Goal: Information Seeking & Learning: Learn about a topic

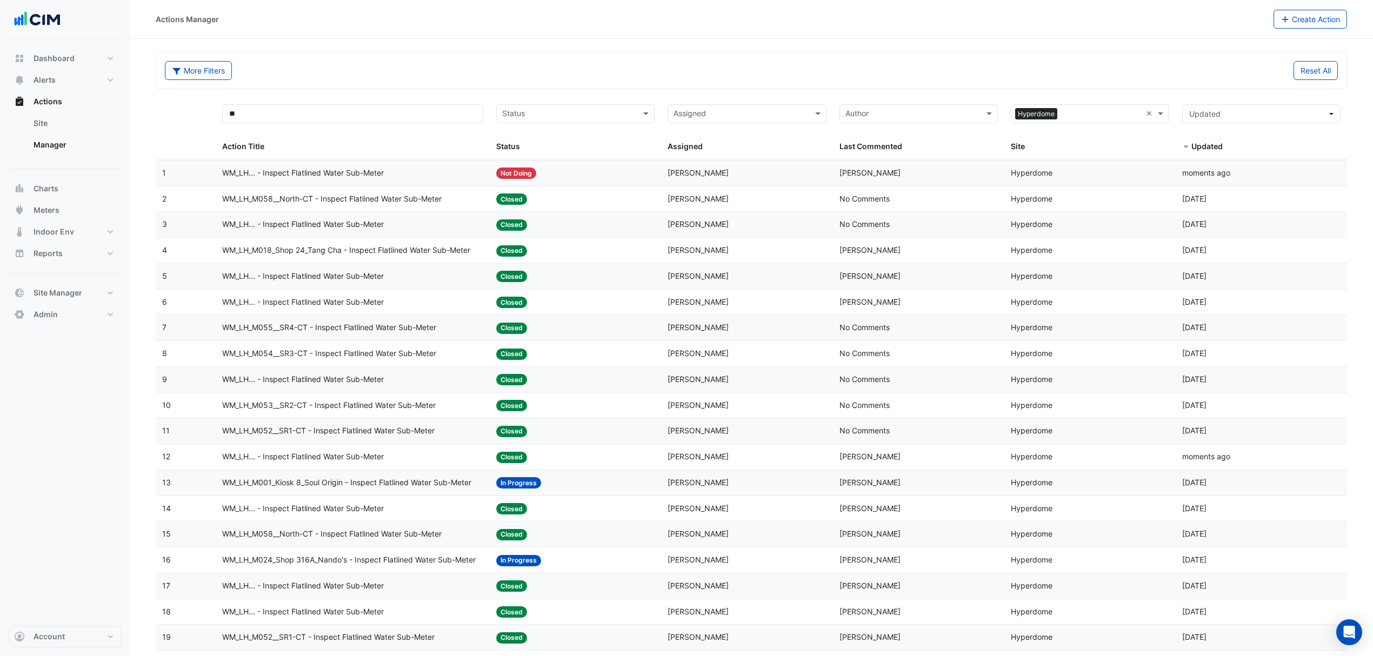
select select "***"
drag, startPoint x: 1147, startPoint y: 110, endPoint x: 770, endPoint y: 75, distance: 378.5
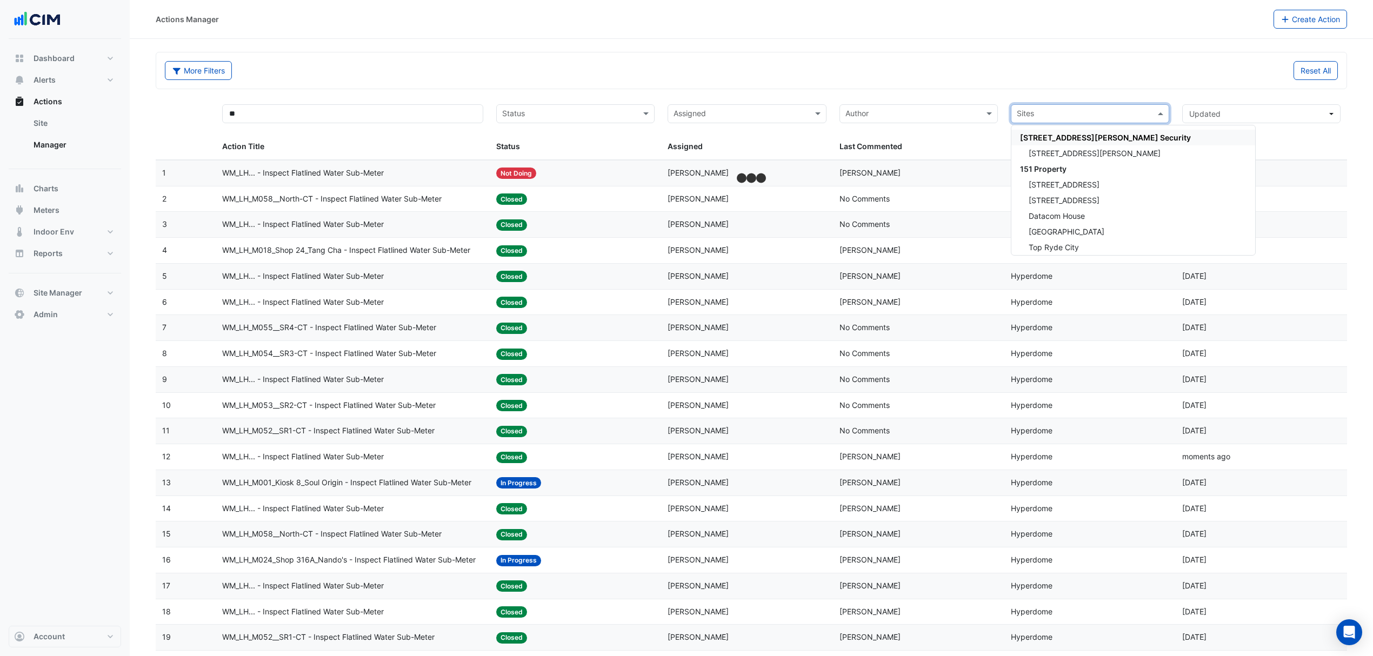
click at [1110, 117] on input "text" at bounding box center [1084, 115] width 134 height 12
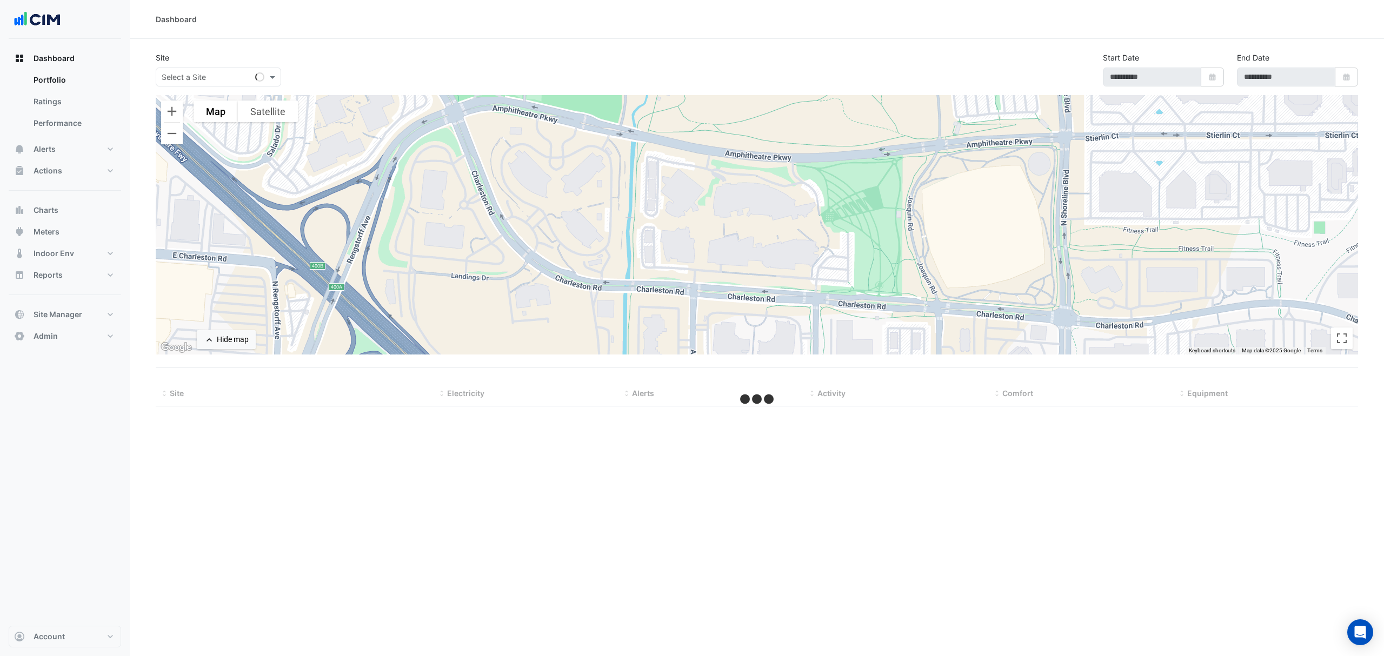
type input "**********"
select select "***"
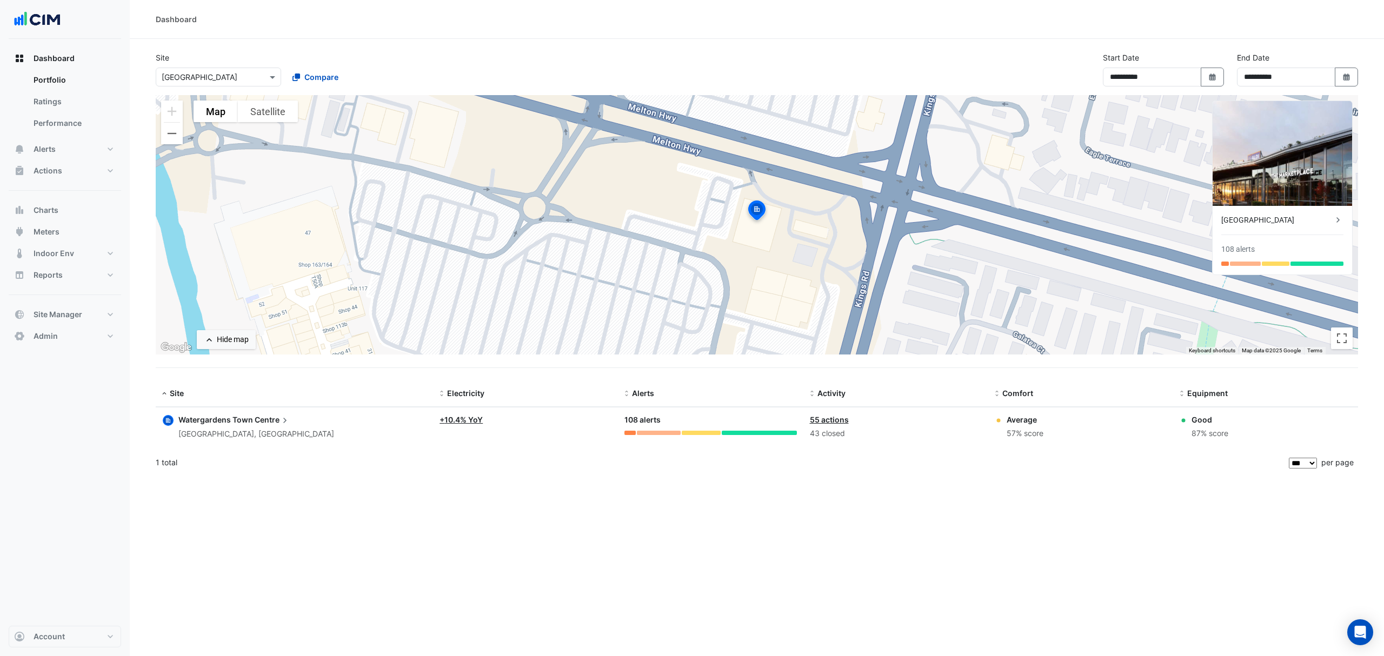
click at [887, 43] on section "**********" at bounding box center [757, 257] width 1254 height 437
click at [45, 174] on span "Actions" at bounding box center [48, 170] width 29 height 11
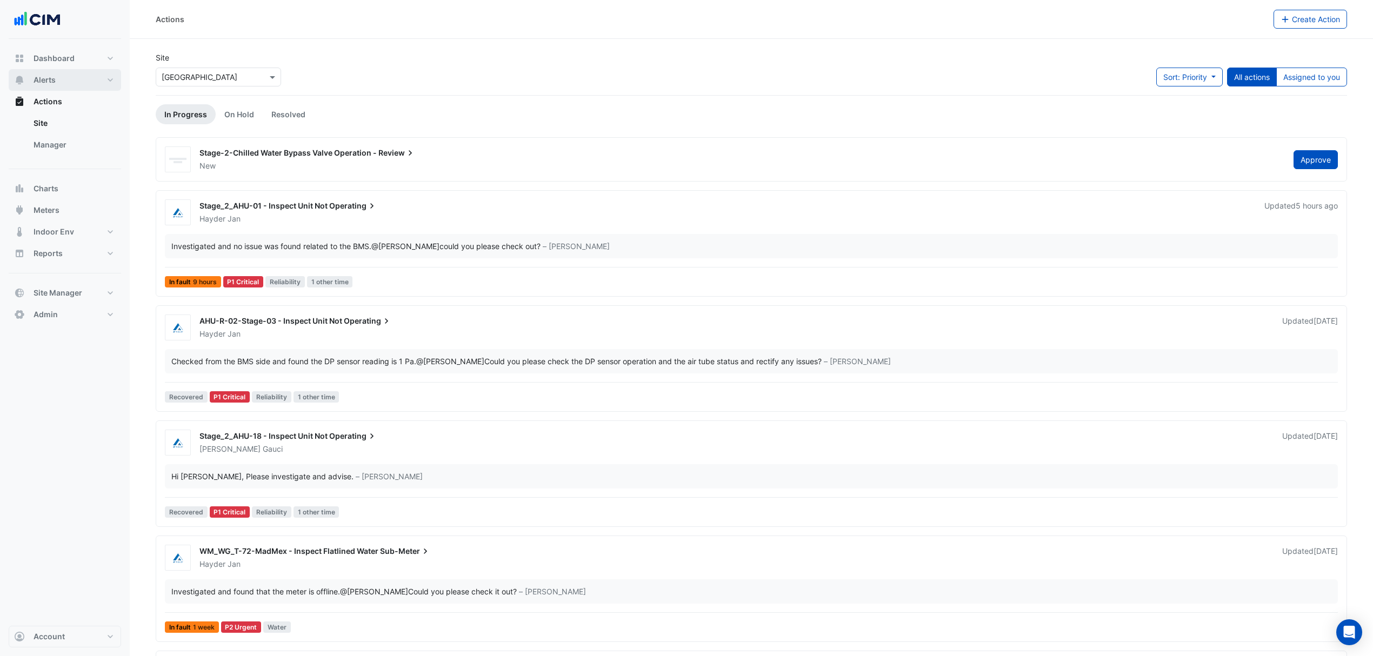
click at [56, 81] on button "Alerts" at bounding box center [65, 80] width 112 height 22
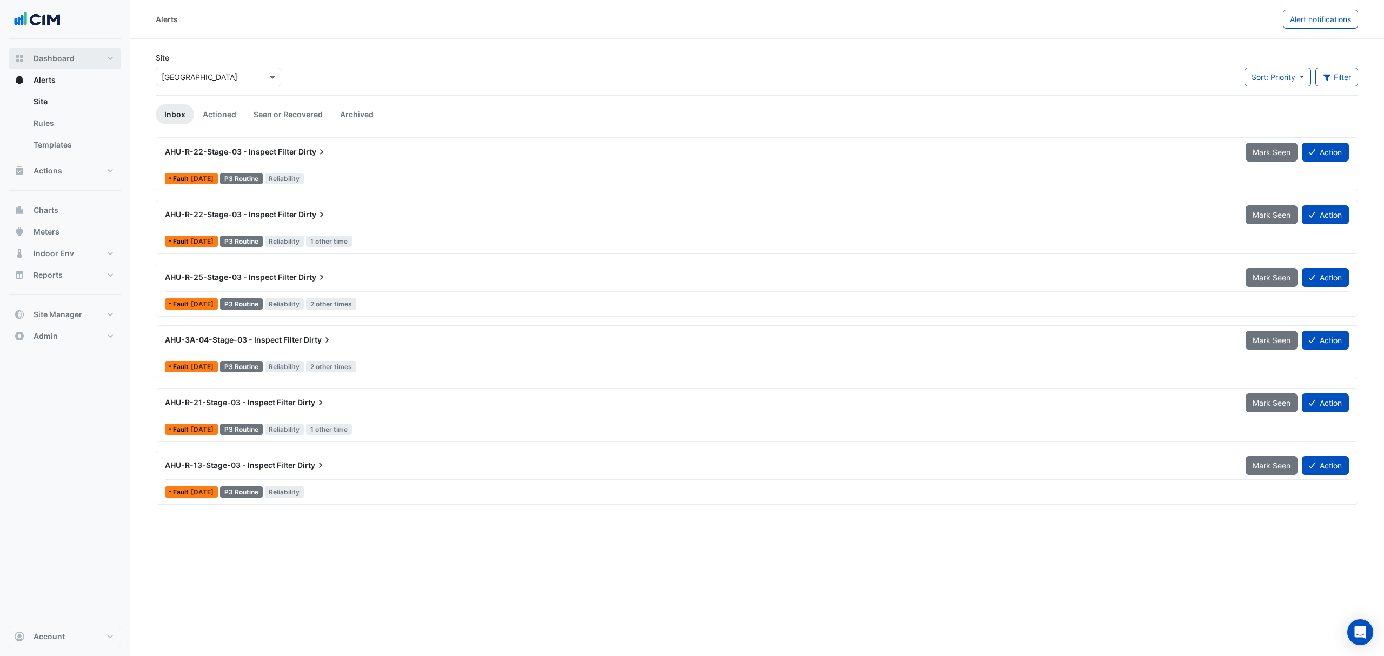
click at [69, 64] on button "Dashboard" at bounding box center [65, 59] width 112 height 22
select select "***"
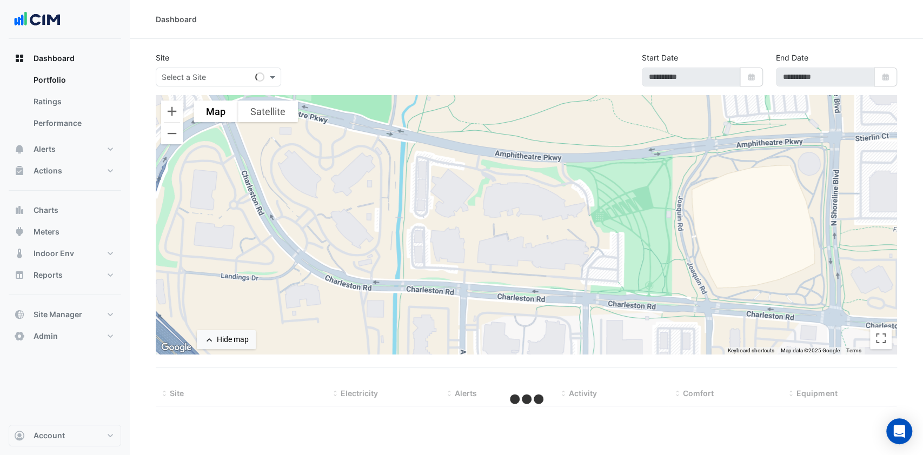
type input "**********"
select select "***"
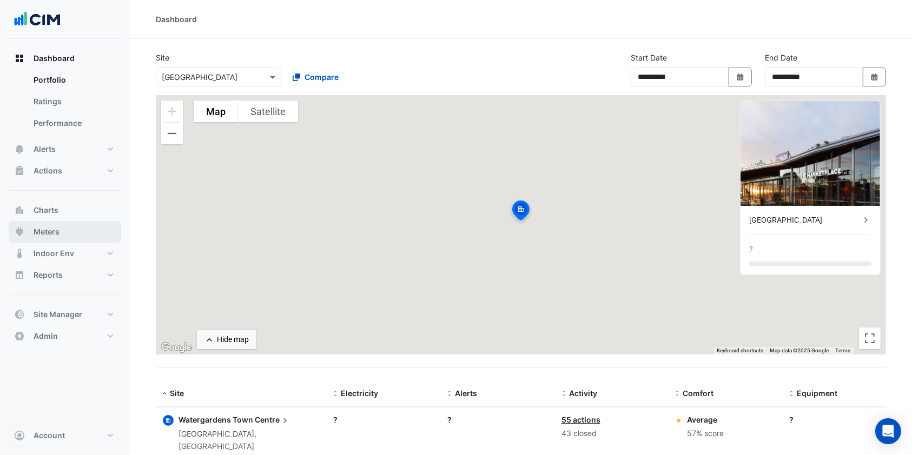
click at [87, 233] on button "Meters" at bounding box center [65, 232] width 112 height 22
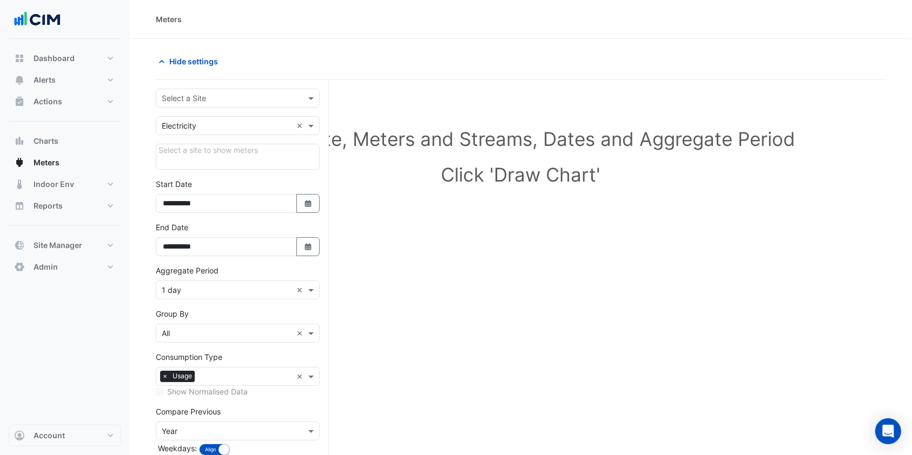
click at [266, 93] on input "text" at bounding box center [227, 98] width 130 height 11
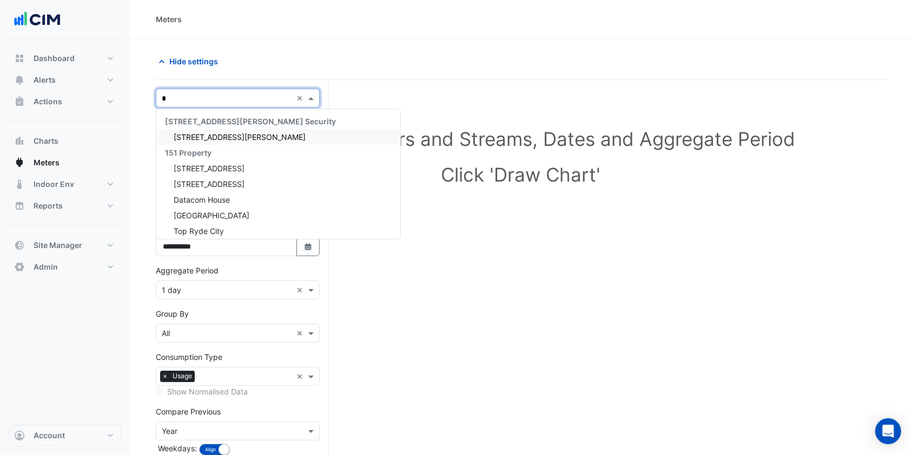
type input "**"
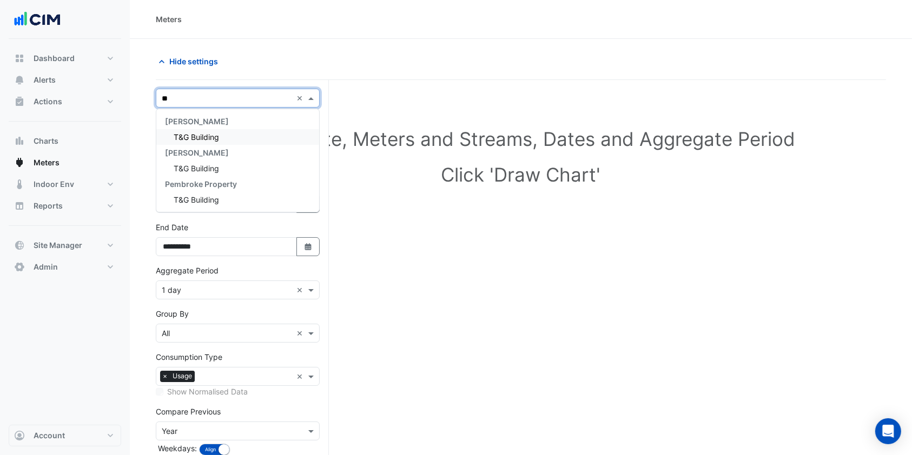
click at [195, 139] on span "T&G Building" at bounding box center [196, 136] width 45 height 9
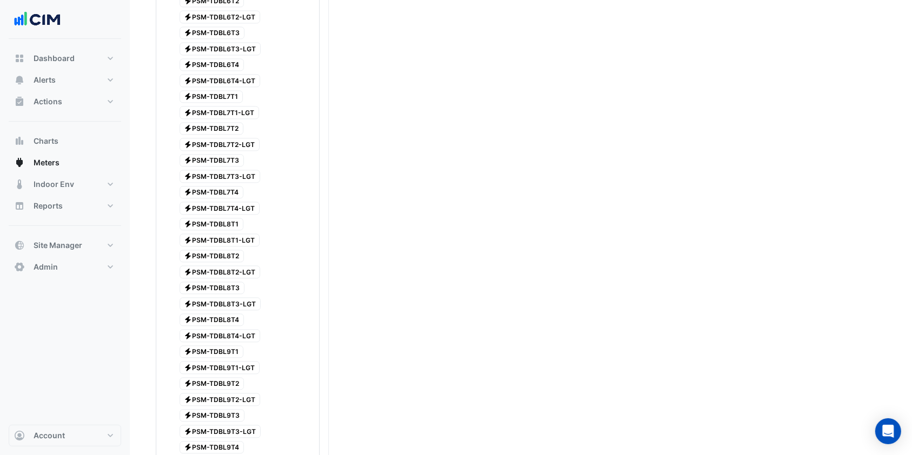
scroll to position [2595, 0]
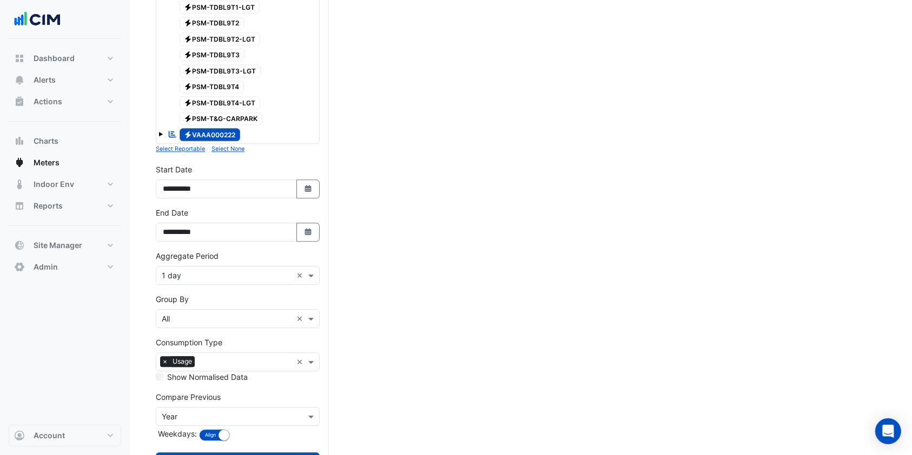
click at [240, 144] on button "Select None" at bounding box center [227, 149] width 33 height 10
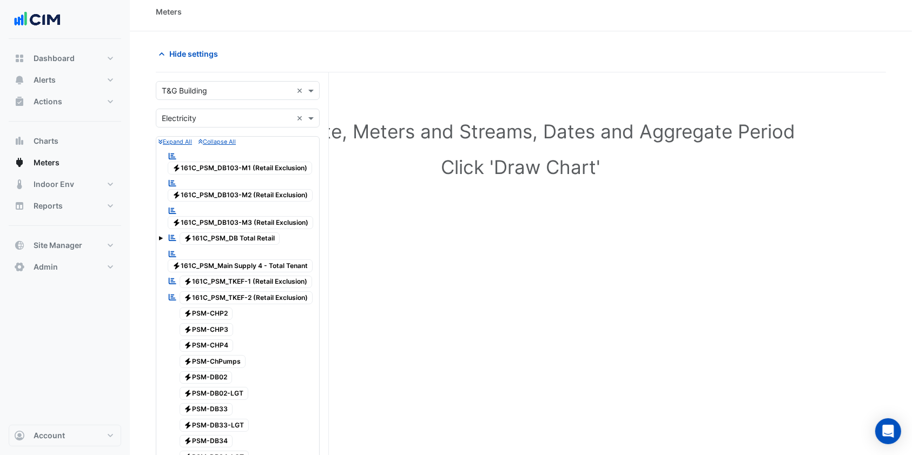
scroll to position [0, 0]
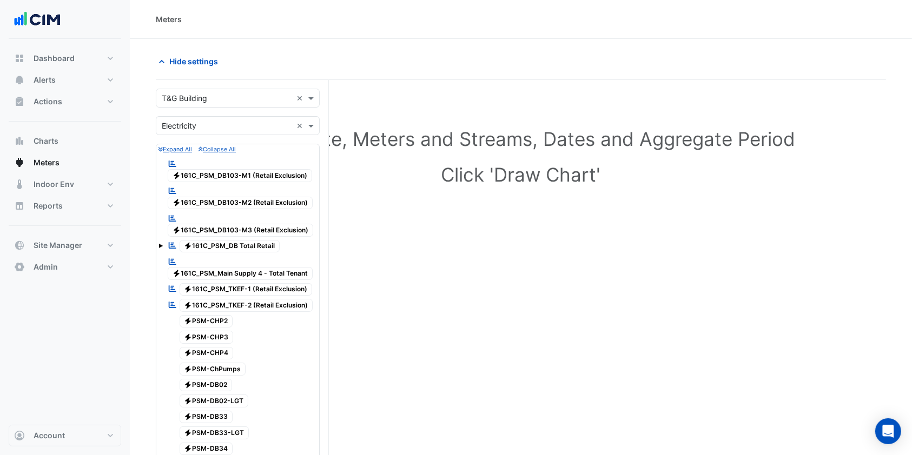
click at [162, 245] on span at bounding box center [160, 246] width 4 height 4
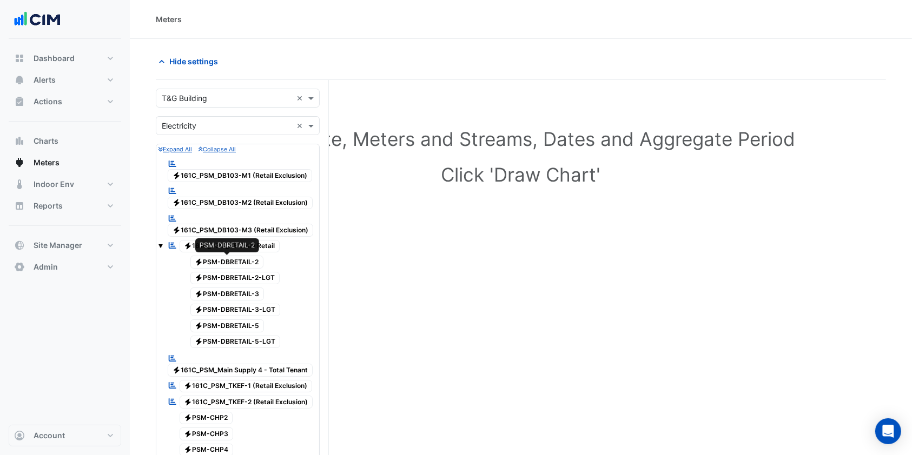
click at [244, 257] on span "Electricity PSM-DBRETAIL-2" at bounding box center [227, 262] width 74 height 13
click at [236, 279] on span "Electricity PSM-DBRETAIL-2-LGT" at bounding box center [235, 278] width 90 height 13
click at [230, 291] on span "Electricity PSM-DBRETAIL-3" at bounding box center [227, 294] width 74 height 13
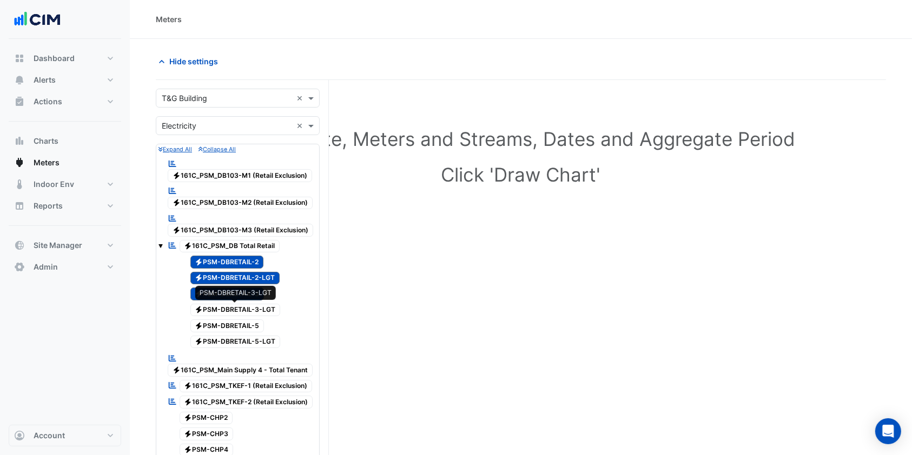
click at [228, 309] on span "Electricity PSM-DBRETAIL-3-LGT" at bounding box center [235, 310] width 90 height 13
click at [228, 316] on div "Electricity PSM-DBRETAIL-3-LGT" at bounding box center [229, 310] width 107 height 15
click at [231, 309] on span "Electricity PSM-DBRETAIL-3-LGT" at bounding box center [235, 310] width 90 height 13
click at [231, 324] on span "Electricity PSM-DBRETAIL-5" at bounding box center [227, 326] width 74 height 13
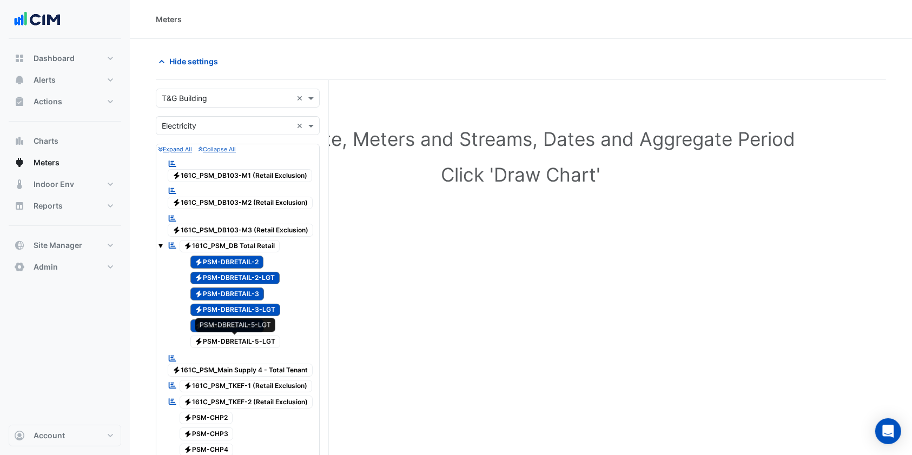
click at [229, 344] on span "Electricity PSM-DBRETAIL-5-LGT" at bounding box center [235, 342] width 90 height 13
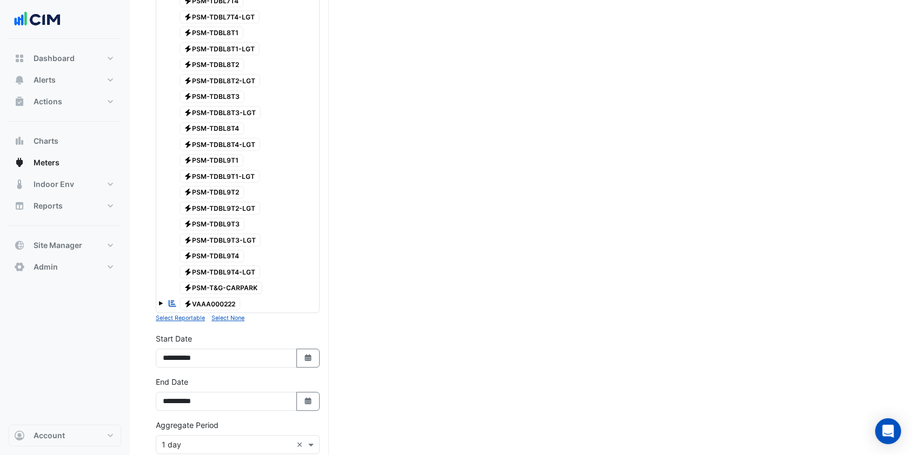
scroll to position [2737, 0]
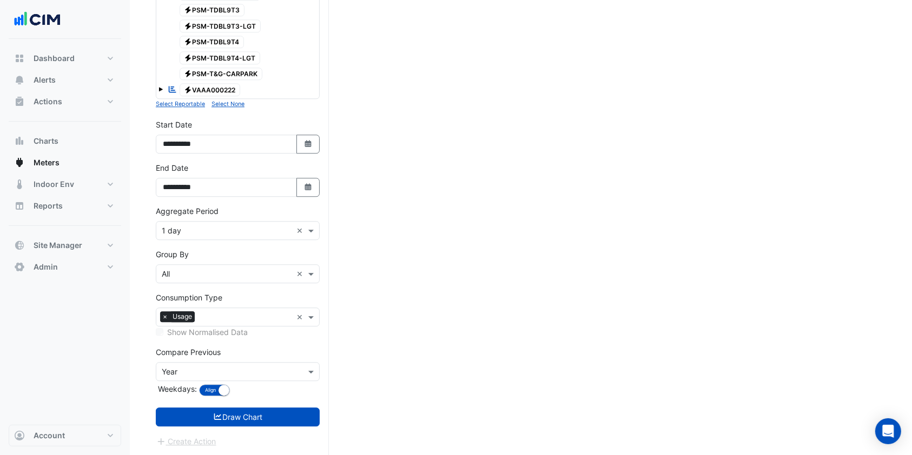
click at [310, 136] on button "Select Date" at bounding box center [308, 144] width 24 height 19
select select "*"
select select "****"
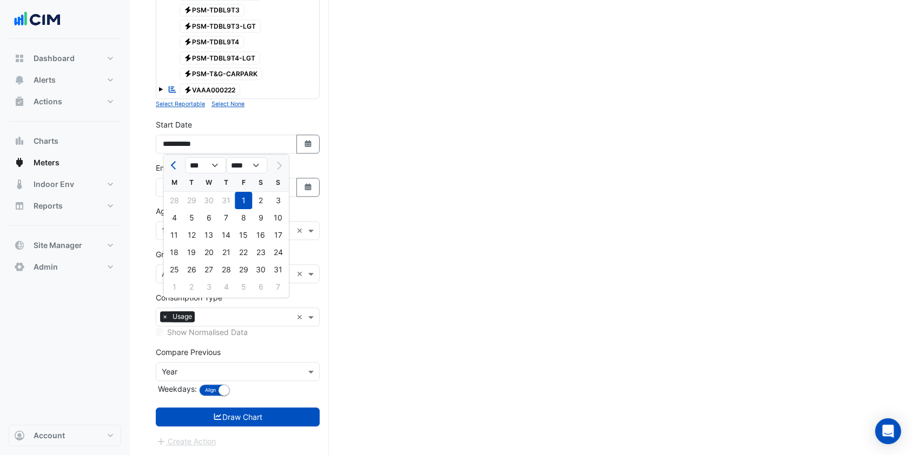
click at [175, 167] on span "Previous month" at bounding box center [175, 165] width 8 height 8
select select "*"
click at [196, 201] on div "1" at bounding box center [191, 200] width 17 height 17
type input "**********"
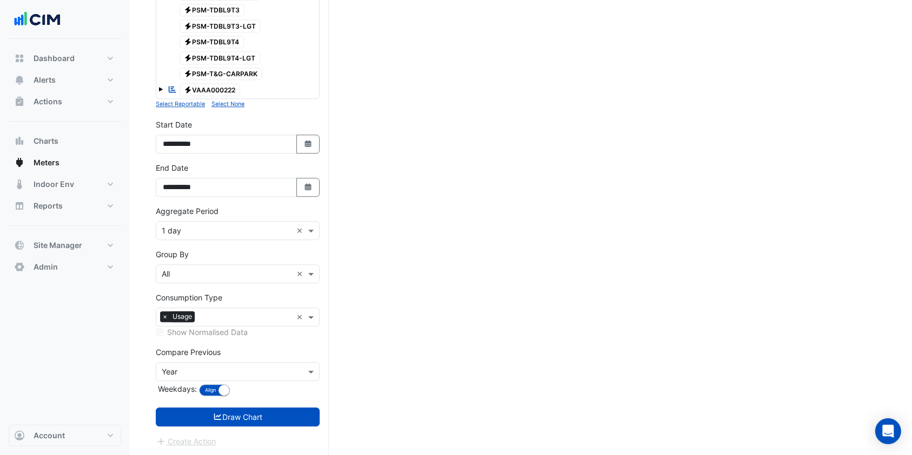
click at [303, 189] on icon "Select Date" at bounding box center [308, 187] width 10 height 8
select select "*"
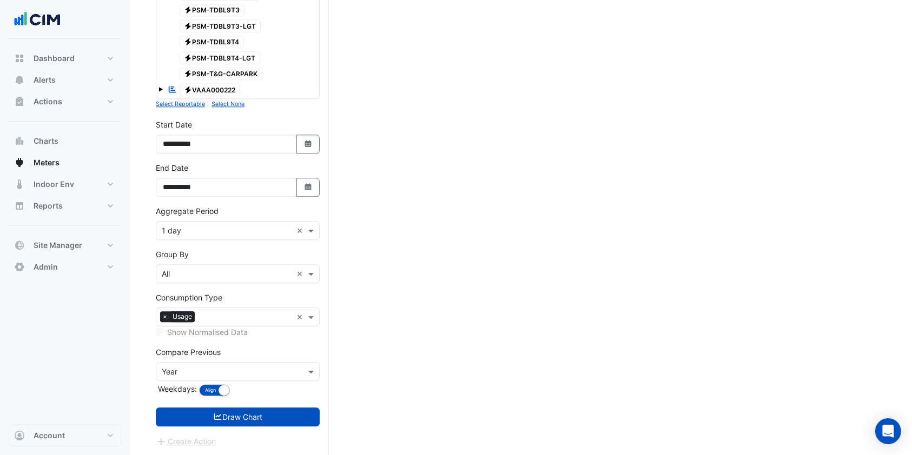
click at [247, 225] on input "text" at bounding box center [227, 230] width 130 height 11
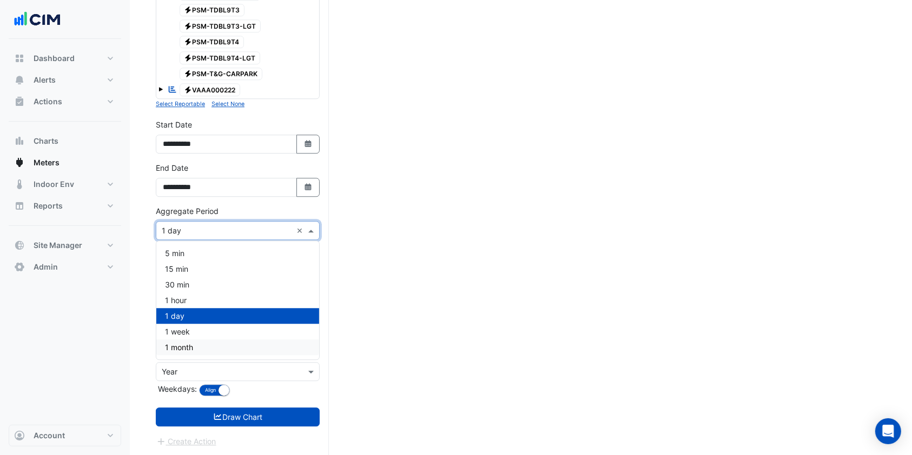
click at [185, 343] on span "1 month" at bounding box center [179, 347] width 28 height 9
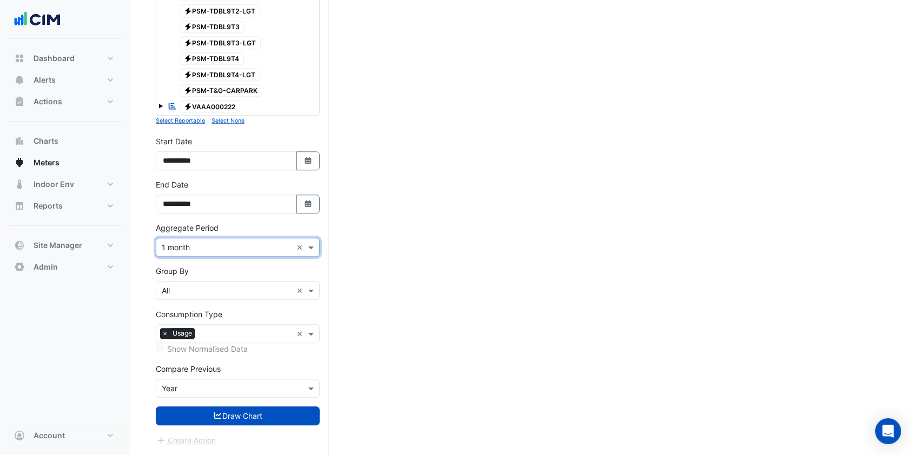
scroll to position [2719, 0]
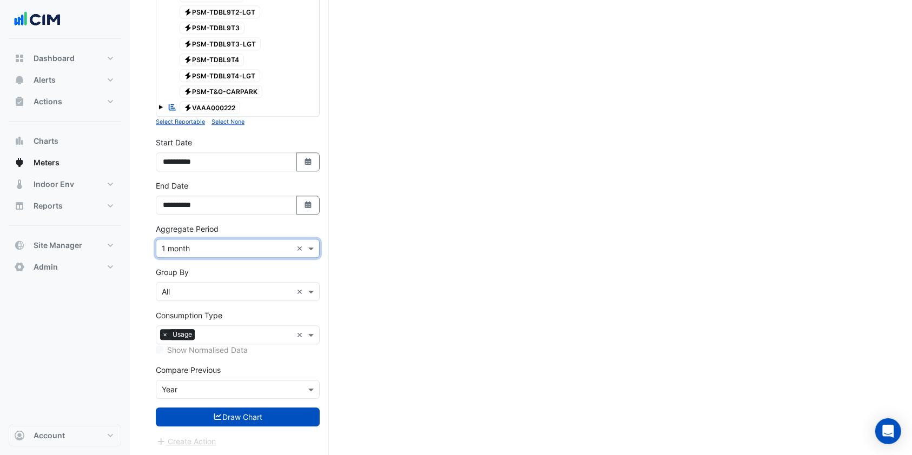
click at [199, 294] on input "text" at bounding box center [227, 292] width 130 height 11
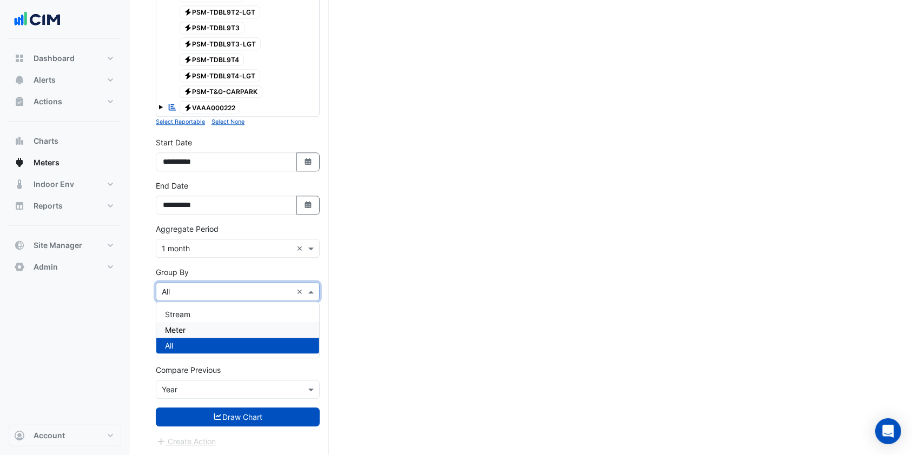
click at [189, 326] on div "Meter" at bounding box center [237, 330] width 163 height 16
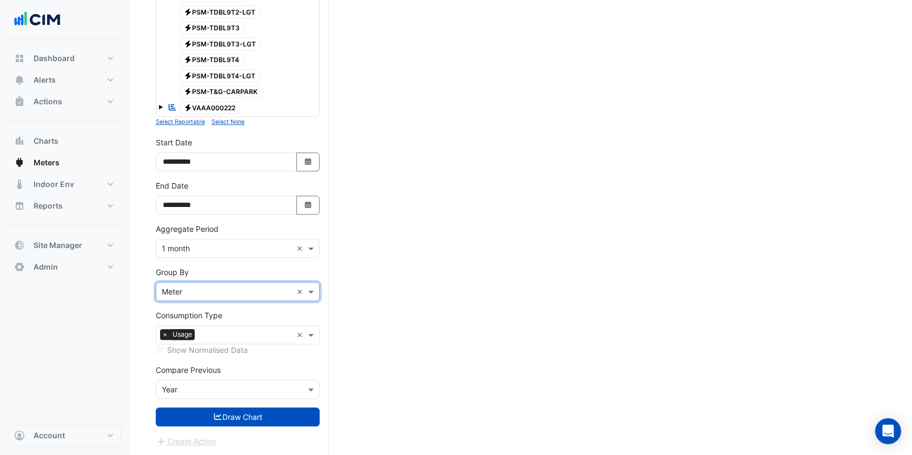
click at [227, 387] on input "text" at bounding box center [227, 389] width 130 height 11
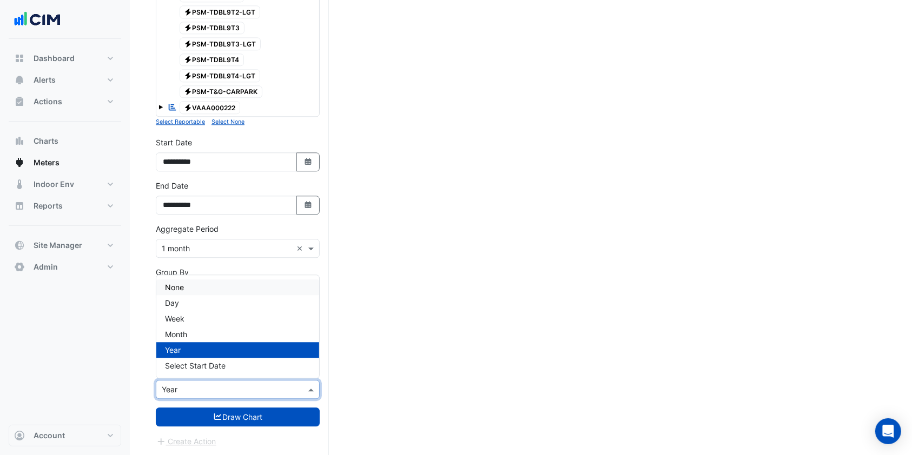
click at [191, 287] on div "None" at bounding box center [237, 288] width 163 height 16
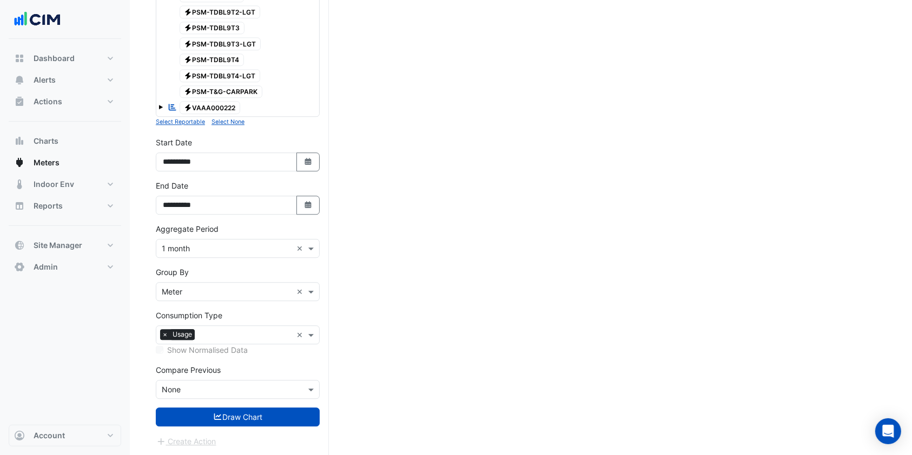
click at [202, 408] on button "Draw Chart" at bounding box center [238, 417] width 164 height 19
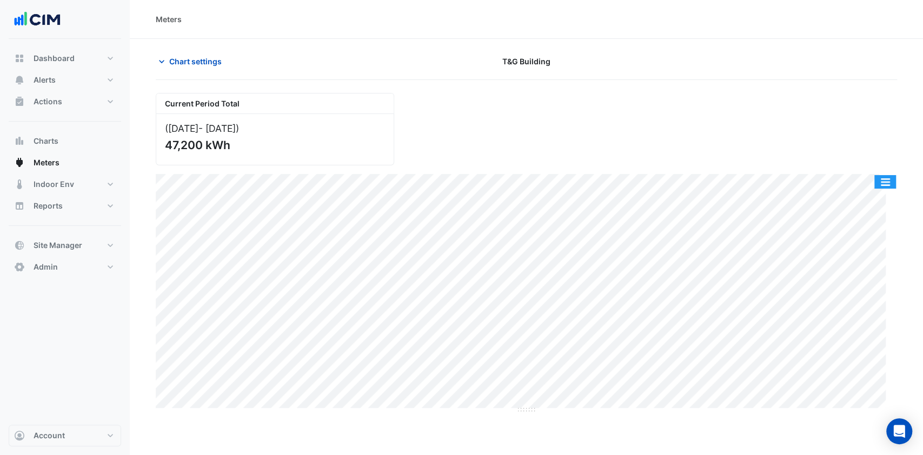
click at [888, 187] on button "button" at bounding box center [885, 182] width 22 height 14
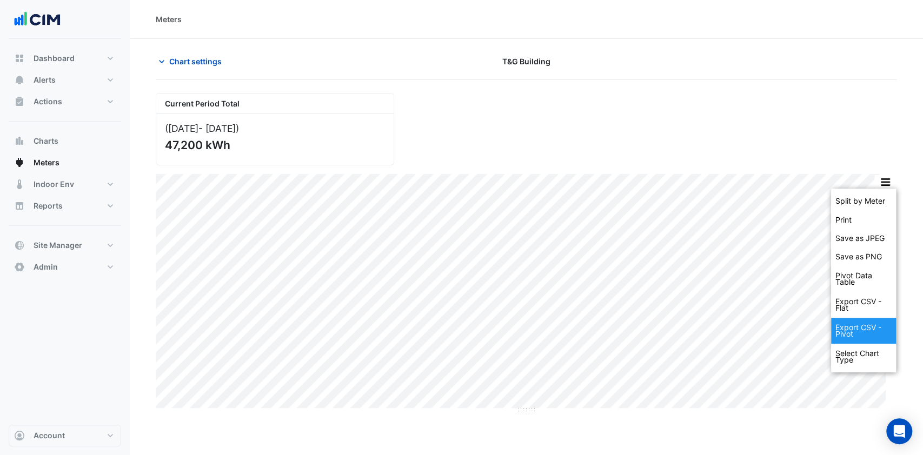
click at [862, 331] on div "Export CSV - Pivot" at bounding box center [863, 331] width 65 height 26
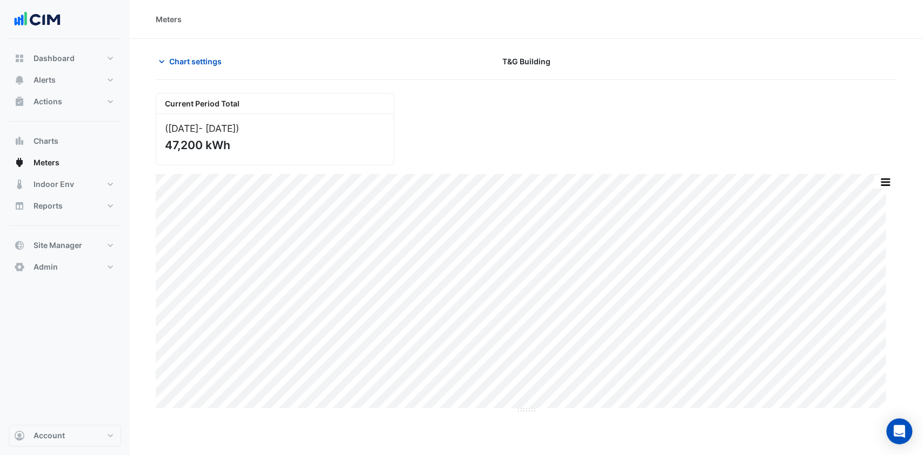
click at [191, 59] on span "Chart settings" at bounding box center [195, 61] width 52 height 11
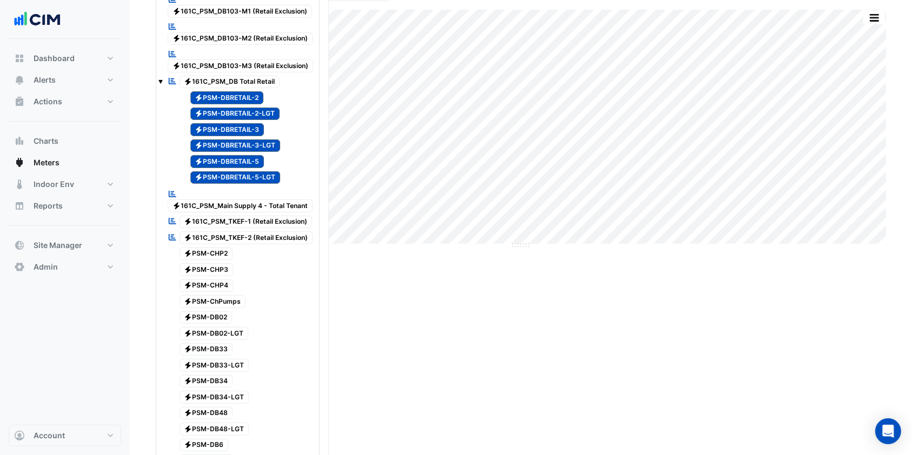
scroll to position [216, 0]
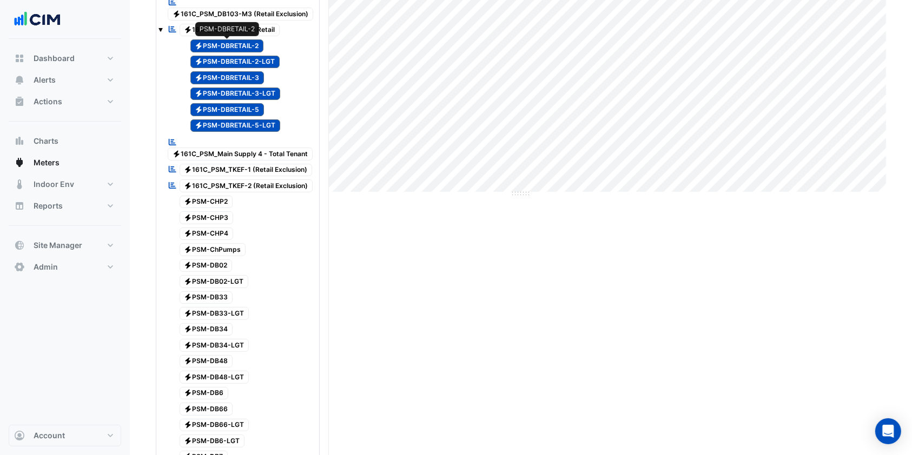
click at [240, 39] on span "Electricity PSM-DBRETAIL-2" at bounding box center [227, 45] width 74 height 13
click at [228, 62] on span "Electricity PSM-DBRETAIL-2-LGT" at bounding box center [235, 62] width 90 height 13
click at [225, 77] on span "Electricity PSM-DBRETAIL-3" at bounding box center [227, 77] width 74 height 13
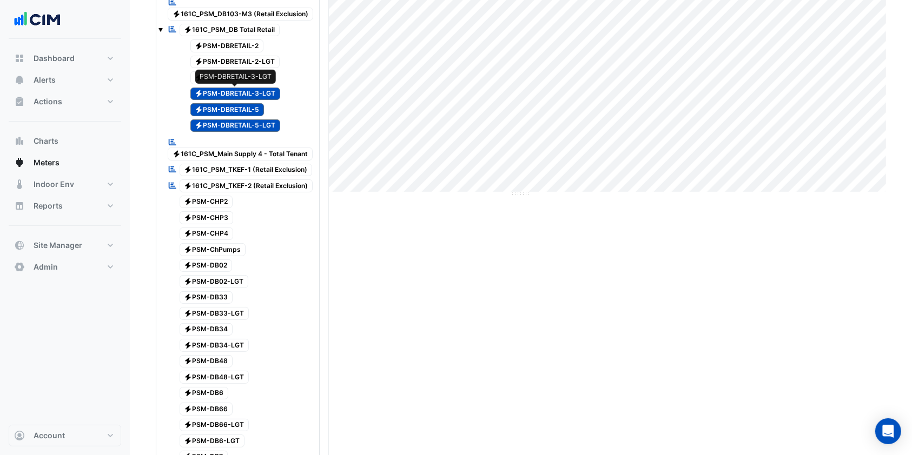
click at [225, 93] on span "Electricity PSM-DBRETAIL-3-LGT" at bounding box center [235, 94] width 90 height 13
click at [225, 106] on span "Electricity PSM-DBRETAIL-5" at bounding box center [227, 109] width 74 height 13
click at [229, 130] on span "Electricity PSM-DBRETAIL-5-LGT" at bounding box center [235, 125] width 90 height 13
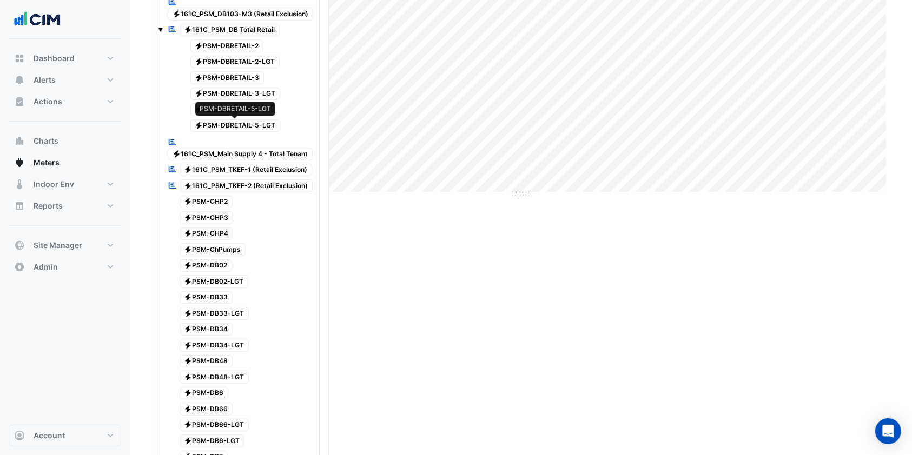
click at [260, 119] on span "Electricity PSM-DBRETAIL-5-LGT" at bounding box center [235, 125] width 90 height 13
click at [234, 124] on span "Electricity PSM-DBRETAIL-5-LGT" at bounding box center [235, 125] width 90 height 13
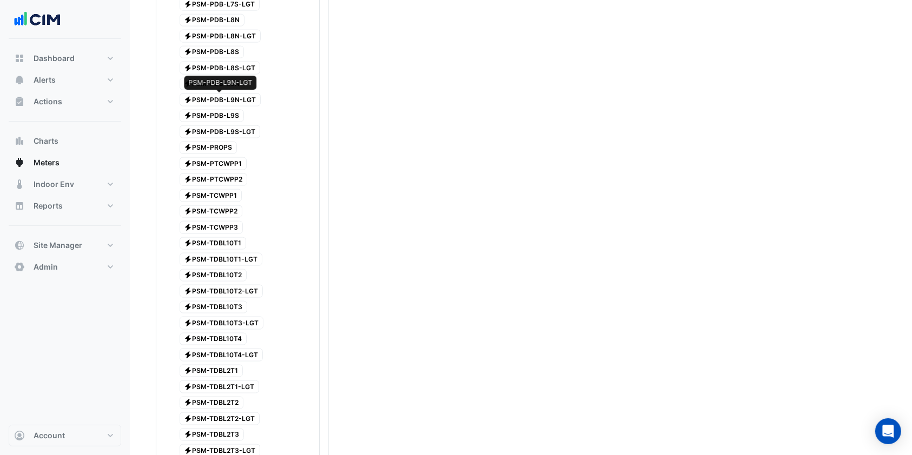
scroll to position [1441, 0]
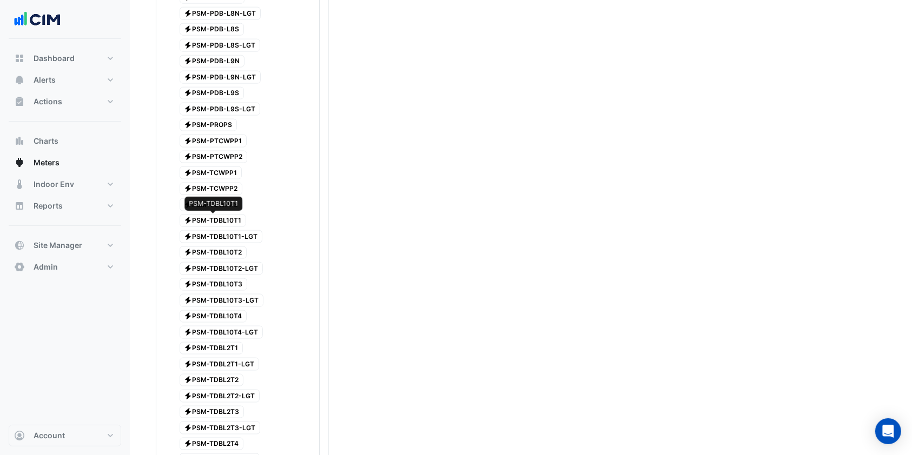
click at [239, 221] on span "Electricity PSM-TDBL10T1" at bounding box center [213, 221] width 67 height 13
click at [245, 238] on span "Electricity PSM-TDBL10T1-LGT" at bounding box center [221, 236] width 83 height 13
click at [234, 254] on span "Electricity PSM-TDBL10T2" at bounding box center [214, 253] width 68 height 13
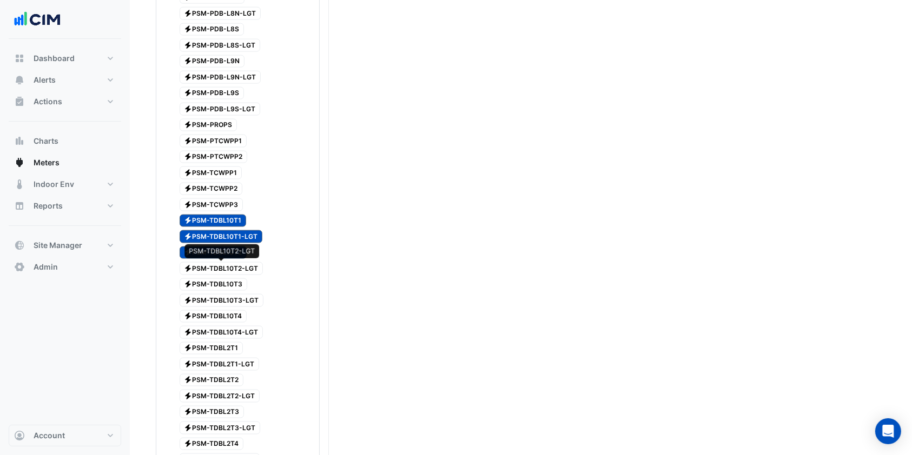
click at [244, 269] on span "Electricity PSM-TDBL10T2-LGT" at bounding box center [222, 268] width 84 height 13
click at [238, 282] on span "Electricity PSM-TDBL10T3" at bounding box center [214, 284] width 68 height 13
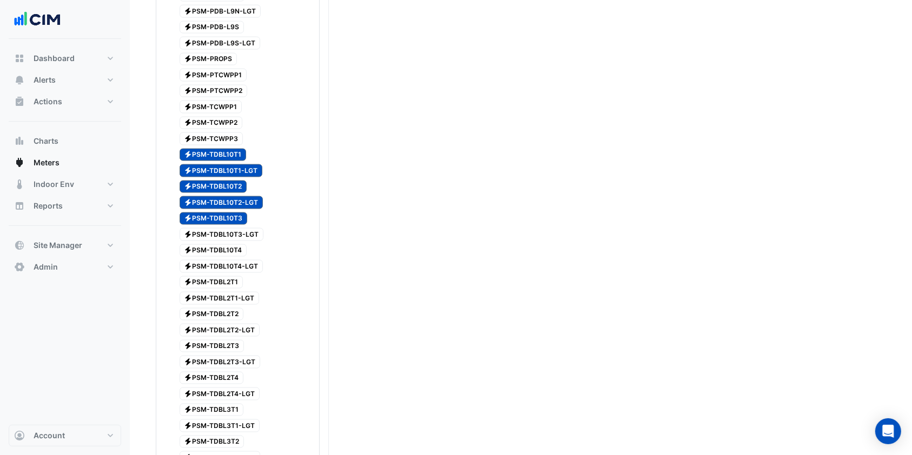
scroll to position [1586, 0]
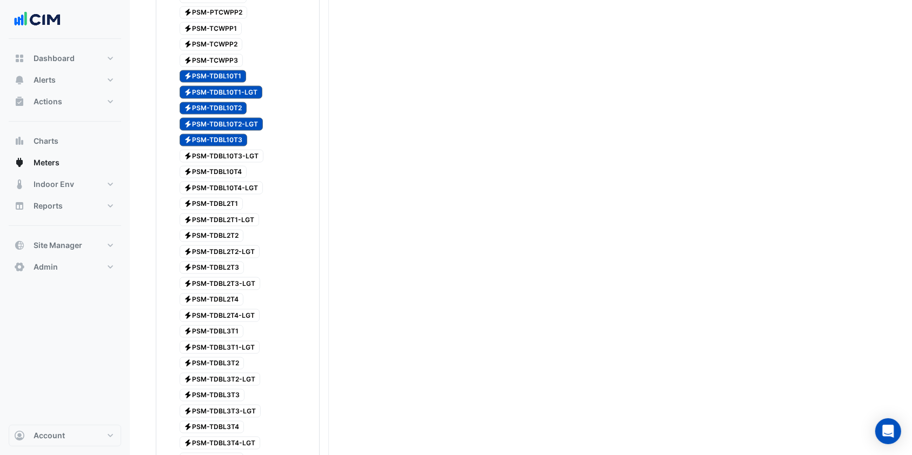
click at [219, 151] on span "Electricity PSM-TDBL10T3-LGT" at bounding box center [222, 156] width 84 height 13
click at [227, 165] on div "Electricity PSM-TDBL10T4" at bounding box center [207, 172] width 84 height 15
click at [223, 184] on span "Electricity PSM-TDBL10T4-LGT" at bounding box center [222, 188] width 84 height 13
click at [194, 210] on div "Electricity PSM-TDBL2T1" at bounding box center [205, 204] width 81 height 15
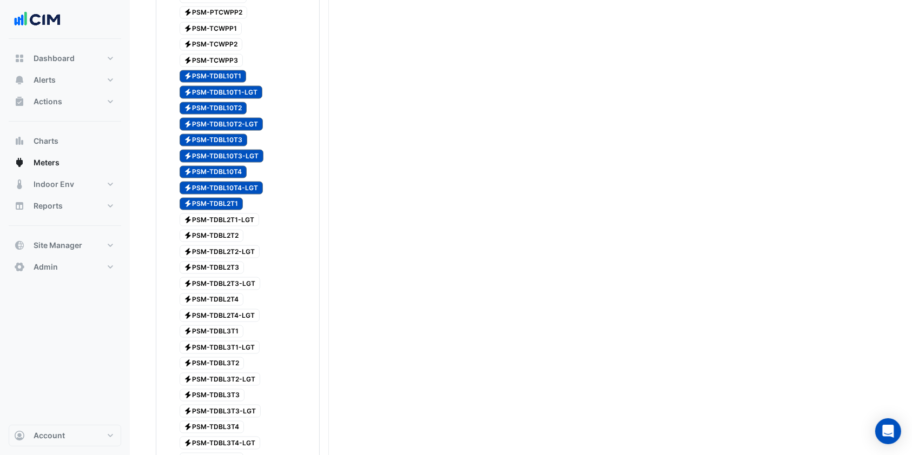
click at [199, 218] on span "Electricity PSM-TDBL2T1-LGT" at bounding box center [220, 220] width 80 height 13
click at [199, 231] on span "Electricity PSM-TDBL2T2" at bounding box center [212, 236] width 64 height 13
click at [203, 250] on span "Electricity PSM-TDBL2T2-LGT" at bounding box center [220, 251] width 81 height 13
click at [206, 263] on span "Electricity PSM-TDBL2T3" at bounding box center [212, 268] width 65 height 13
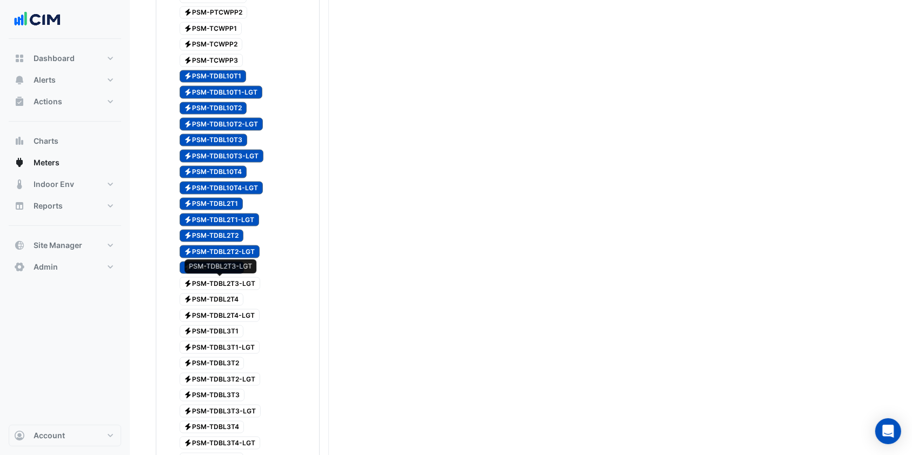
click at [209, 285] on span "Electricity PSM-TDBL2T3-LGT" at bounding box center [220, 283] width 81 height 13
click at [204, 296] on span "Electricity PSM-TDBL2T4" at bounding box center [212, 300] width 64 height 13
click at [236, 314] on span "Electricity PSM-TDBL2T4-LGT" at bounding box center [220, 315] width 81 height 13
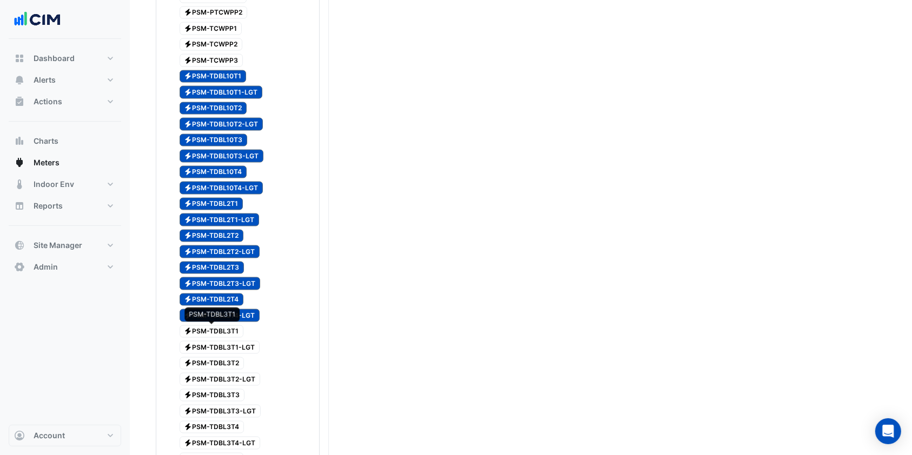
click at [229, 330] on span "Electricity PSM-TDBL3T1" at bounding box center [212, 331] width 64 height 13
click at [229, 342] on span "Electricity PSM-TDBL3T1-LGT" at bounding box center [220, 347] width 81 height 13
click at [229, 363] on span "Electricity PSM-TDBL3T2" at bounding box center [212, 363] width 65 height 13
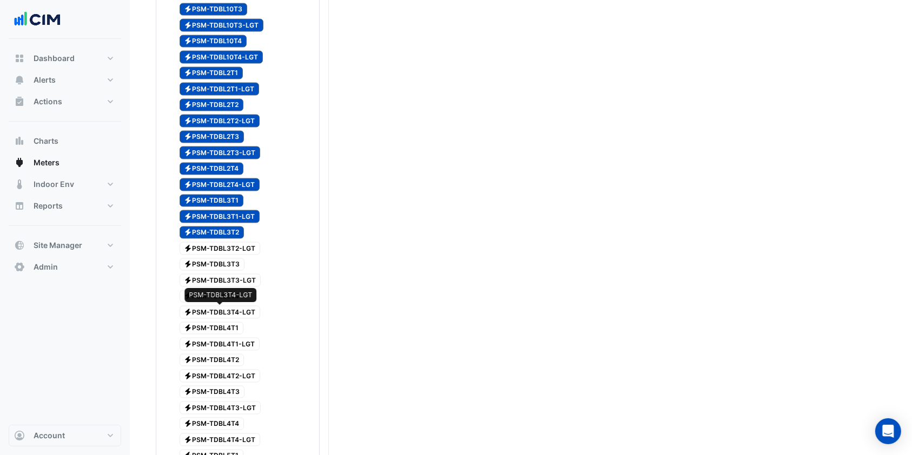
scroll to position [1730, 0]
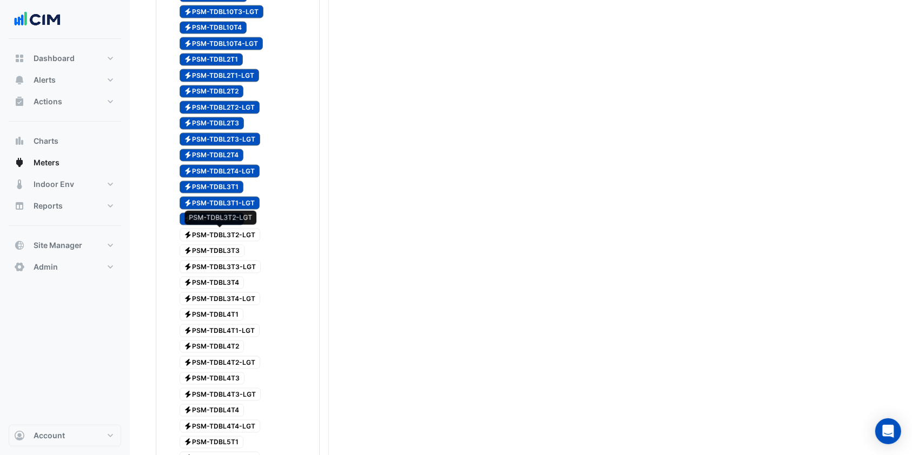
click at [235, 230] on span "Electricity PSM-TDBL3T2-LGT" at bounding box center [220, 235] width 81 height 13
click at [221, 252] on span "Electricity PSM-TDBL3T3" at bounding box center [212, 251] width 65 height 13
drag, startPoint x: 219, startPoint y: 263, endPoint x: 217, endPoint y: 268, distance: 5.8
click at [219, 264] on span "Electricity PSM-TDBL3T3-LGT" at bounding box center [221, 267] width 82 height 13
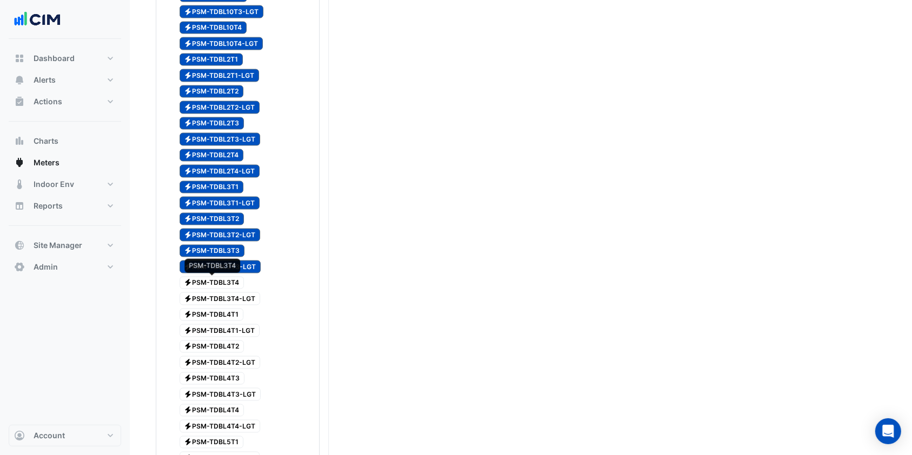
click at [215, 279] on span "Electricity PSM-TDBL3T4" at bounding box center [212, 283] width 65 height 13
click at [215, 301] on span "Electricity PSM-TDBL3T4-LGT" at bounding box center [220, 298] width 81 height 13
click at [215, 314] on span "Electricity PSM-TDBL4T1" at bounding box center [212, 315] width 64 height 13
click at [216, 325] on span "Electricity PSM-TDBL4T1-LGT" at bounding box center [220, 330] width 81 height 13
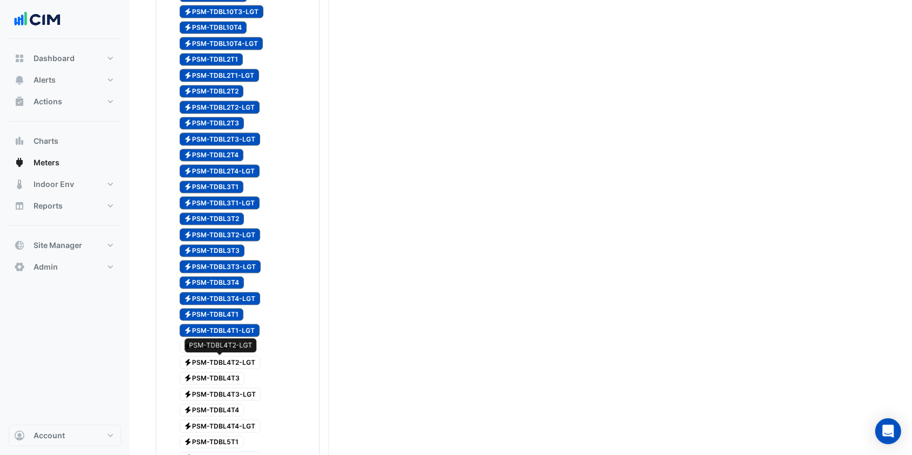
click at [203, 357] on span "Electricity PSM-TDBL4T2-LGT" at bounding box center [220, 362] width 81 height 13
drag, startPoint x: 212, startPoint y: 345, endPoint x: 214, endPoint y: 359, distance: 14.2
click at [212, 347] on span "Electricity PSM-TDBL4T2" at bounding box center [212, 347] width 65 height 13
click at [214, 361] on span "Electricity PSM-TDBL4T2-LGT" at bounding box center [220, 362] width 81 height 13
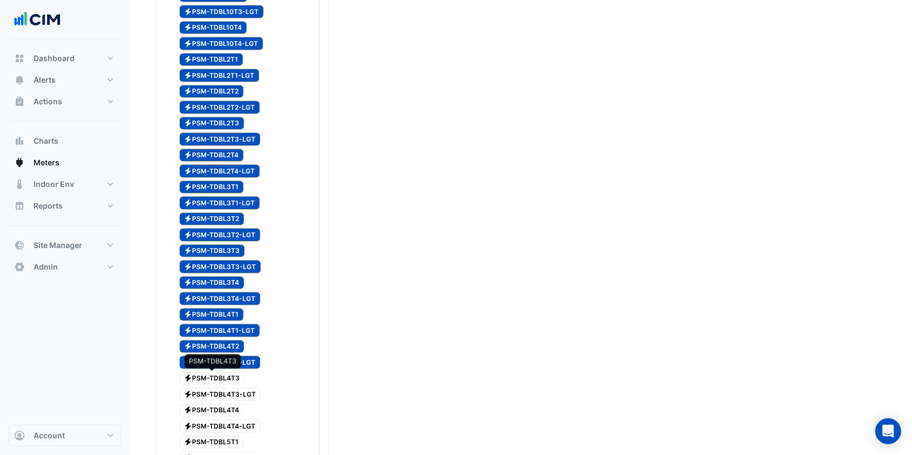
click at [221, 382] on span "Electricity PSM-TDBL4T3" at bounding box center [212, 379] width 65 height 13
click at [220, 400] on span "Electricity PSM-TDBL4T3-LGT" at bounding box center [221, 394] width 82 height 13
click at [220, 410] on span "Electricity PSM-TDBL4T4" at bounding box center [212, 410] width 65 height 13
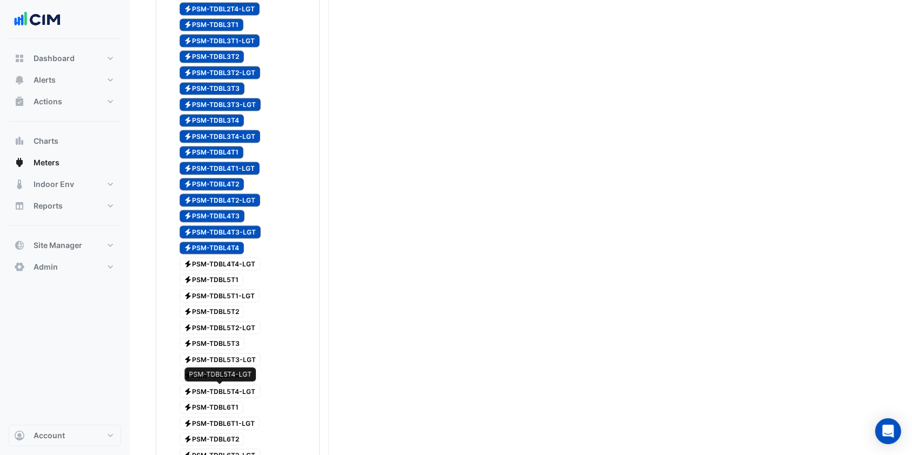
scroll to position [1946, 0]
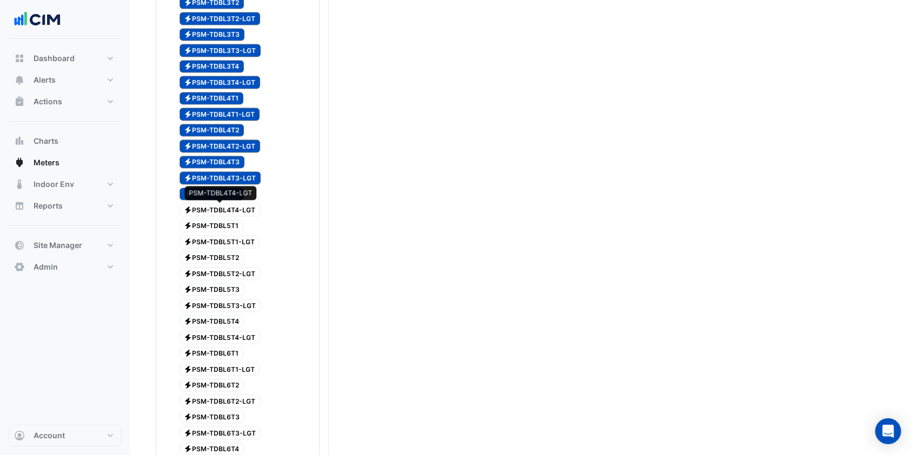
click at [204, 215] on span "Electricity PSM-TDBL4T4-LGT" at bounding box center [220, 210] width 81 height 13
click at [210, 226] on span "Electricity PSM-TDBL5T1" at bounding box center [212, 226] width 64 height 13
click at [212, 243] on span "Electricity PSM-TDBL5T1-LGT" at bounding box center [220, 242] width 81 height 13
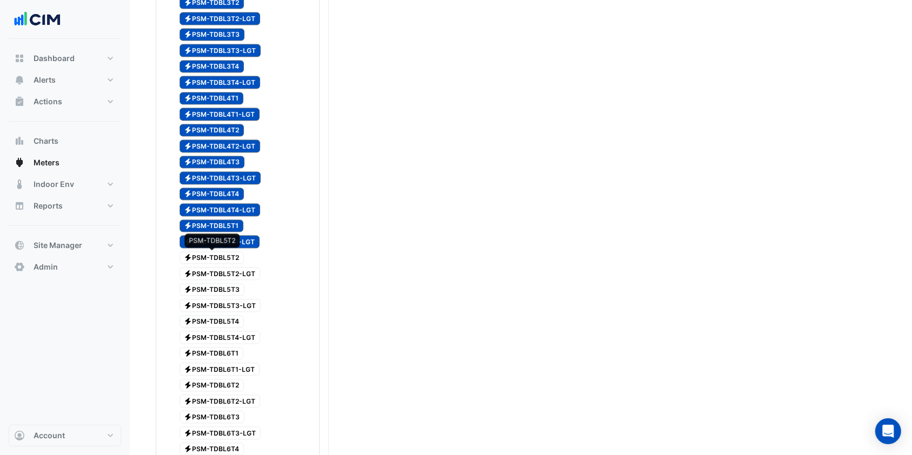
click at [215, 262] on span "Electricity PSM-TDBL5T2" at bounding box center [212, 258] width 65 height 13
click at [216, 279] on span "Electricity PSM-TDBL5T2-LGT" at bounding box center [220, 274] width 81 height 13
click at [216, 284] on span "Electricity PSM-TDBL5T3" at bounding box center [212, 290] width 65 height 13
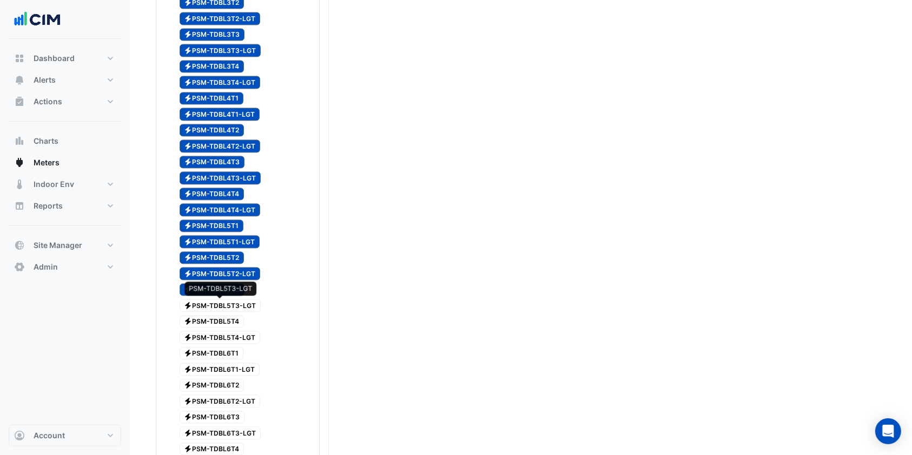
click at [217, 301] on span "Electricity PSM-TDBL5T3-LGT" at bounding box center [221, 306] width 82 height 13
click at [209, 324] on span "Electricity PSM-TDBL5T4" at bounding box center [212, 322] width 65 height 13
click at [209, 339] on span "Electricity PSM-TDBL5T4-LGT" at bounding box center [220, 337] width 81 height 13
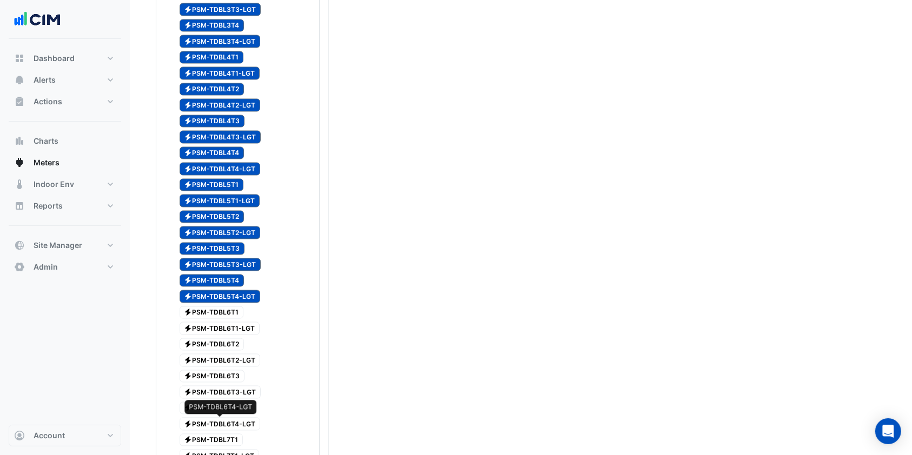
scroll to position [2090, 0]
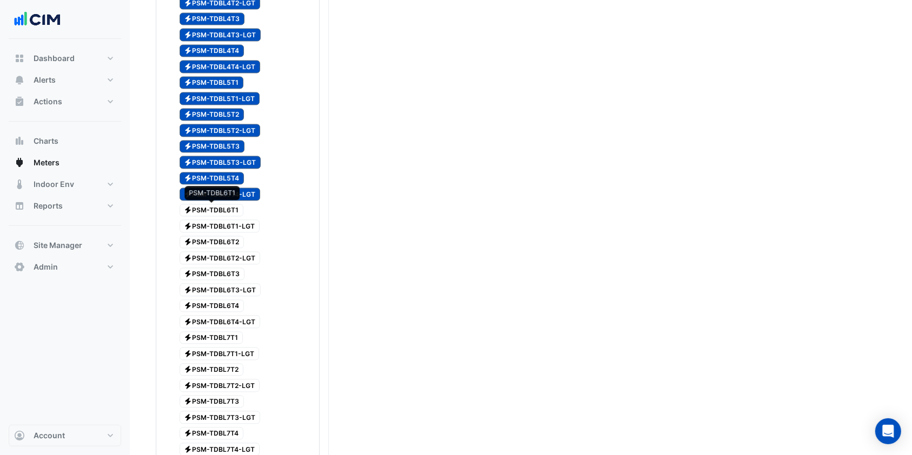
click at [232, 210] on span "Electricity PSM-TDBL6T1" at bounding box center [212, 210] width 64 height 13
click at [229, 230] on span "Electricity PSM-TDBL6T1-LGT" at bounding box center [220, 226] width 81 height 13
click at [225, 238] on span "Electricity PSM-TDBL6T2" at bounding box center [212, 242] width 65 height 13
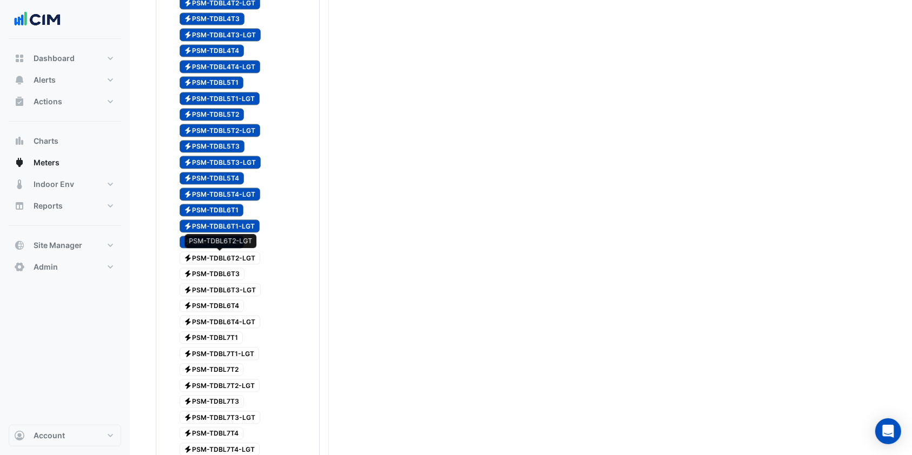
click at [222, 264] on div "Electricity PSM-TDBL6T2-LGT" at bounding box center [214, 257] width 98 height 15
click at [218, 275] on span "Electricity PSM-TDBL6T3" at bounding box center [212, 274] width 65 height 13
click at [215, 285] on span "Electricity PSM-TDBL6T3-LGT" at bounding box center [221, 289] width 82 height 13
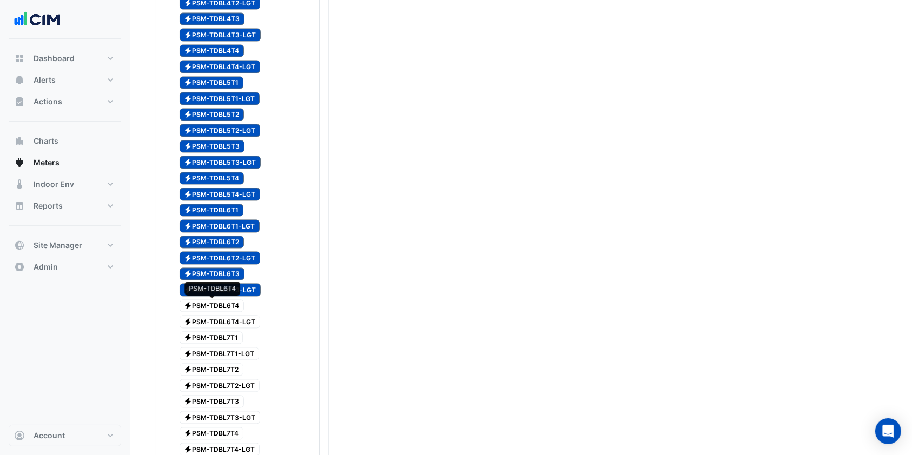
click at [212, 310] on span "Electricity PSM-TDBL6T4" at bounding box center [212, 306] width 65 height 13
click at [214, 318] on span "Electricity PSM-TDBL6T4-LGT" at bounding box center [220, 321] width 81 height 13
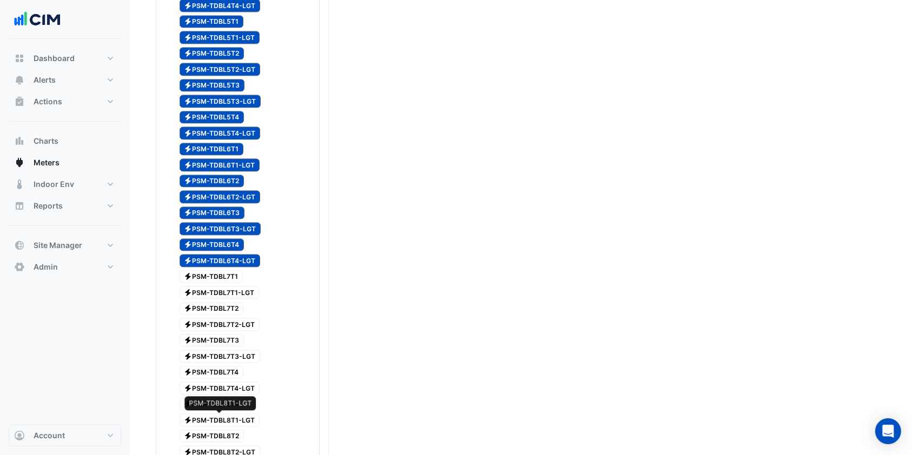
scroll to position [2306, 0]
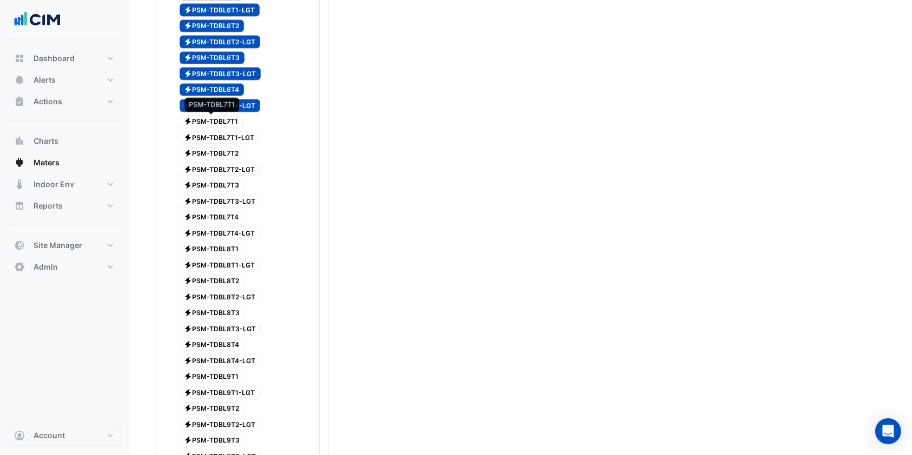
click at [202, 119] on span "Electricity PSM-TDBL7T1" at bounding box center [212, 121] width 64 height 13
click at [212, 128] on div "Electricity PSM-TDBL7T1" at bounding box center [205, 121] width 81 height 15
click at [217, 119] on span "Electricity PSM-TDBL7T1" at bounding box center [212, 121] width 64 height 13
click at [214, 136] on span "Electricity PSM-TDBL7T1-LGT" at bounding box center [220, 137] width 80 height 13
click at [213, 154] on span "Electricity PSM-TDBL7T2" at bounding box center [212, 153] width 64 height 13
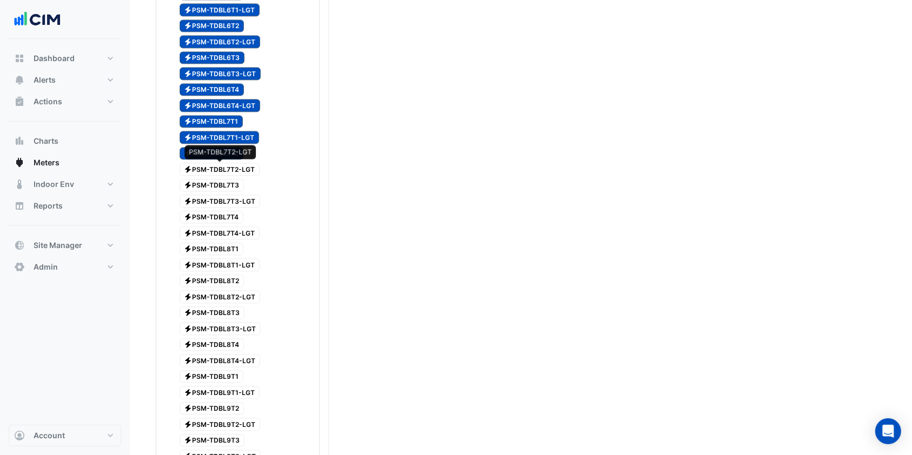
click at [214, 166] on span "Electricity PSM-TDBL7T2-LGT" at bounding box center [220, 169] width 81 height 13
click at [211, 184] on span "Electricity PSM-TDBL7T3" at bounding box center [212, 185] width 65 height 13
click at [208, 204] on span "Electricity PSM-TDBL7T3-LGT" at bounding box center [220, 201] width 81 height 13
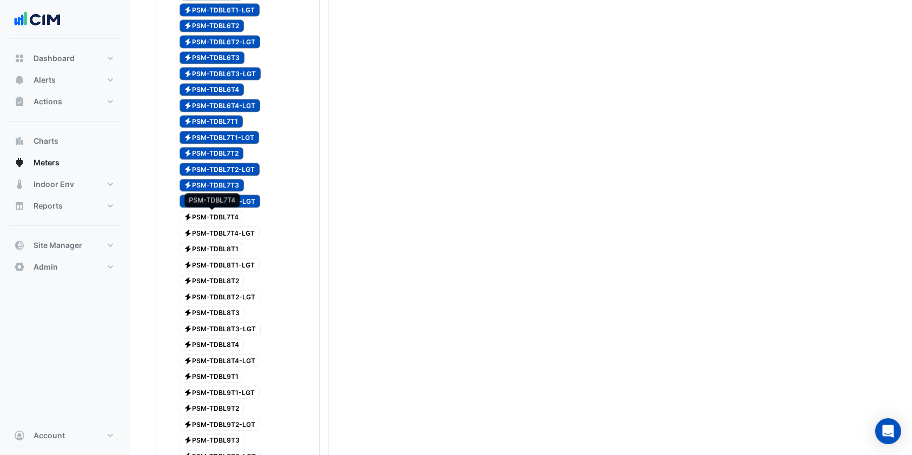
click at [210, 217] on span "Electricity PSM-TDBL7T4" at bounding box center [212, 217] width 64 height 13
click at [211, 236] on span "Electricity PSM-TDBL7T4-LGT" at bounding box center [220, 233] width 81 height 13
click at [211, 244] on span "Electricity PSM-TDBL8T1" at bounding box center [212, 249] width 64 height 13
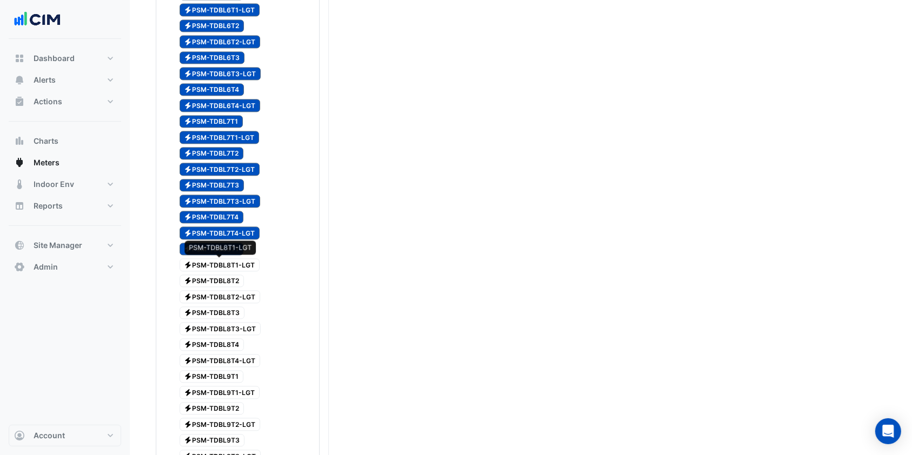
click at [211, 260] on span "Electricity PSM-TDBL8T1-LGT" at bounding box center [220, 264] width 81 height 13
click at [211, 283] on span "Electricity PSM-TDBL8T2" at bounding box center [212, 281] width 65 height 13
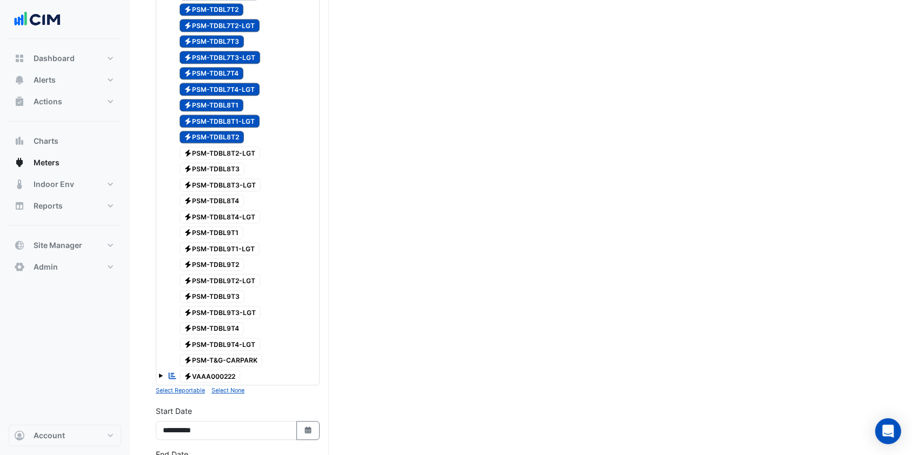
scroll to position [2523, 0]
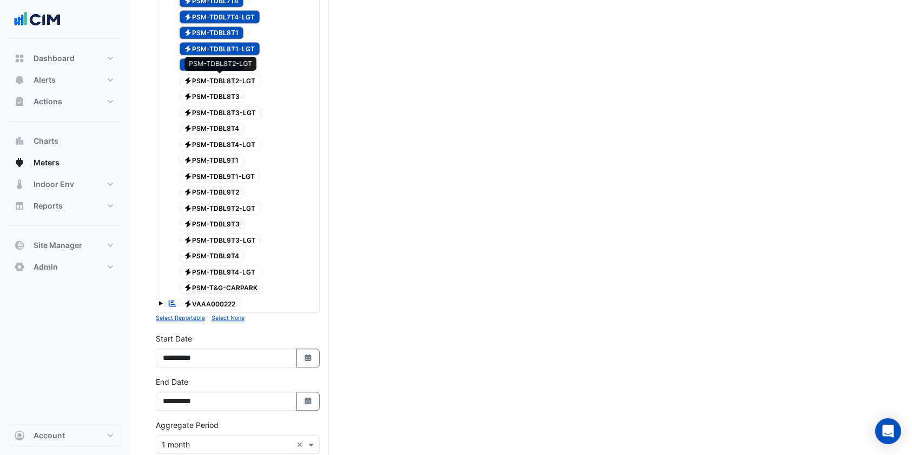
click at [214, 86] on div "Electricity PSM-TDBL8T2-LGT" at bounding box center [214, 80] width 98 height 15
click at [216, 96] on span "Electricity PSM-TDBL8T3" at bounding box center [212, 96] width 65 height 13
click at [214, 109] on span "Electricity PSM-TDBL8T3-LGT" at bounding box center [221, 112] width 82 height 13
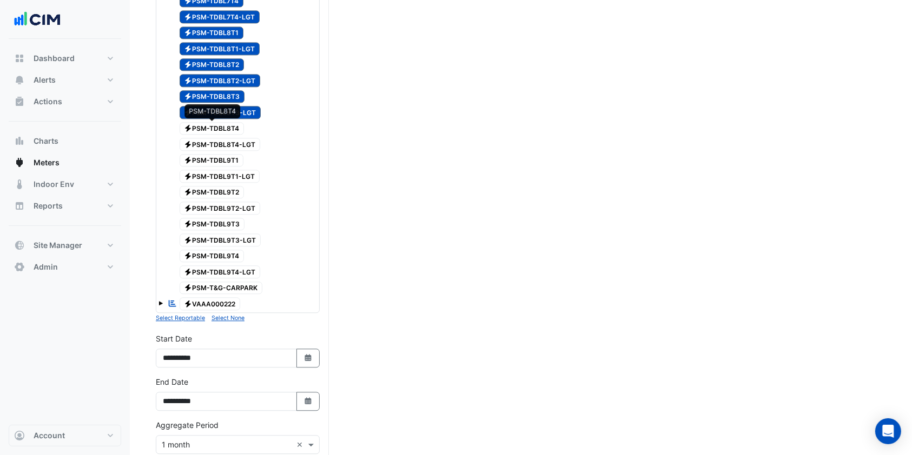
click at [214, 131] on span "Electricity PSM-TDBL8T4" at bounding box center [212, 128] width 65 height 13
click at [214, 141] on span "Electricity PSM-TDBL8T4-LGT" at bounding box center [220, 144] width 81 height 13
click at [215, 156] on span "Electricity PSM-TDBL9T1" at bounding box center [212, 160] width 64 height 13
click at [213, 169] on div "Electricity PSM-TDBL9T1-LGT" at bounding box center [213, 176] width 97 height 15
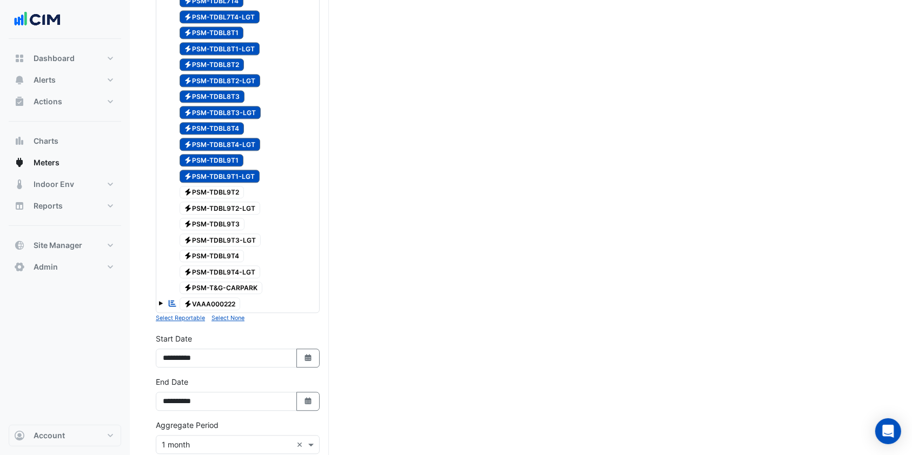
click at [217, 188] on span "Electricity PSM-TDBL9T2" at bounding box center [212, 192] width 65 height 13
click at [220, 202] on span "Electricity PSM-TDBL9T2-LGT" at bounding box center [220, 208] width 81 height 13
click at [221, 221] on span "Electricity PSM-TDBL9T3" at bounding box center [212, 224] width 65 height 13
click at [222, 235] on span "Electricity PSM-TDBL9T3-LGT" at bounding box center [221, 240] width 82 height 13
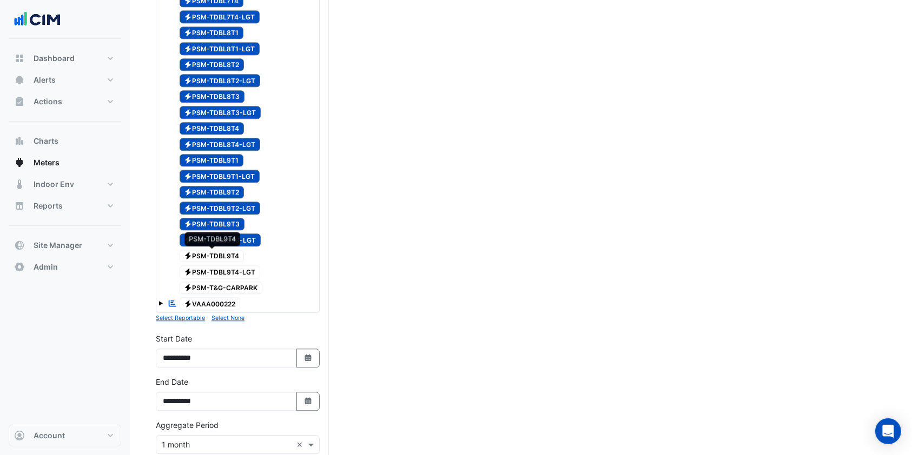
click at [216, 251] on span "Electricity PSM-TDBL9T4" at bounding box center [212, 256] width 65 height 13
click at [212, 268] on span "Electricity PSM-TDBL9T4-LGT" at bounding box center [220, 271] width 81 height 13
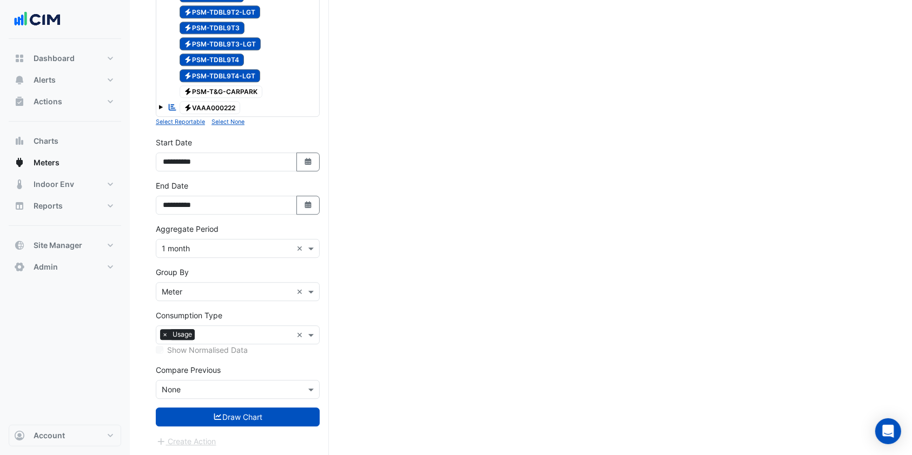
click at [201, 298] on div "× Meter ×" at bounding box center [238, 291] width 164 height 19
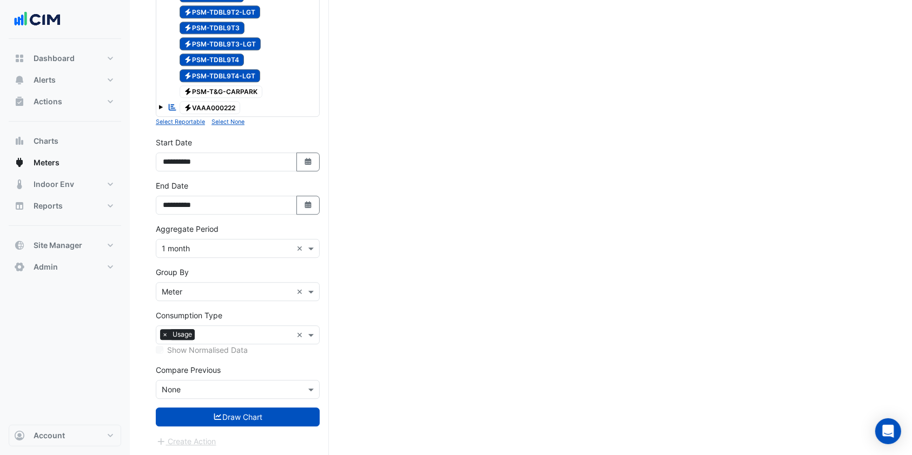
click at [224, 417] on button "Draw Chart" at bounding box center [238, 417] width 164 height 19
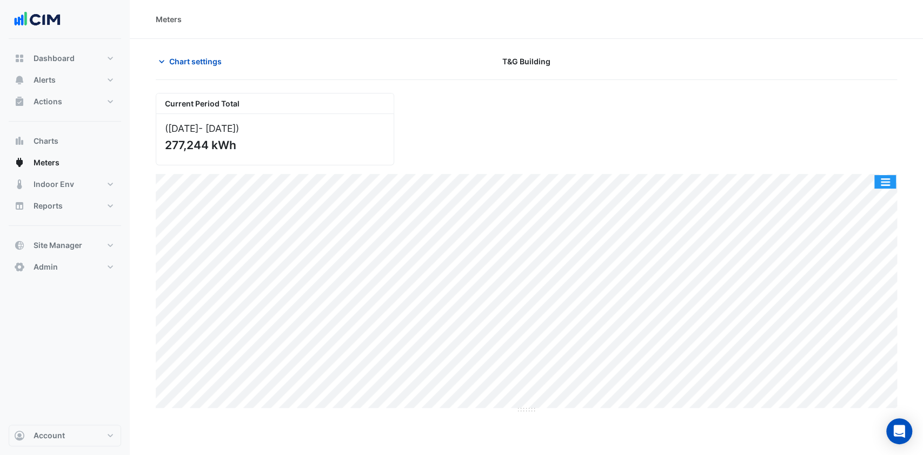
click at [883, 181] on button "button" at bounding box center [885, 182] width 22 height 14
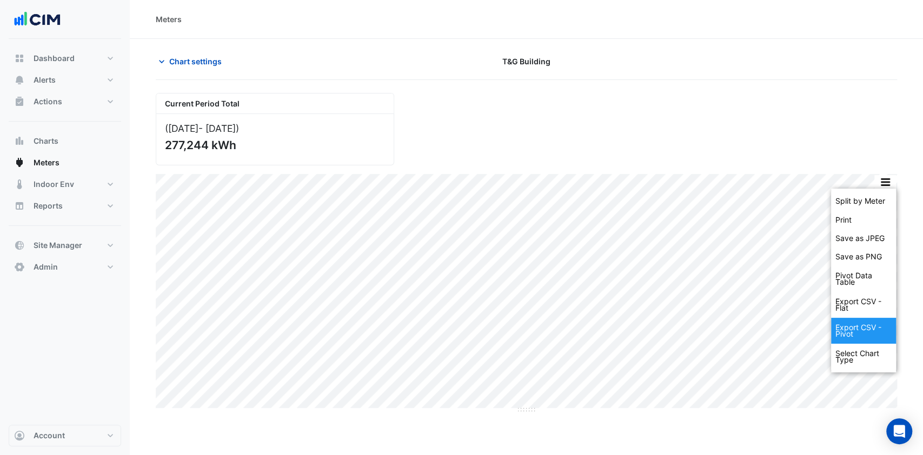
click at [866, 333] on div "Export CSV - Pivot" at bounding box center [863, 331] width 65 height 26
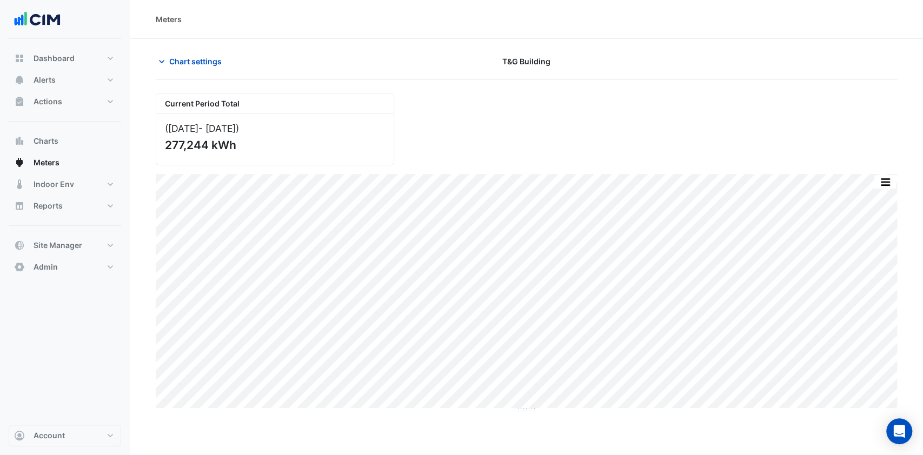
click at [196, 58] on span "Chart settings" at bounding box center [195, 61] width 52 height 11
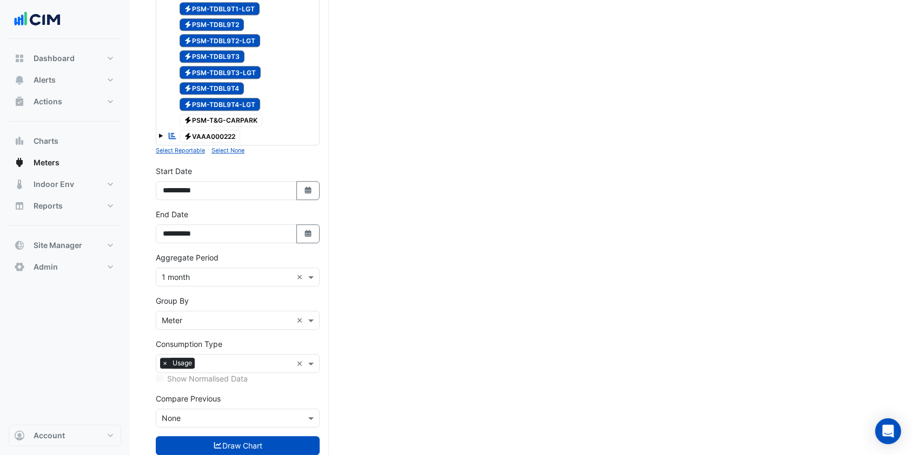
scroll to position [2719, 0]
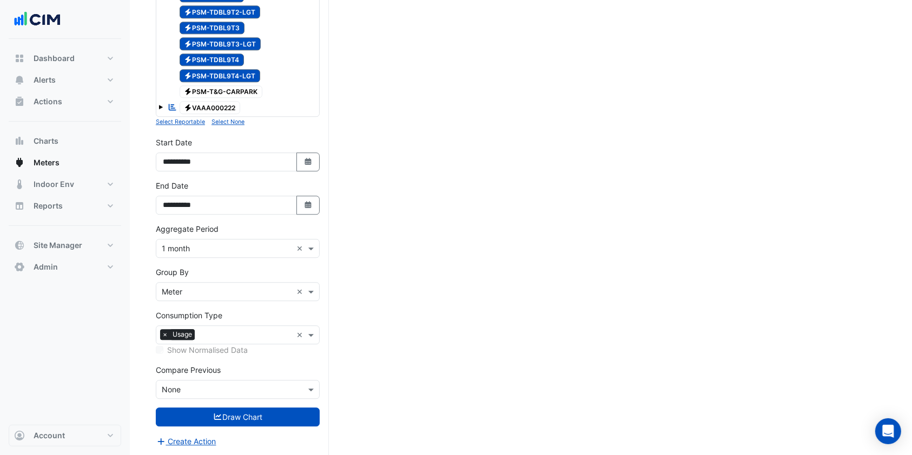
click at [227, 118] on small "Select None" at bounding box center [227, 121] width 33 height 7
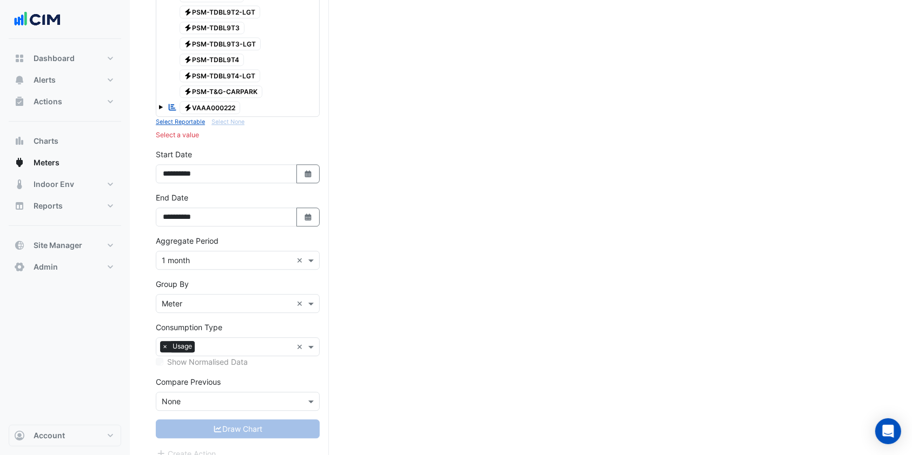
click at [203, 123] on small "Select Reportable" at bounding box center [180, 121] width 49 height 7
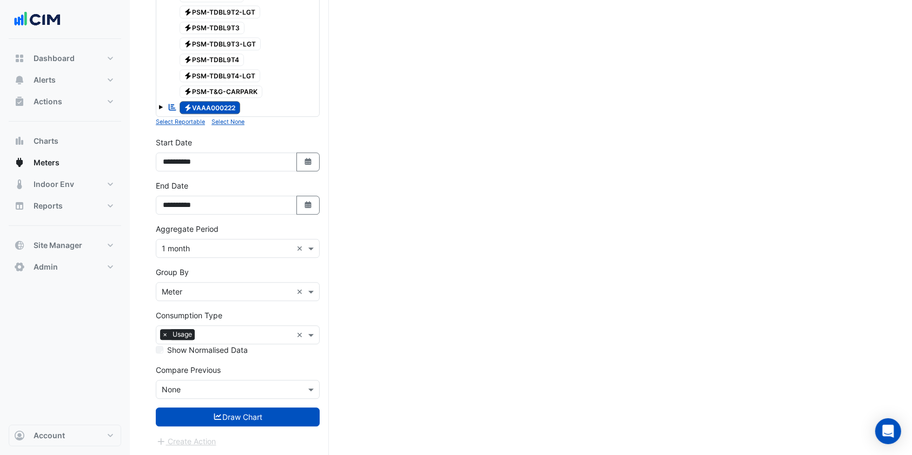
click at [242, 416] on button "Draw Chart" at bounding box center [238, 417] width 164 height 19
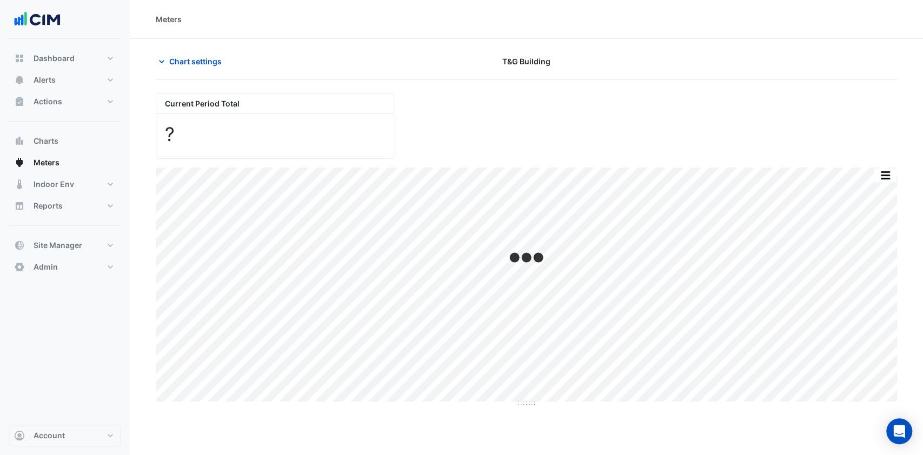
click at [195, 69] on button "Chart settings" at bounding box center [192, 61] width 73 height 19
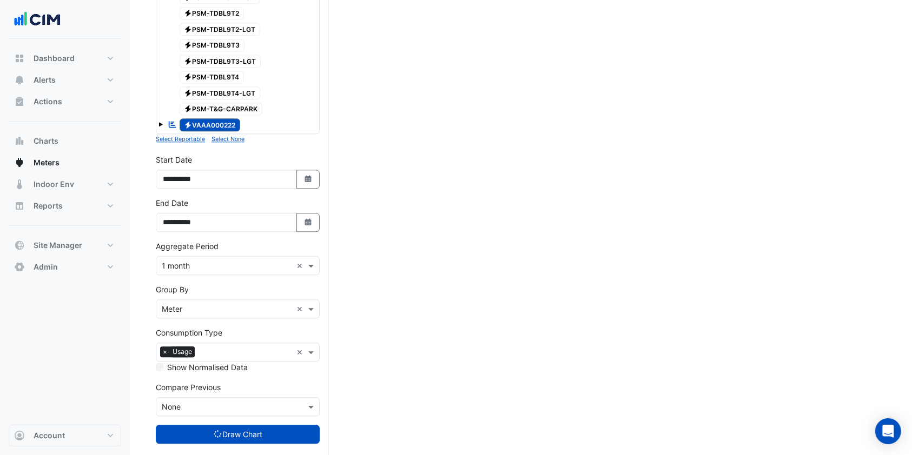
scroll to position [2719, 0]
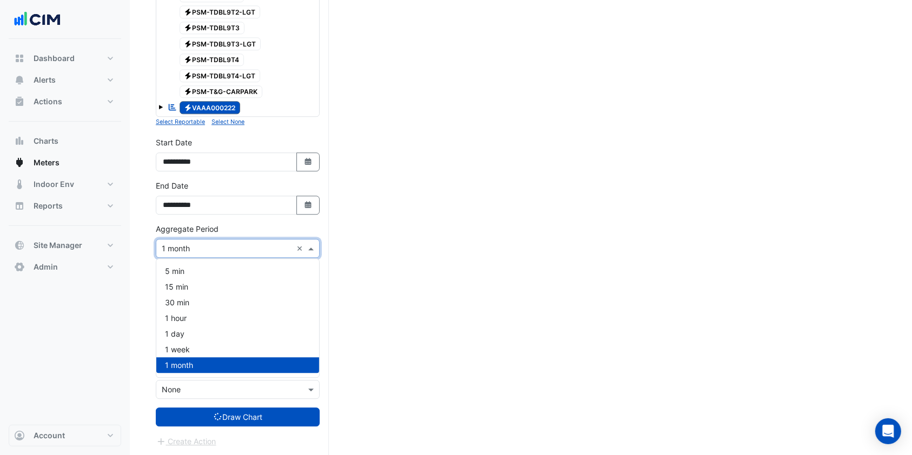
click at [201, 249] on input "text" at bounding box center [227, 248] width 130 height 11
drag, startPoint x: 168, startPoint y: 337, endPoint x: 177, endPoint y: 338, distance: 9.8
click at [168, 337] on span "1 day" at bounding box center [174, 333] width 19 height 9
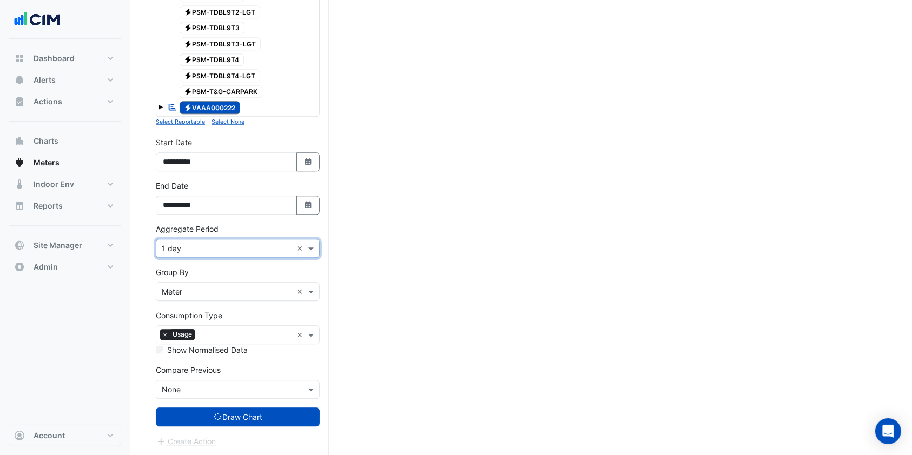
click at [207, 413] on button "Draw Chart" at bounding box center [238, 417] width 164 height 19
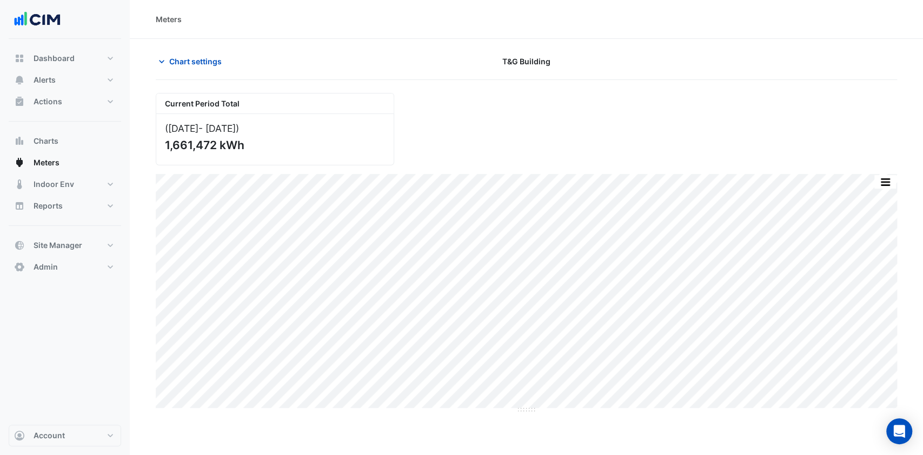
click at [165, 65] on icon "button" at bounding box center [161, 61] width 11 height 11
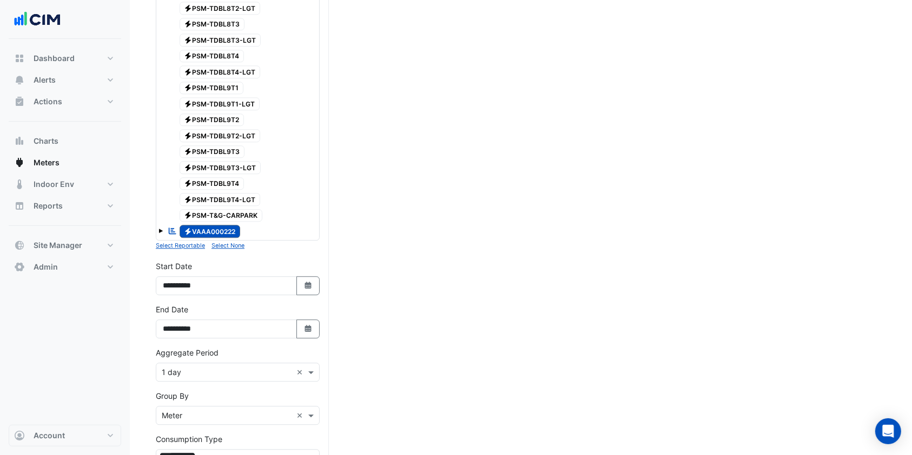
scroll to position [2719, 0]
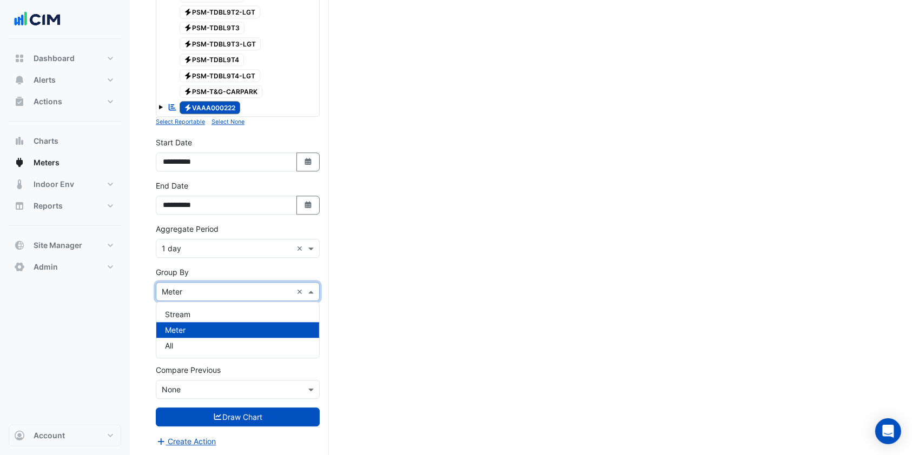
click at [203, 282] on div "× Meter ×" at bounding box center [238, 291] width 164 height 19
click at [183, 338] on div "All" at bounding box center [237, 346] width 163 height 16
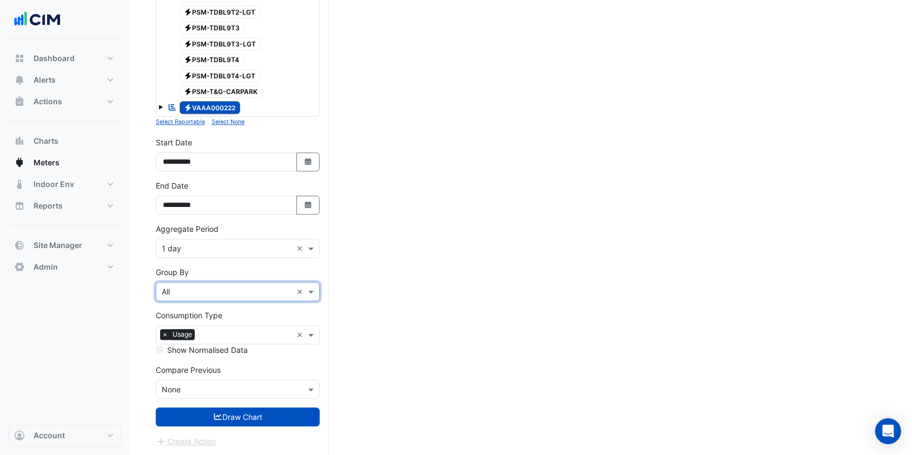
click at [210, 287] on input "text" at bounding box center [227, 292] width 130 height 11
drag, startPoint x: 508, startPoint y: 325, endPoint x: 492, endPoint y: 336, distance: 19.2
click at [264, 410] on button "Draw Chart" at bounding box center [238, 417] width 164 height 19
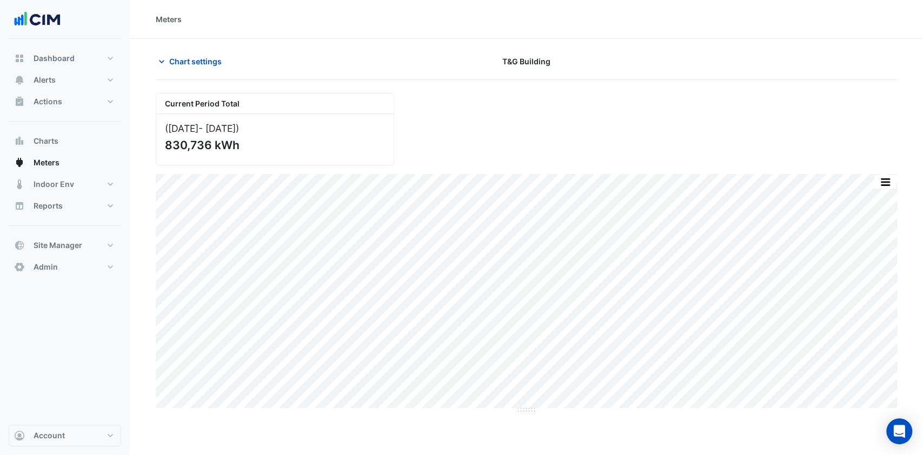
click at [184, 54] on button "Chart settings" at bounding box center [192, 61] width 73 height 19
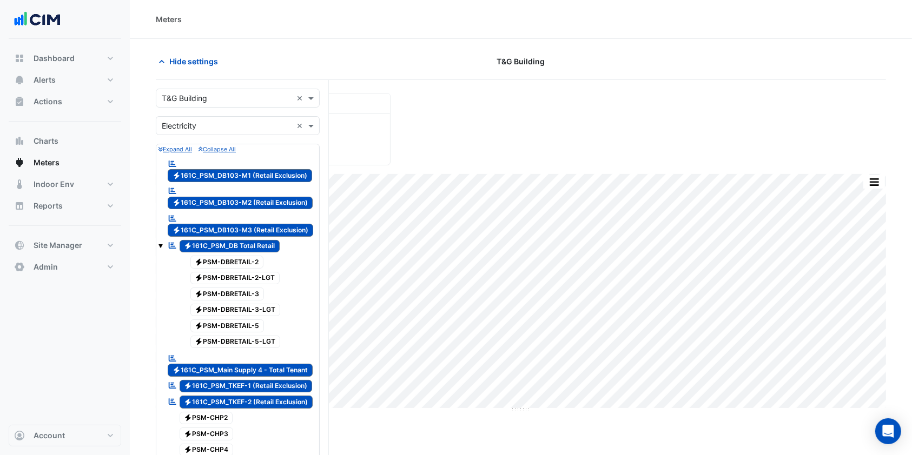
click at [227, 172] on span "Electricity 161C_PSM_DB103-M1 (Retail Exclusion)" at bounding box center [240, 175] width 144 height 13
click at [231, 192] on div "Reportable Electricity 161C_PSM_DB103-M2 (Retail Exclusion)" at bounding box center [241, 197] width 152 height 26
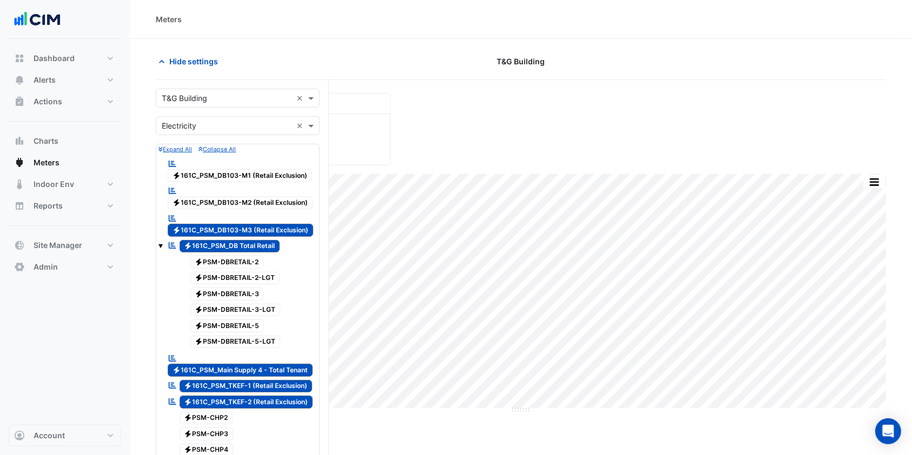
click at [229, 226] on span "Electricity 161C_PSM_DB103-M3 (Retail Exclusion)" at bounding box center [240, 230] width 145 height 13
click at [229, 242] on span "Electricity 161C_PSM_DB Total Retail" at bounding box center [230, 246] width 101 height 13
click at [230, 364] on span "Electricity 161C_PSM_Main Supply 4 - Total Tenant" at bounding box center [240, 370] width 145 height 13
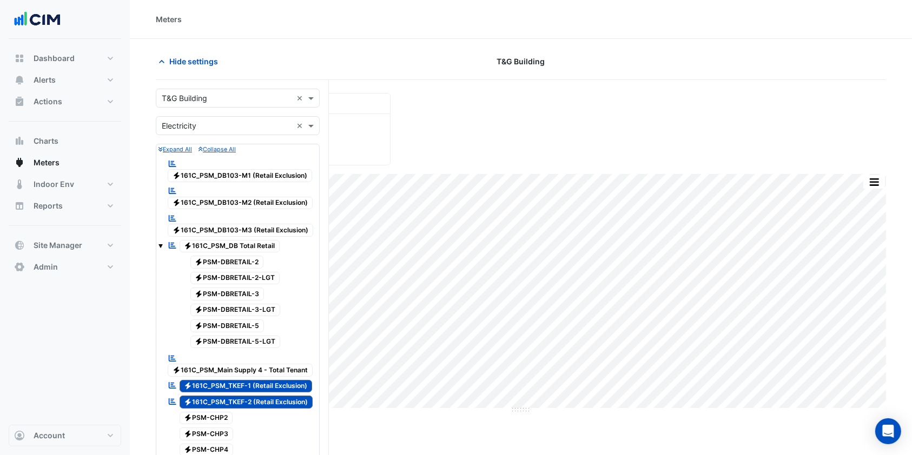
click at [228, 379] on div "Reportable Electricity 161C_PSM_TKEF-1 (Retail Exclusion)" at bounding box center [240, 386] width 150 height 15
click at [222, 400] on span "Electricity 161C_PSM_TKEF-2 (Retail Exclusion)" at bounding box center [247, 402] width 134 height 13
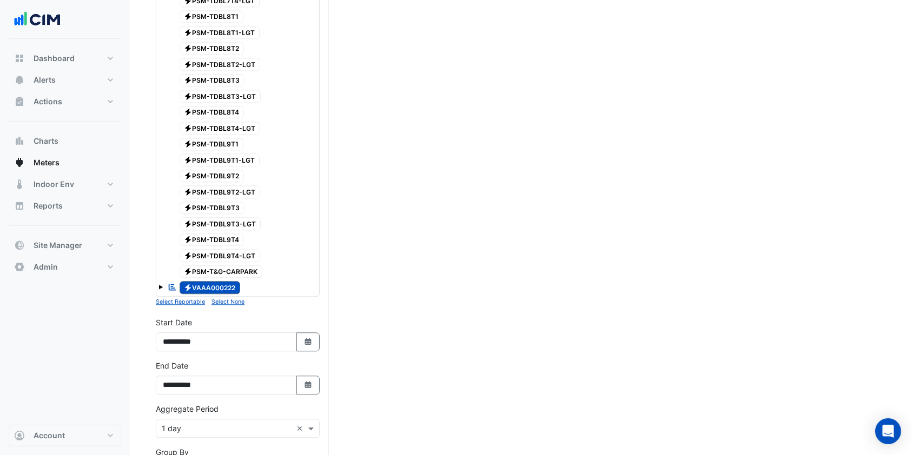
scroll to position [2719, 0]
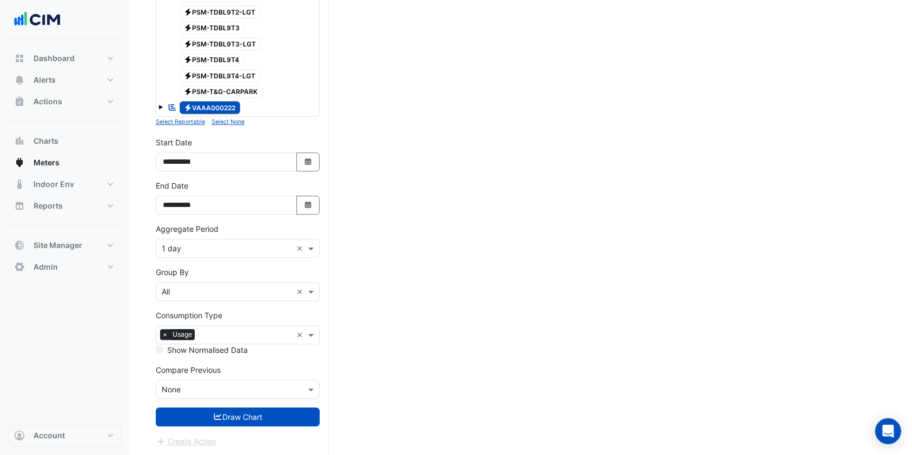
click at [229, 425] on button "Draw Chart" at bounding box center [238, 417] width 164 height 19
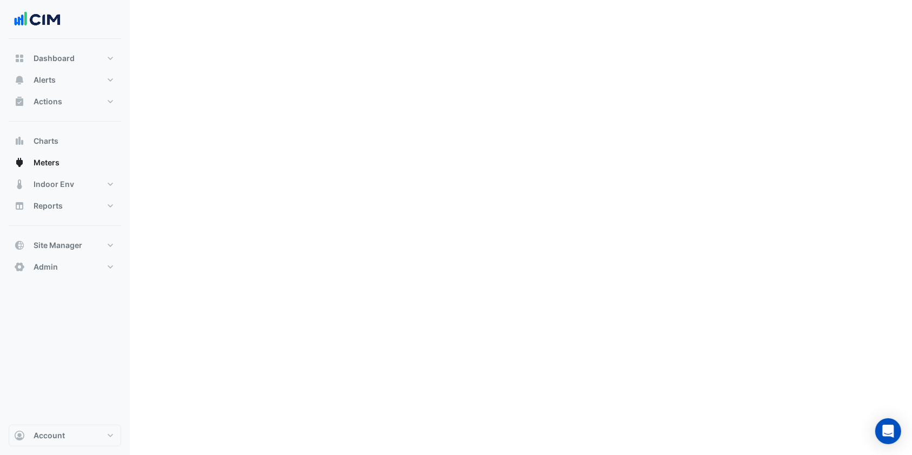
scroll to position [2447, 0]
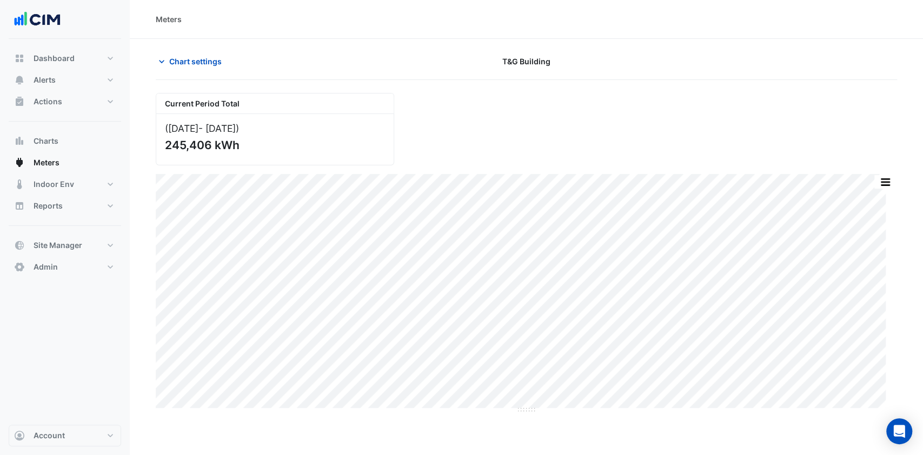
click at [199, 68] on button "Chart settings" at bounding box center [192, 61] width 73 height 19
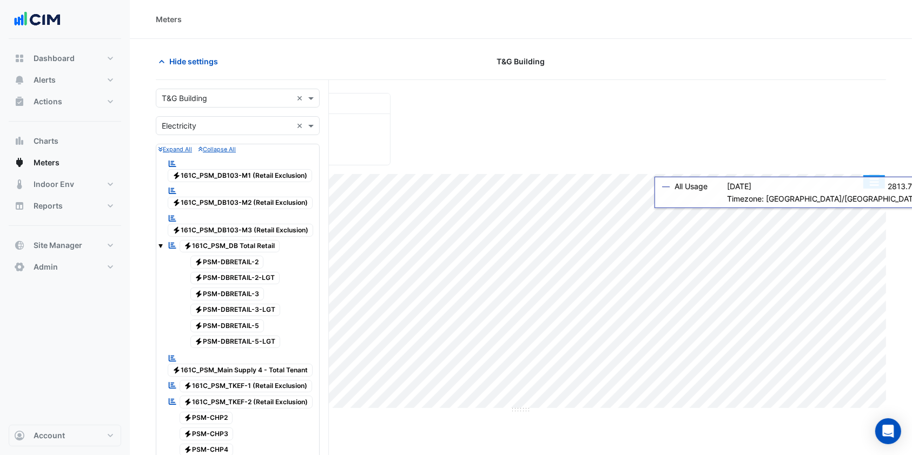
click at [874, 180] on button "button" at bounding box center [874, 182] width 22 height 14
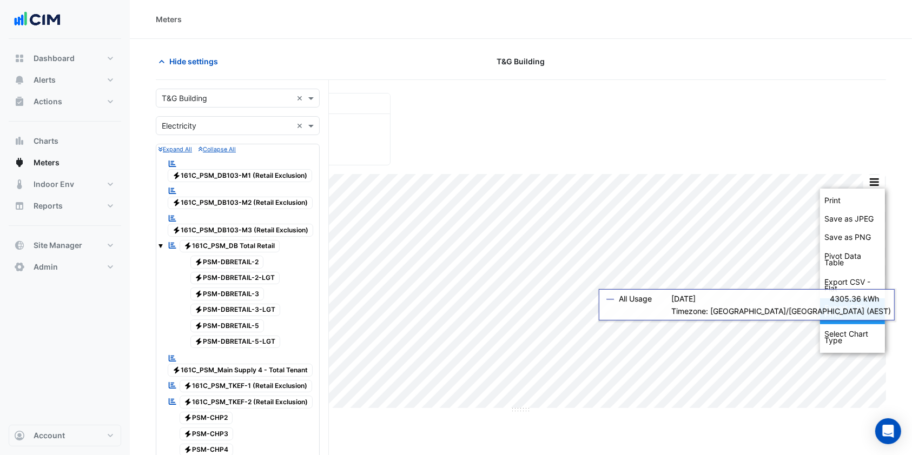
click at [832, 309] on div "Export CSV - Pivot" at bounding box center [852, 311] width 65 height 26
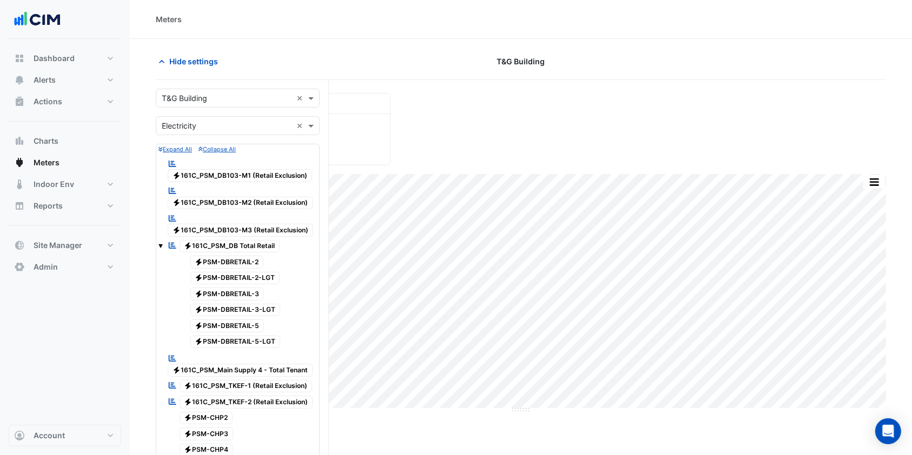
click at [254, 95] on input "text" at bounding box center [227, 98] width 130 height 11
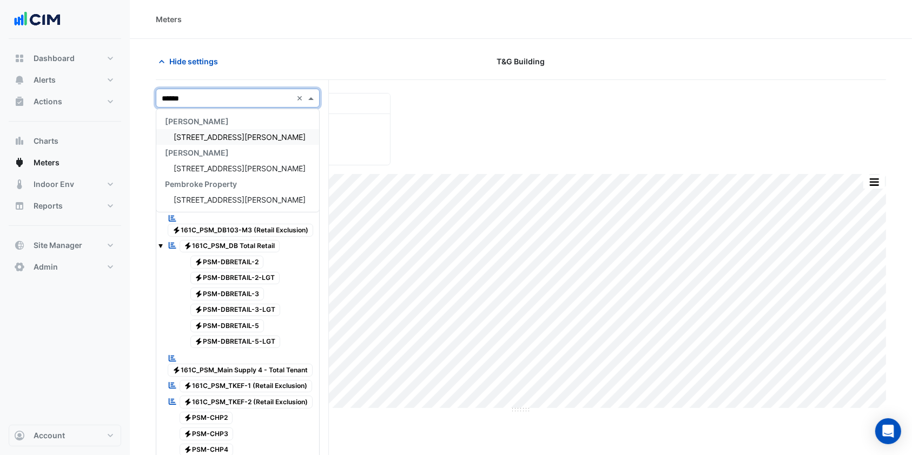
type input "*******"
click at [251, 135] on div "[STREET_ADDRESS][PERSON_NAME]" at bounding box center [237, 137] width 163 height 16
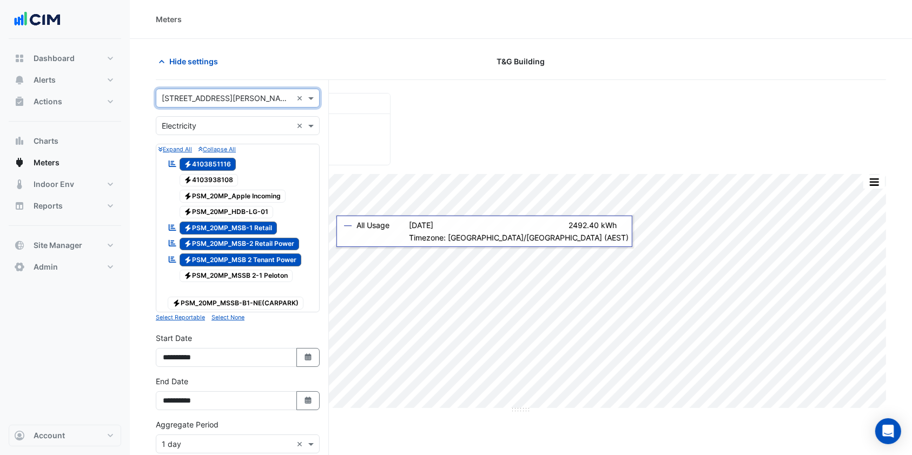
click at [241, 225] on span "Electricity PSM_20MP_MSB-1 Retail" at bounding box center [229, 228] width 98 height 13
click at [238, 242] on span "Electricity PSM_20MP_MSB-2 Retail Power" at bounding box center [240, 244] width 120 height 13
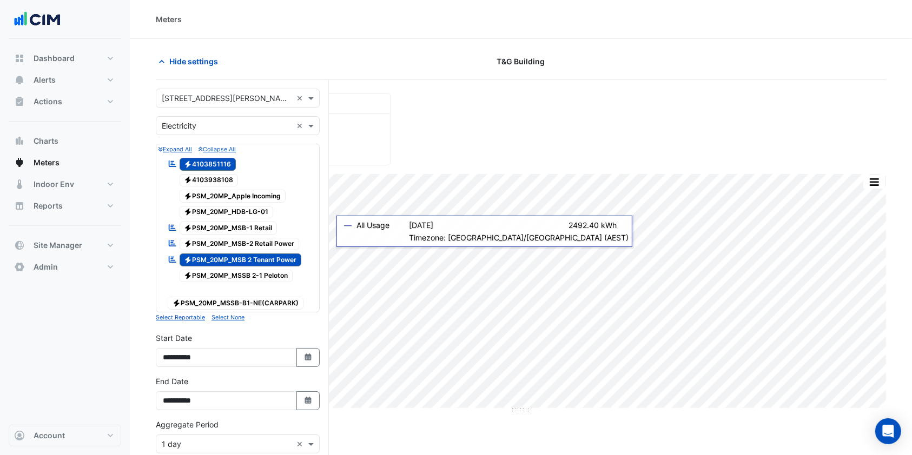
click at [235, 257] on span "Electricity PSM_20MP_MSB 2 Tenant Power" at bounding box center [241, 260] width 122 height 13
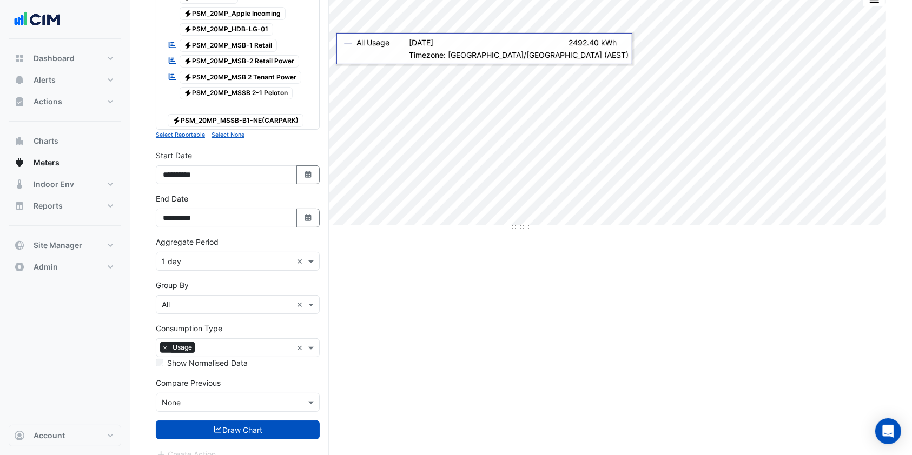
scroll to position [184, 0]
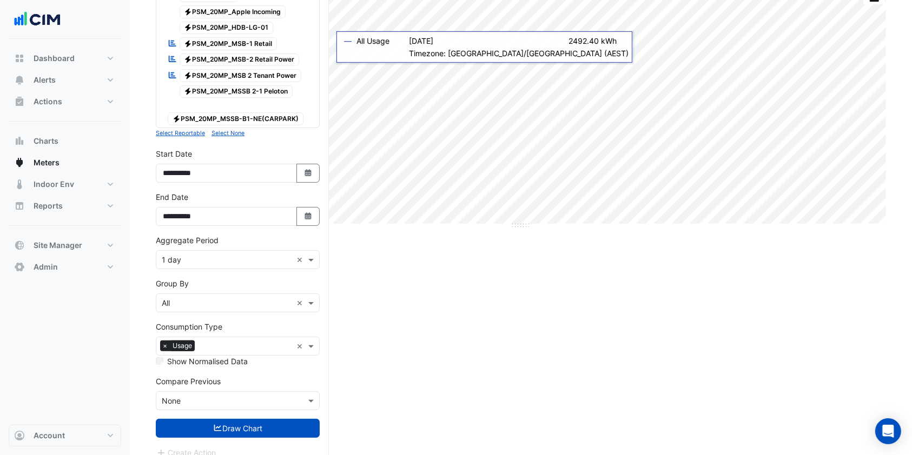
click at [221, 419] on button "Draw Chart" at bounding box center [238, 428] width 164 height 19
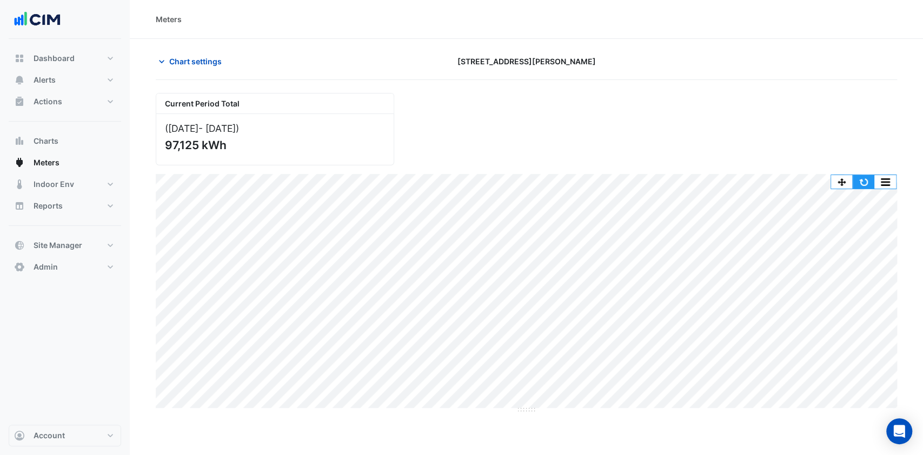
click at [868, 183] on button "button" at bounding box center [864, 182] width 22 height 14
click at [886, 181] on button "button" at bounding box center [885, 182] width 22 height 14
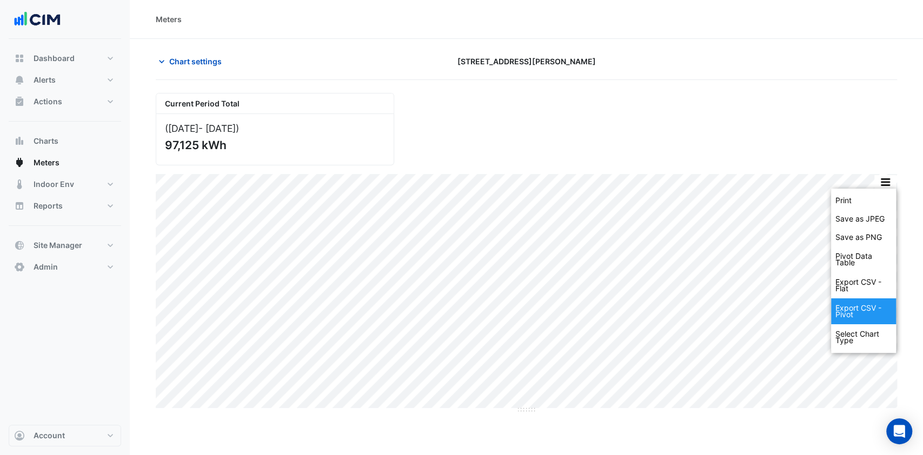
click at [856, 308] on div "Export CSV - Pivot" at bounding box center [863, 311] width 65 height 26
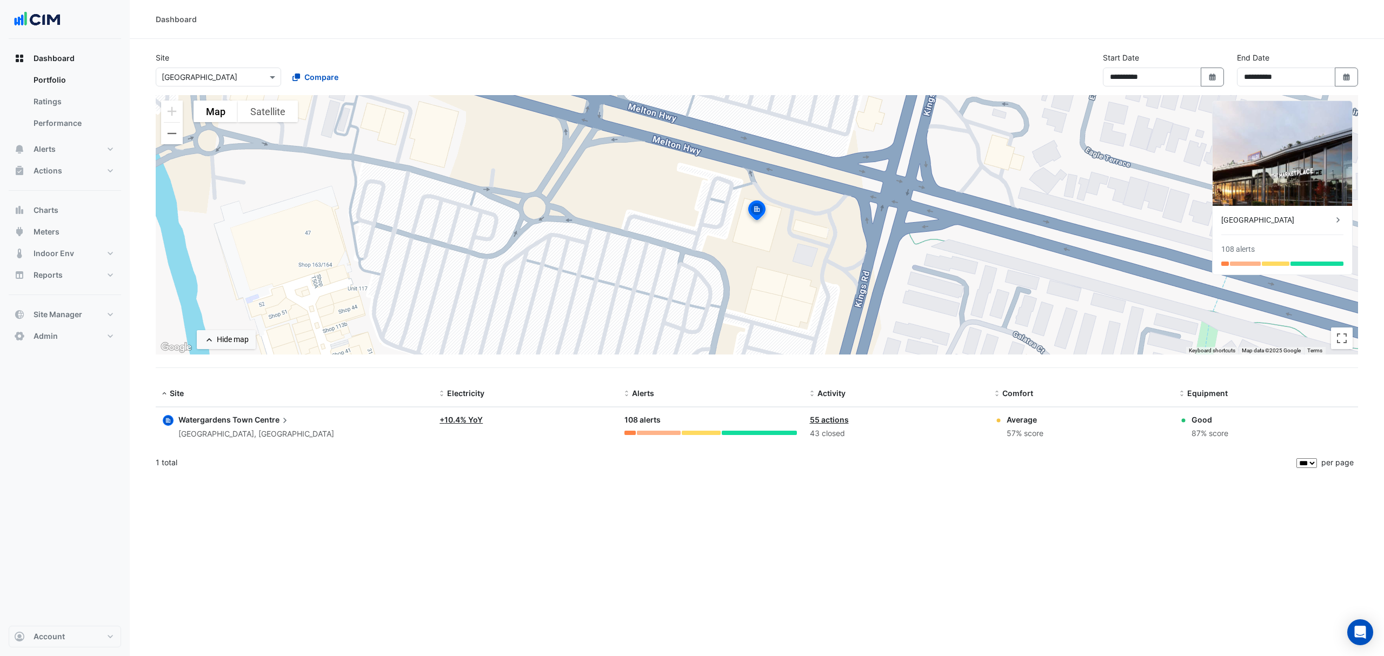
select select "***"
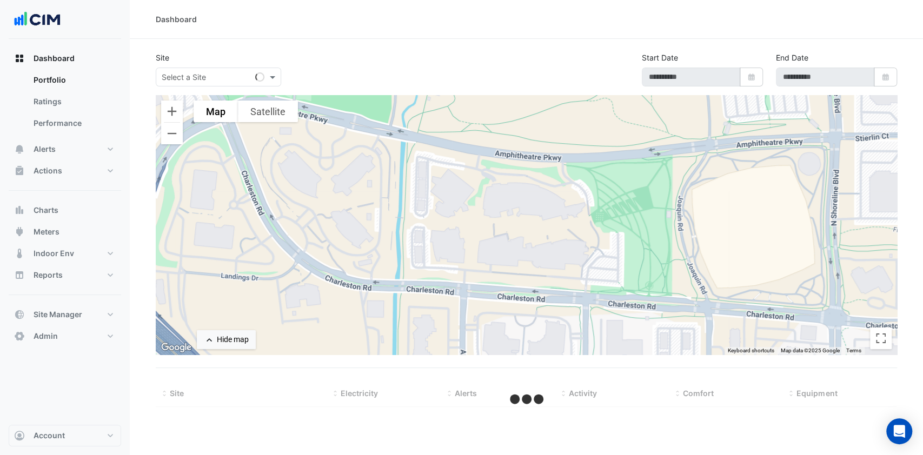
select select "***"
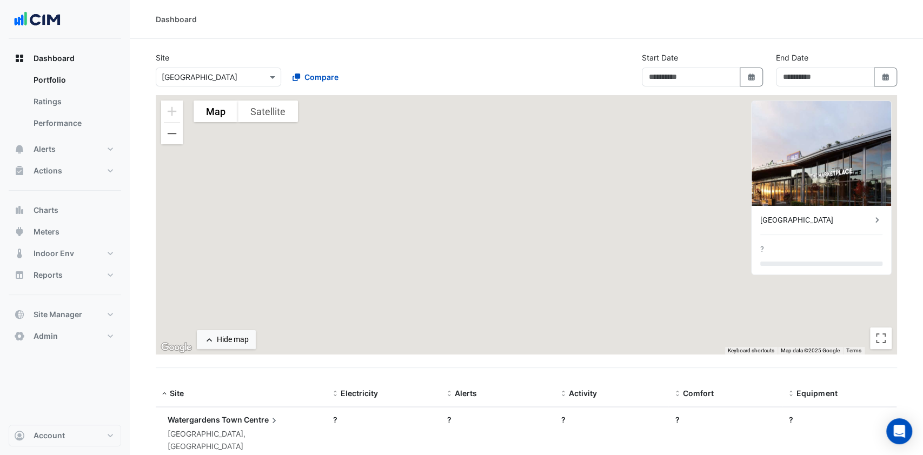
type input "**********"
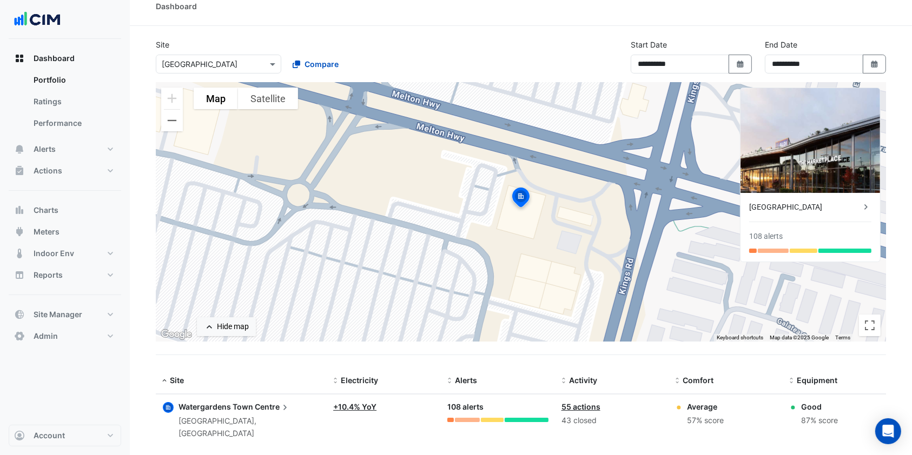
scroll to position [21, 0]
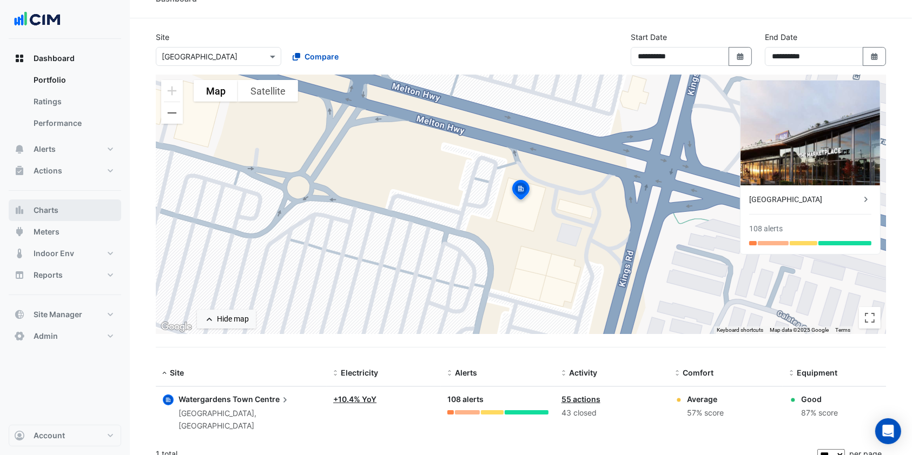
click at [48, 212] on span "Charts" at bounding box center [46, 210] width 25 height 11
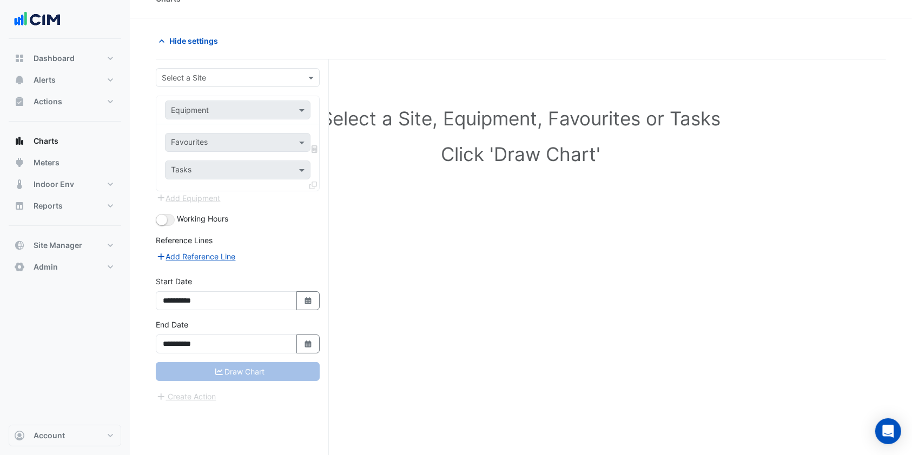
click at [231, 68] on div "Select a Site" at bounding box center [238, 77] width 164 height 19
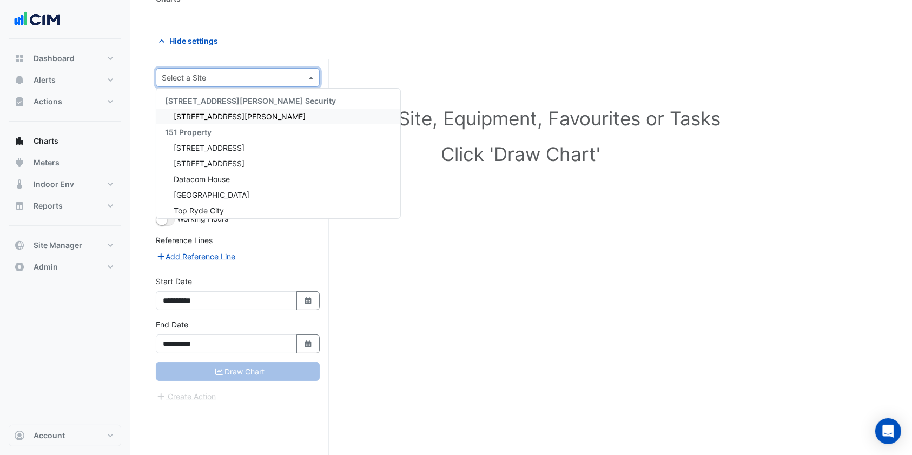
type input "*"
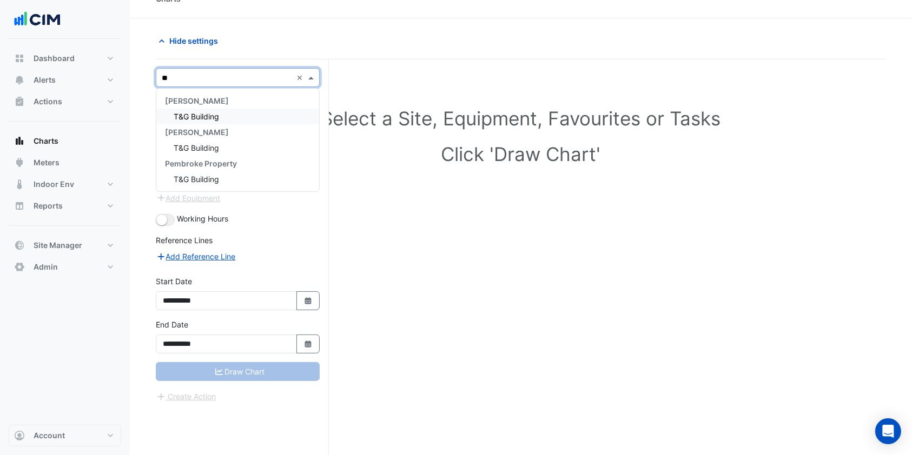
type input "***"
click at [210, 118] on span "T&G Building" at bounding box center [196, 116] width 45 height 9
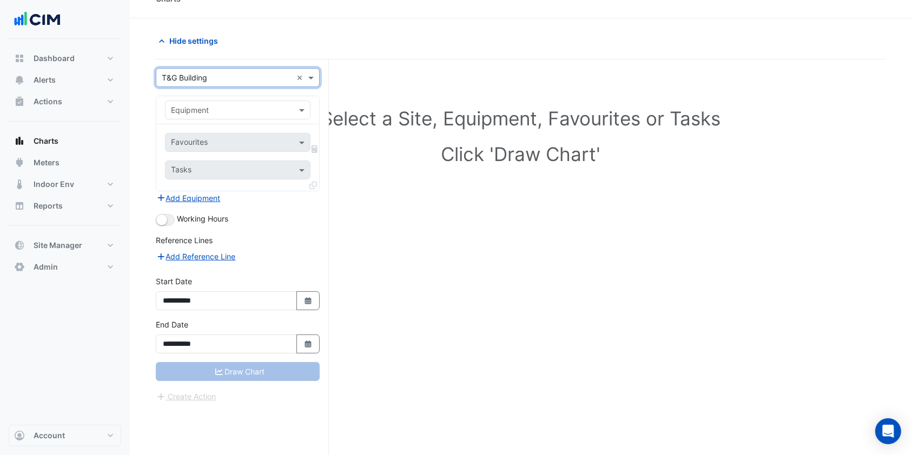
click at [308, 114] on span at bounding box center [303, 109] width 14 height 11
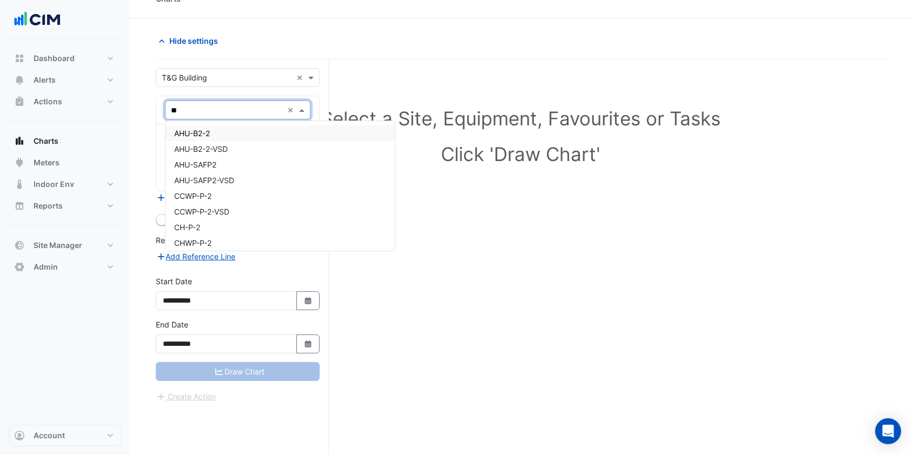
type input "*"
type input "***"
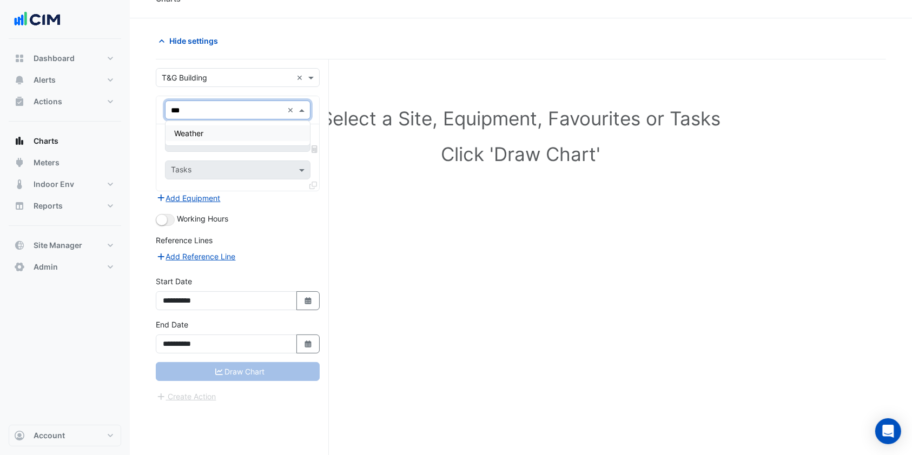
click at [178, 132] on span "Weather" at bounding box center [188, 133] width 29 height 9
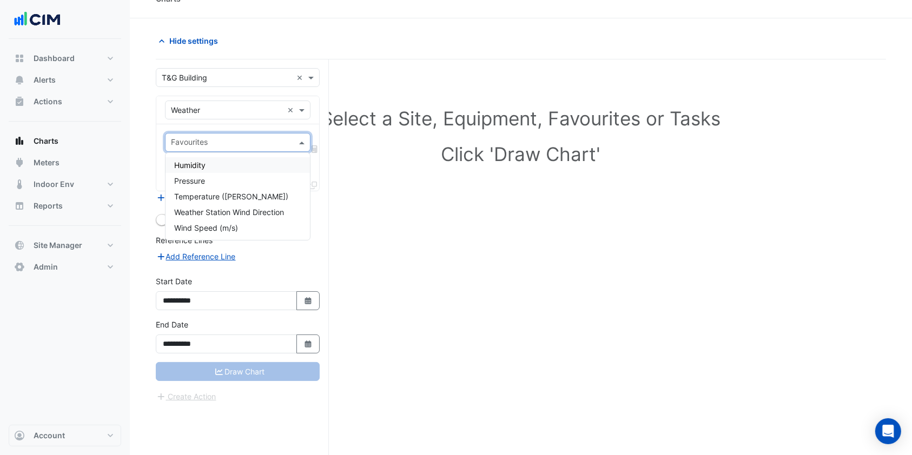
click at [300, 149] on div "Favourites" at bounding box center [237, 142] width 145 height 19
click at [217, 199] on span "Temperature ([PERSON_NAME])" at bounding box center [231, 196] width 114 height 9
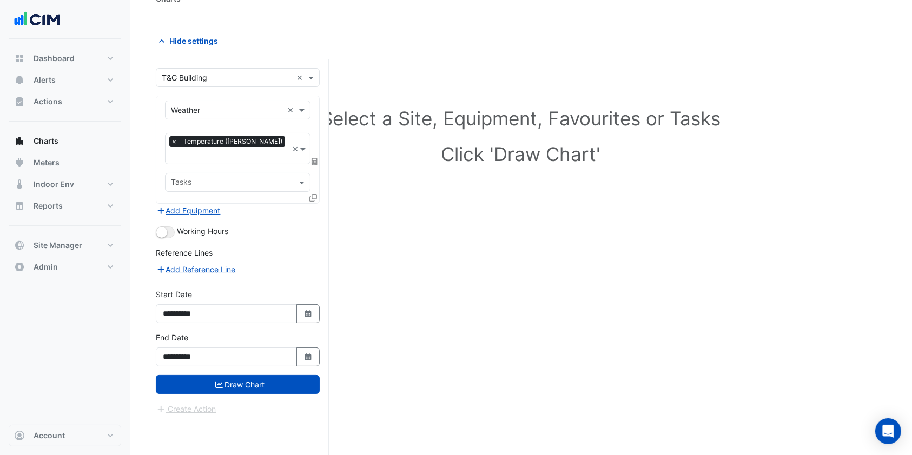
click at [306, 310] on icon "Select Date" at bounding box center [308, 314] width 10 height 8
select select "*"
select select "****"
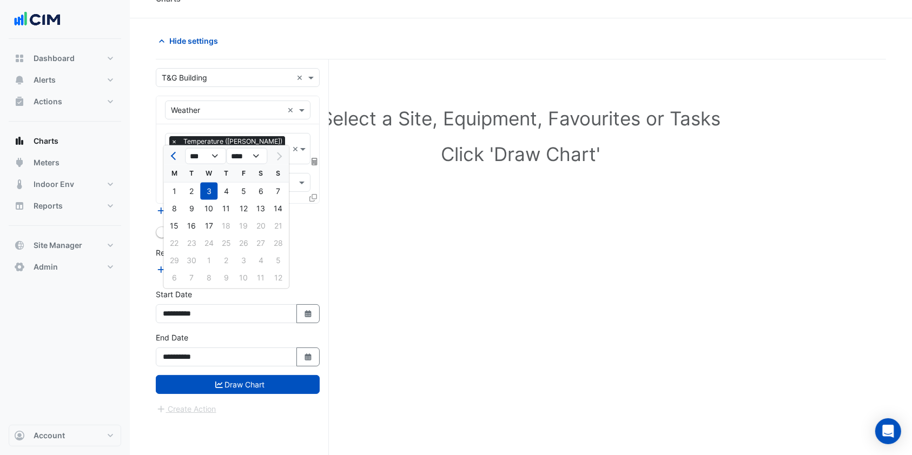
click at [171, 157] on button "Previous month" at bounding box center [174, 156] width 13 height 17
select select "*"
click at [244, 190] on div "1" at bounding box center [243, 191] width 17 height 17
type input "**********"
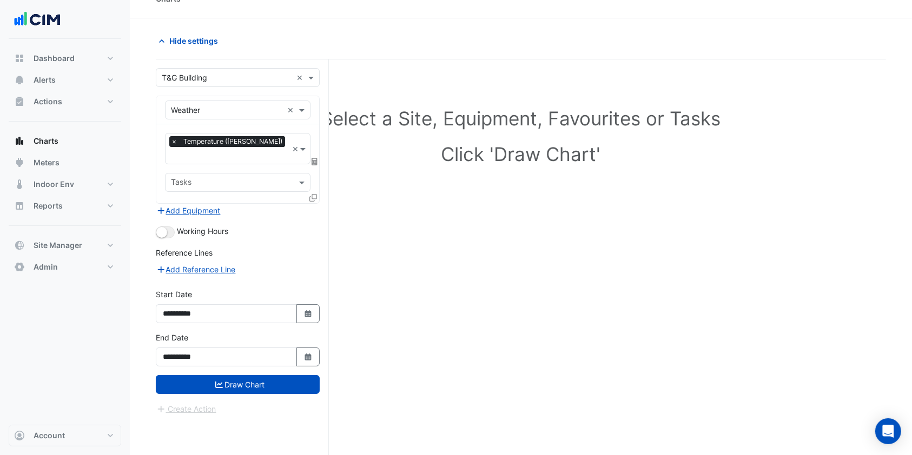
click at [305, 354] on icon "button" at bounding box center [307, 357] width 6 height 7
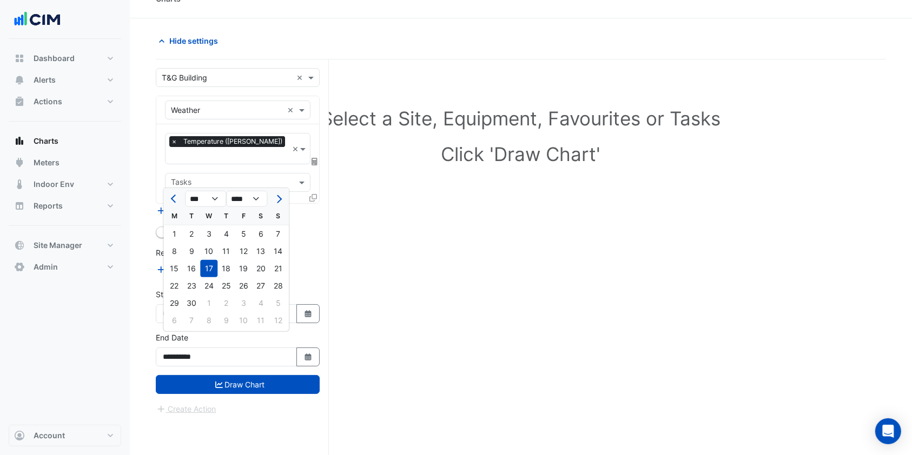
click at [174, 201] on span "Previous month" at bounding box center [175, 199] width 8 height 8
select select "*"
click at [272, 301] on div "31" at bounding box center [277, 303] width 17 height 17
type input "**********"
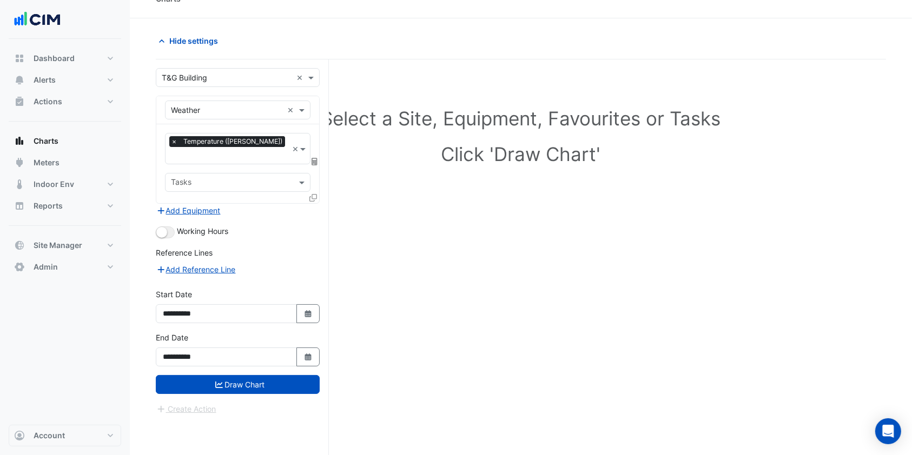
click at [316, 158] on icon at bounding box center [314, 162] width 6 height 8
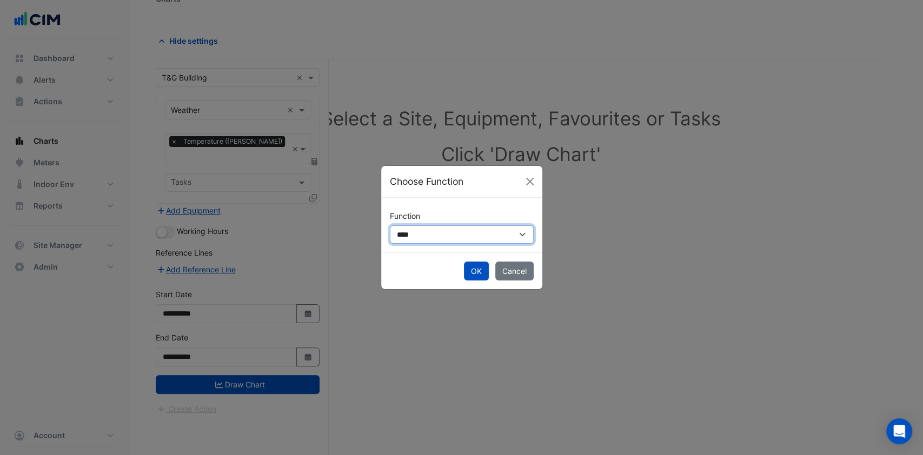
click at [394, 232] on select "**********" at bounding box center [462, 234] width 144 height 19
select select "******"
click at [390, 225] on select "**********" at bounding box center [462, 234] width 144 height 19
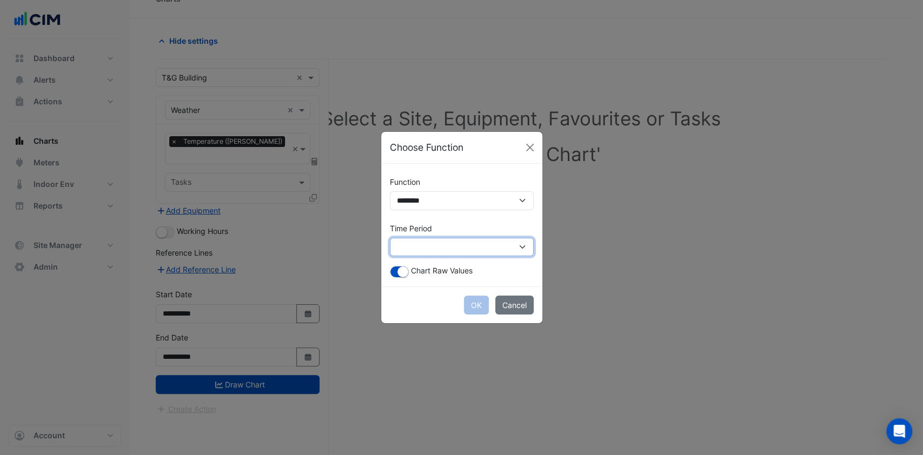
click at [443, 249] on select "**********" at bounding box center [462, 247] width 144 height 19
select select "*********"
click at [390, 238] on select "**********" at bounding box center [462, 247] width 144 height 19
click at [467, 301] on button "OK" at bounding box center [476, 305] width 25 height 19
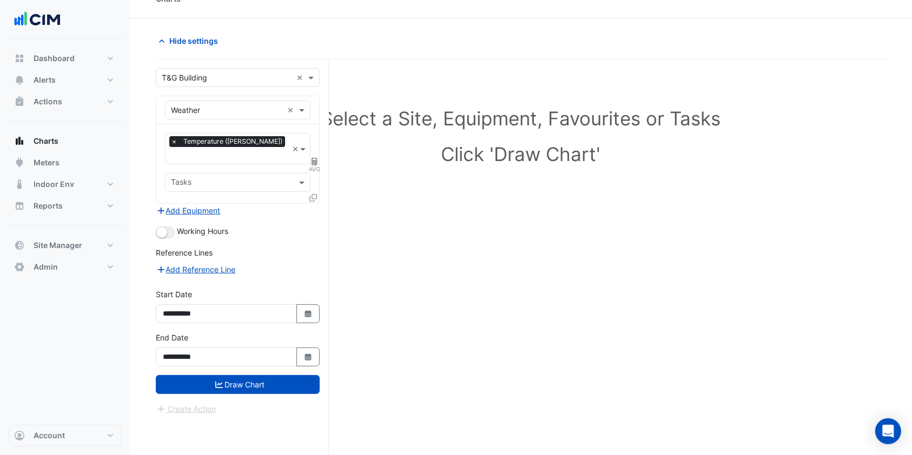
click at [274, 375] on button "Draw Chart" at bounding box center [238, 384] width 164 height 19
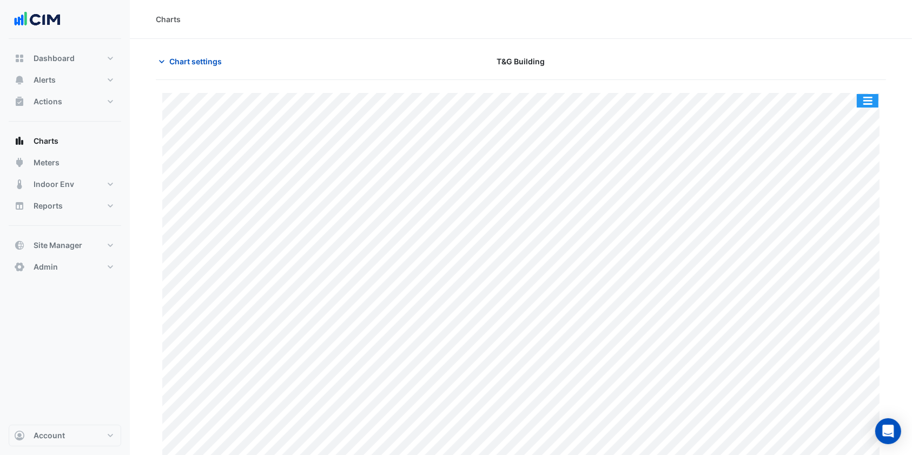
click at [867, 94] on button "button" at bounding box center [867, 101] width 22 height 14
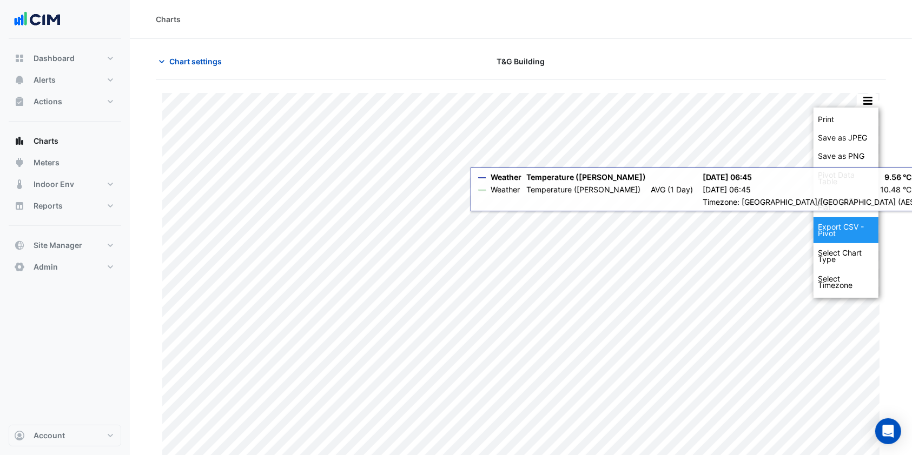
click at [846, 233] on div "Export CSV - Pivot" at bounding box center [845, 230] width 65 height 26
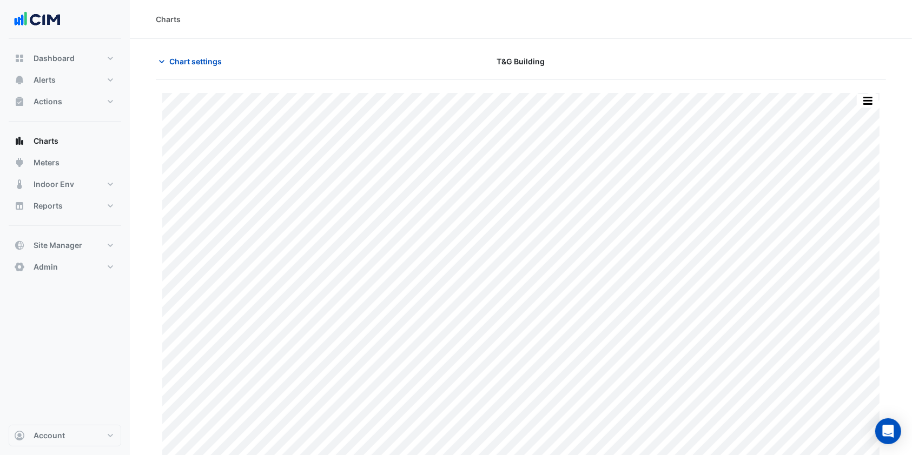
click at [190, 64] on span "Chart settings" at bounding box center [195, 61] width 52 height 11
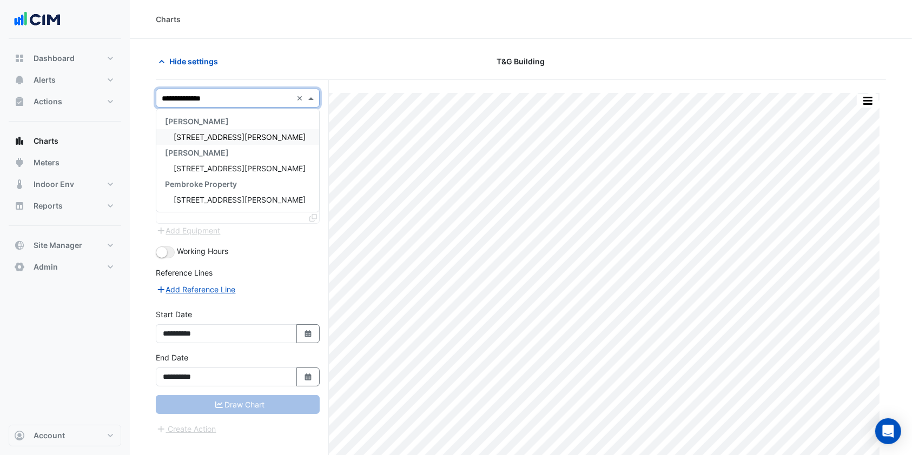
type input "**********"
click at [208, 132] on span "[STREET_ADDRESS][PERSON_NAME]" at bounding box center [240, 136] width 132 height 9
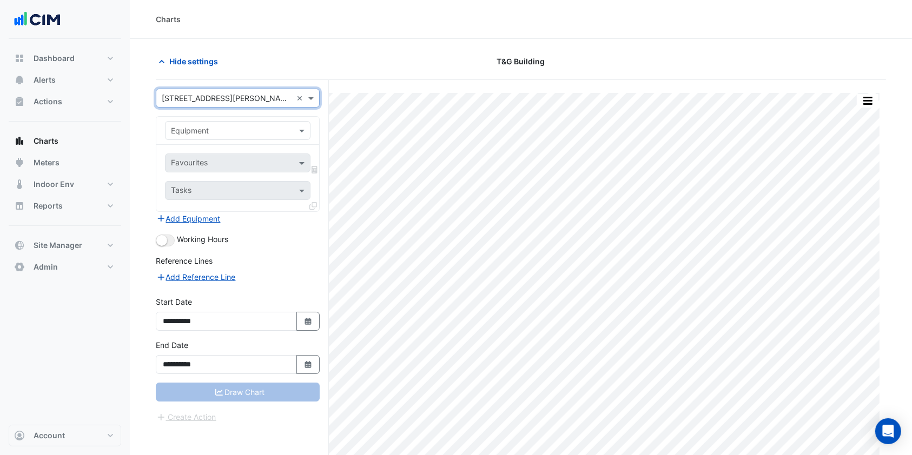
click at [273, 127] on input "text" at bounding box center [227, 130] width 112 height 11
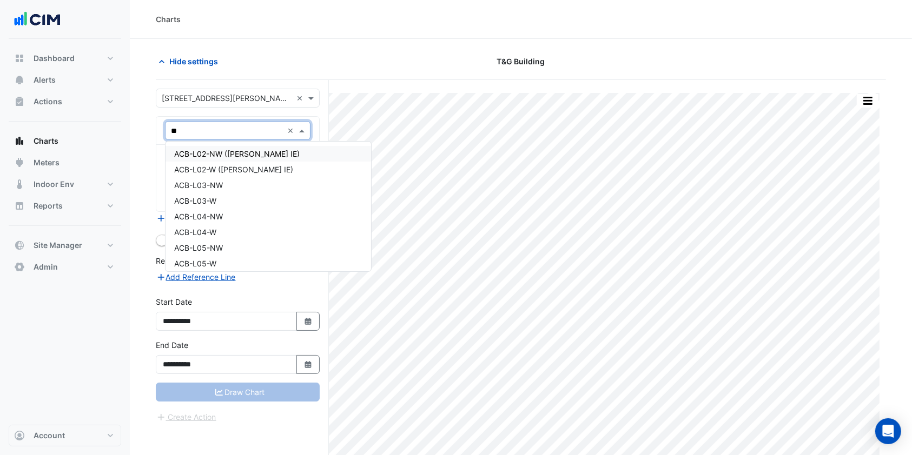
type input "***"
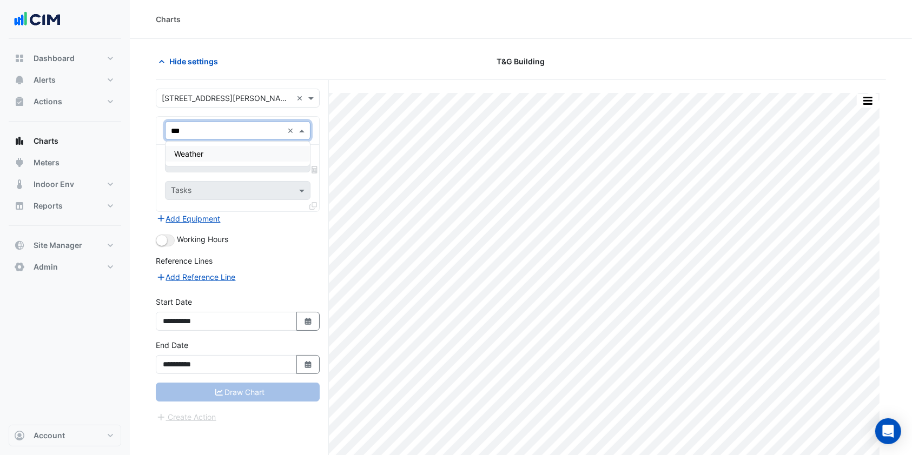
click at [206, 154] on div "Weather" at bounding box center [237, 154] width 144 height 16
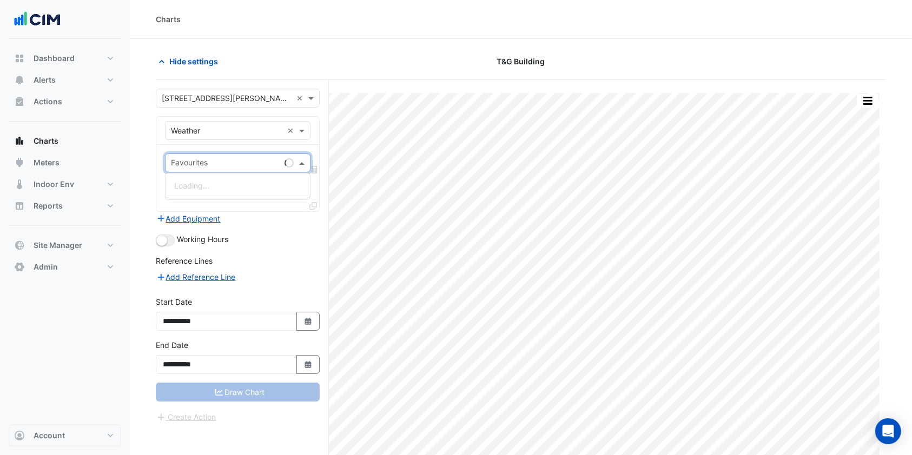
click at [295, 161] on div "Favourites" at bounding box center [237, 163] width 145 height 19
click at [298, 159] on span at bounding box center [303, 162] width 14 height 11
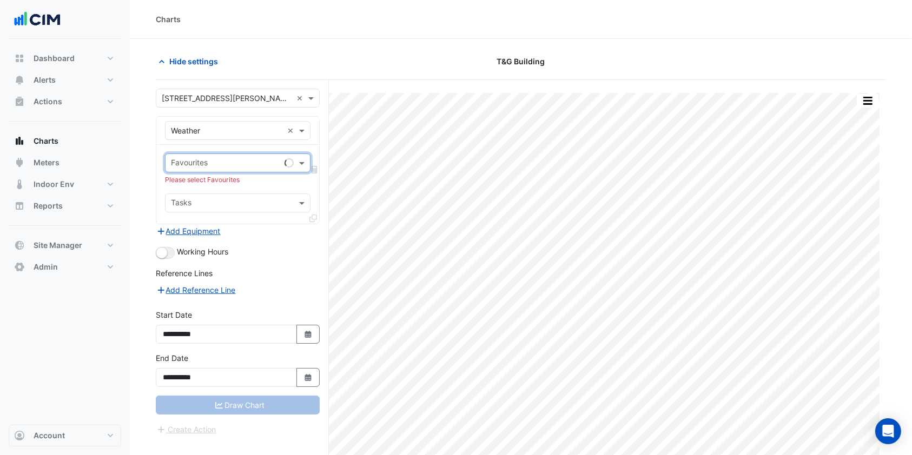
click at [298, 159] on span at bounding box center [303, 162] width 14 height 11
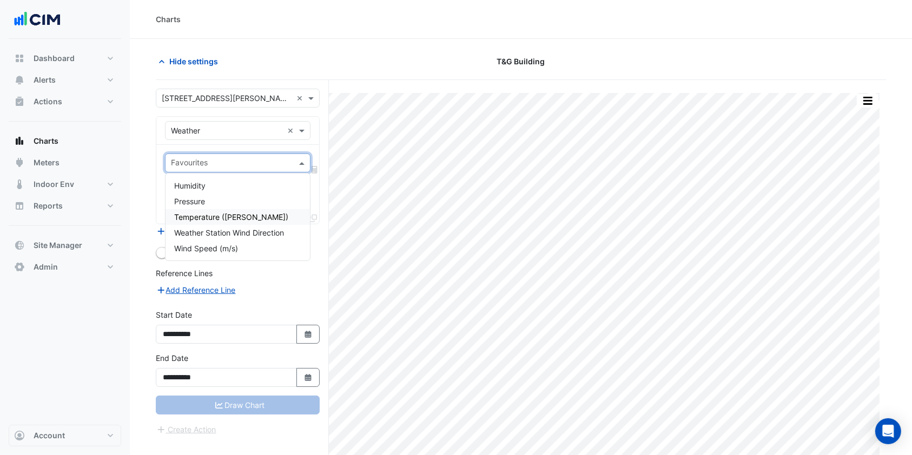
click at [210, 218] on span "Temperature ([PERSON_NAME])" at bounding box center [231, 216] width 114 height 9
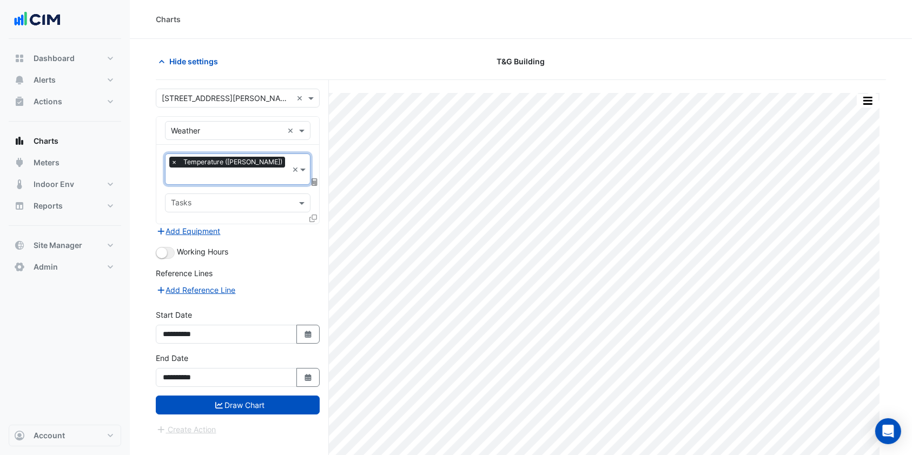
click at [271, 59] on div "Hide settings" at bounding box center [273, 61] width 248 height 19
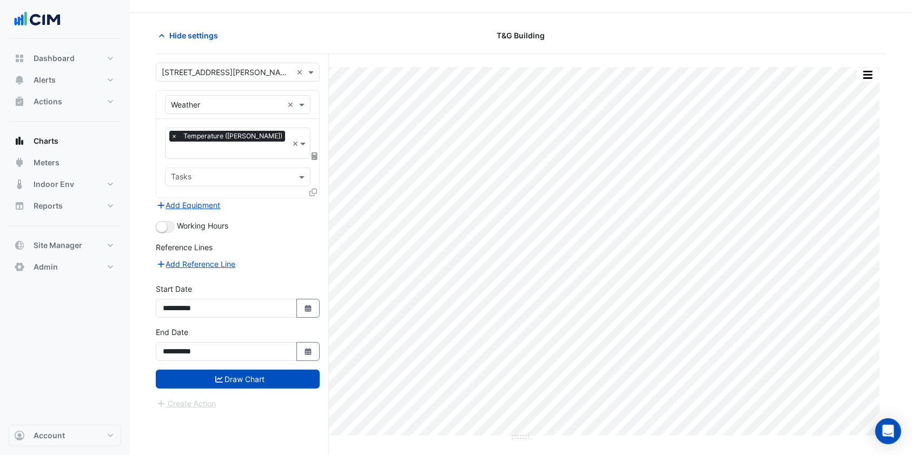
scroll to position [41, 0]
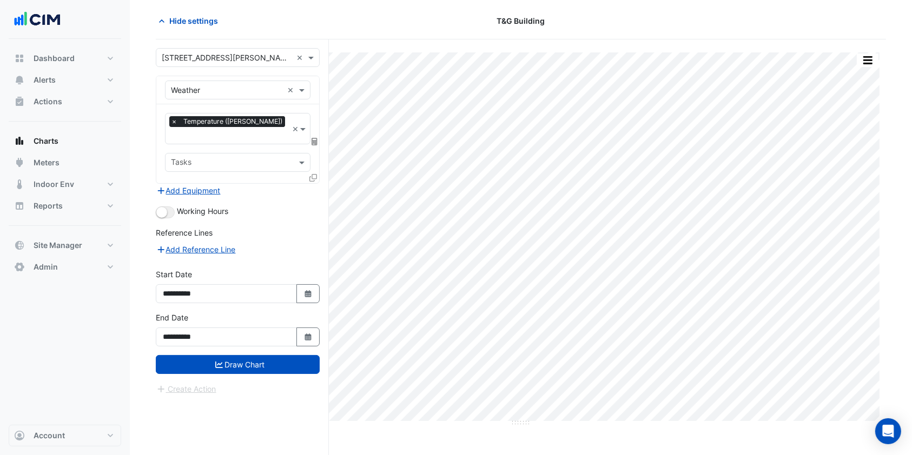
click at [225, 355] on button "Draw Chart" at bounding box center [238, 364] width 164 height 19
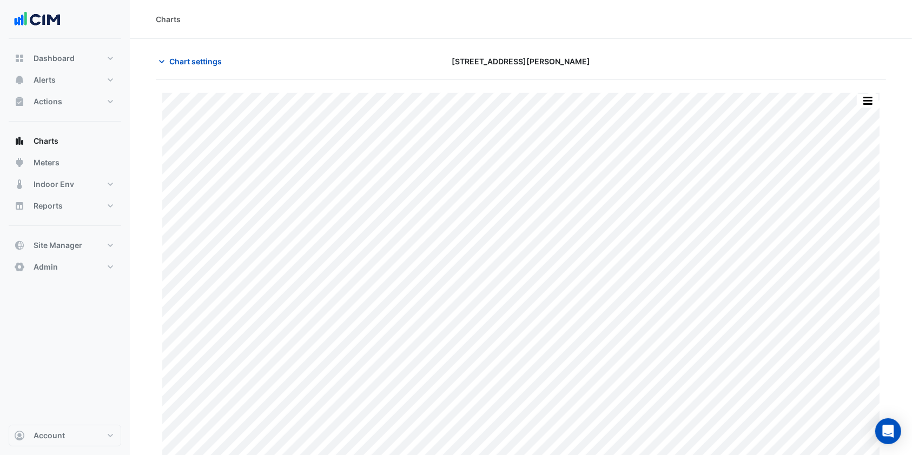
click at [186, 65] on span "Chart settings" at bounding box center [195, 61] width 52 height 11
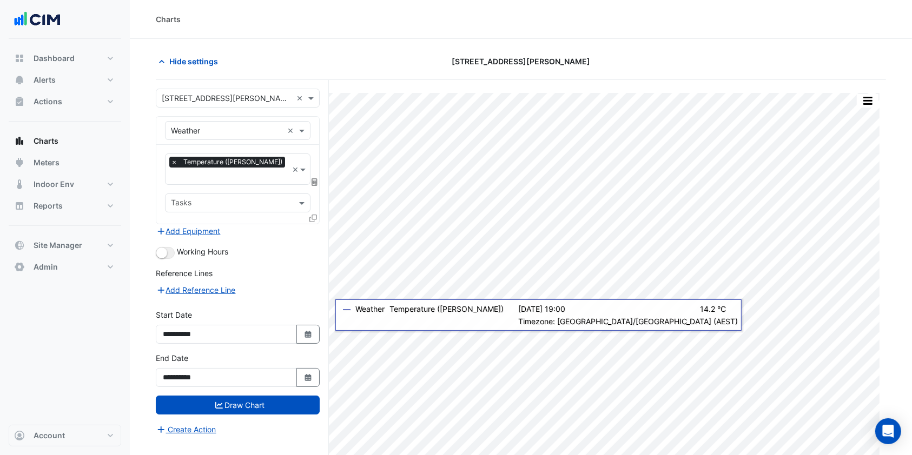
click at [253, 396] on button "Draw Chart" at bounding box center [238, 405] width 164 height 19
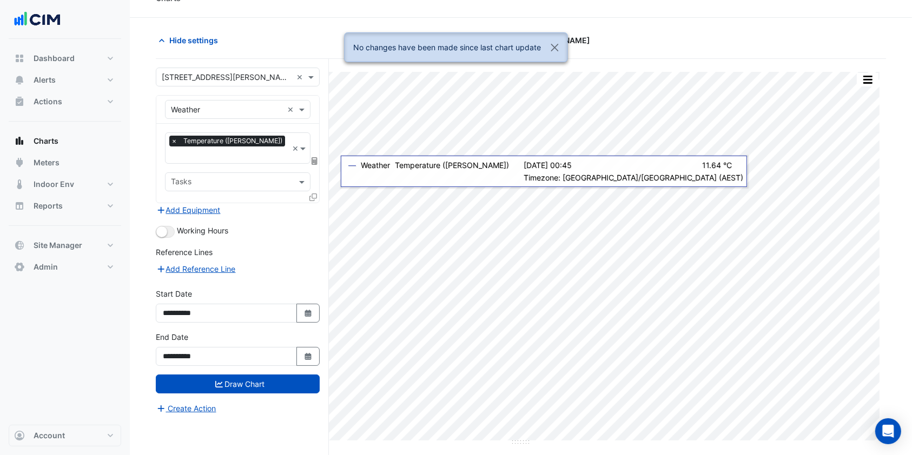
scroll to position [41, 0]
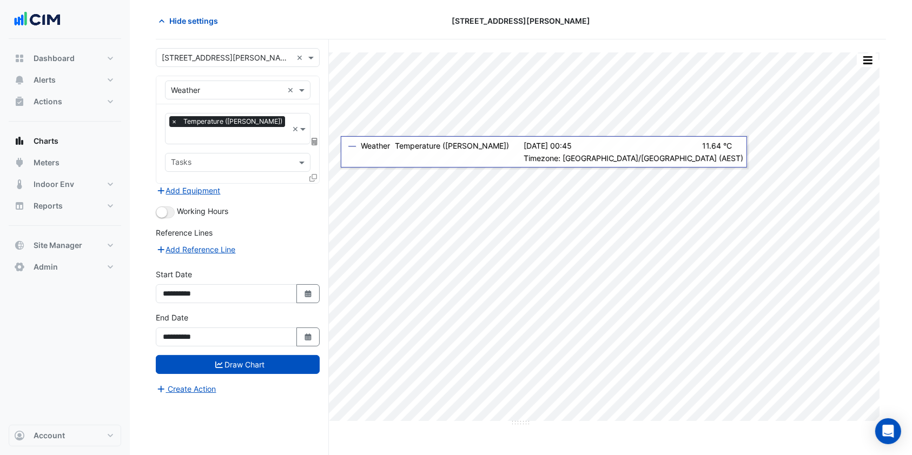
click at [316, 138] on icon at bounding box center [314, 142] width 6 height 8
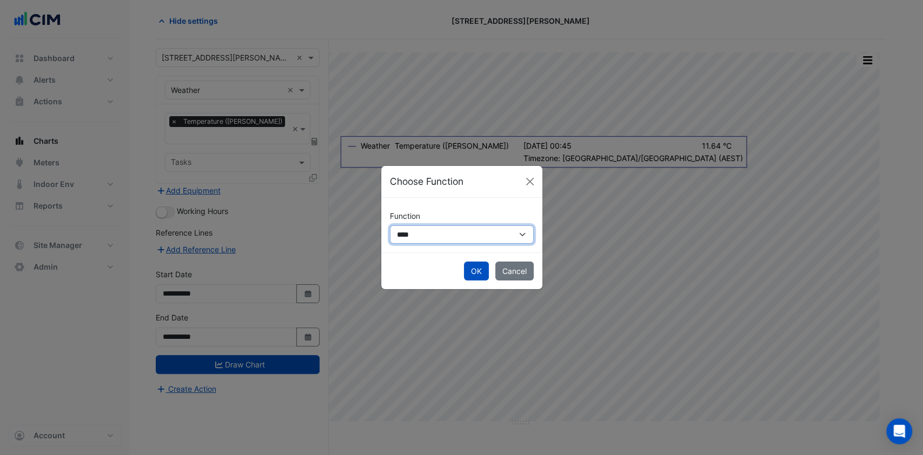
click at [402, 229] on select "**********" at bounding box center [462, 234] width 144 height 19
select select "******"
click at [390, 225] on select "**********" at bounding box center [462, 234] width 144 height 19
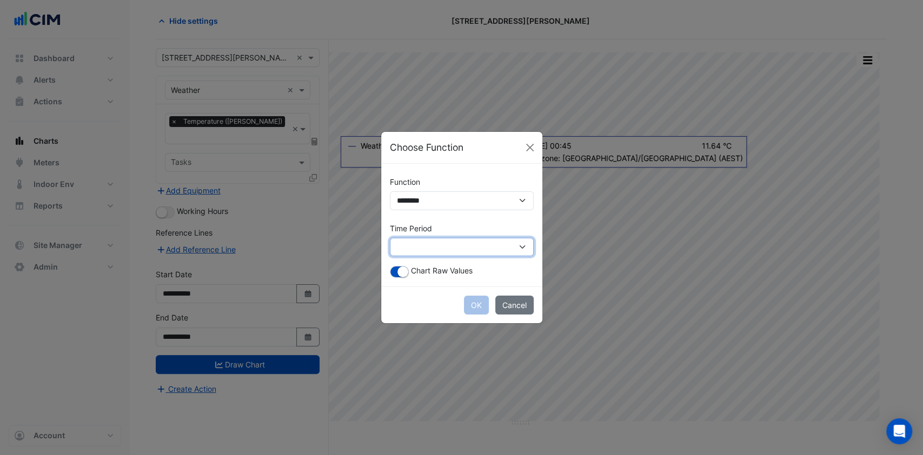
click at [424, 245] on select "**********" at bounding box center [462, 247] width 144 height 19
select select "*********"
click at [390, 238] on select "**********" at bounding box center [462, 247] width 144 height 19
click at [468, 305] on button "OK" at bounding box center [476, 305] width 25 height 19
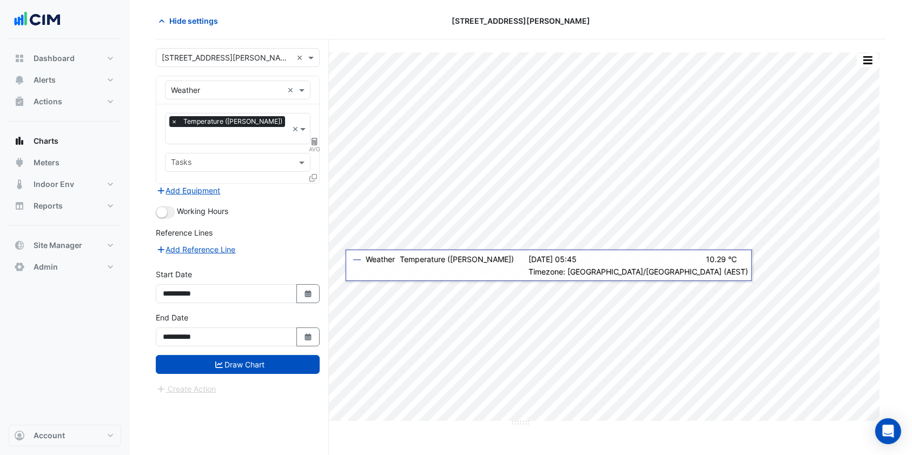
click at [255, 355] on button "Draw Chart" at bounding box center [238, 364] width 164 height 19
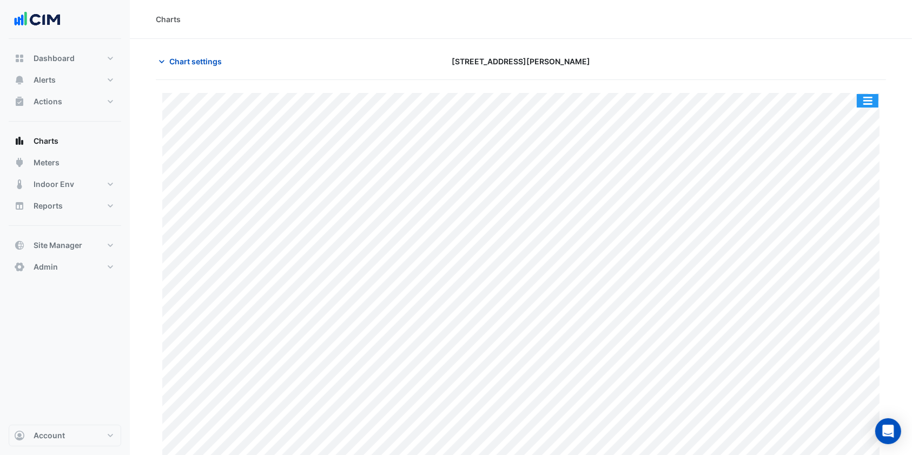
click at [866, 98] on button "button" at bounding box center [867, 101] width 22 height 14
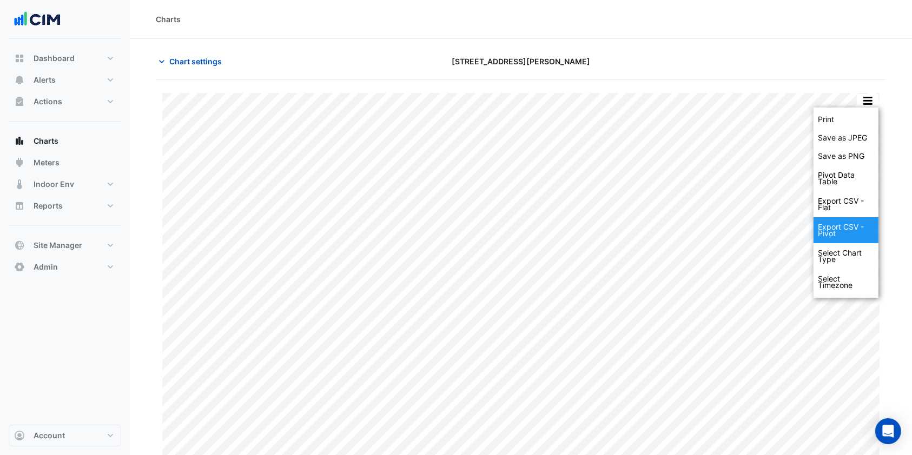
click at [834, 232] on div "Export CSV - Pivot" at bounding box center [845, 230] width 65 height 26
